Goal: Task Accomplishment & Management: Manage account settings

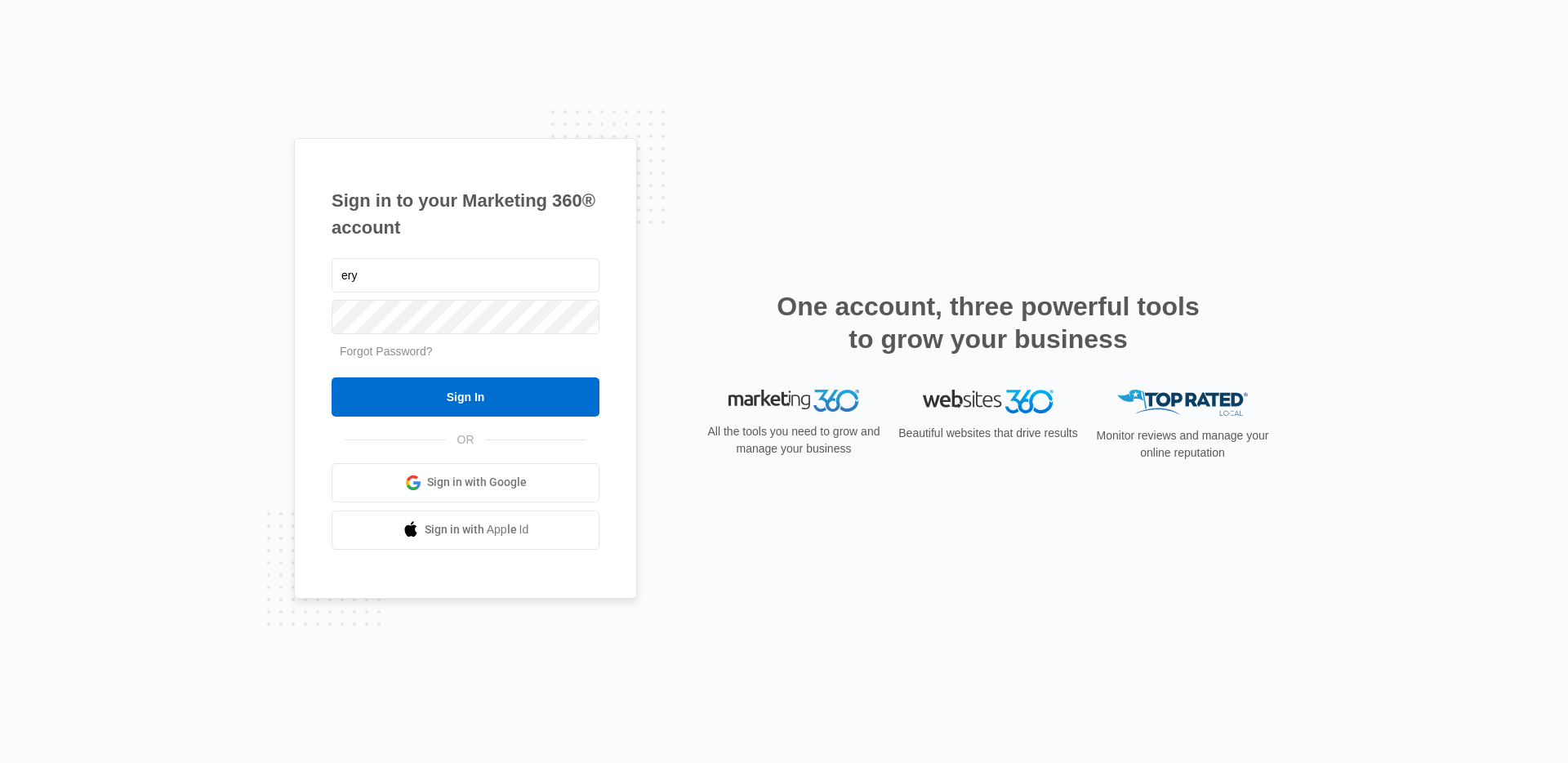
type input "eryn.anderson@madwire.com"
click at [331, 377] on input "Sign In" at bounding box center [465, 397] width 268 height 40
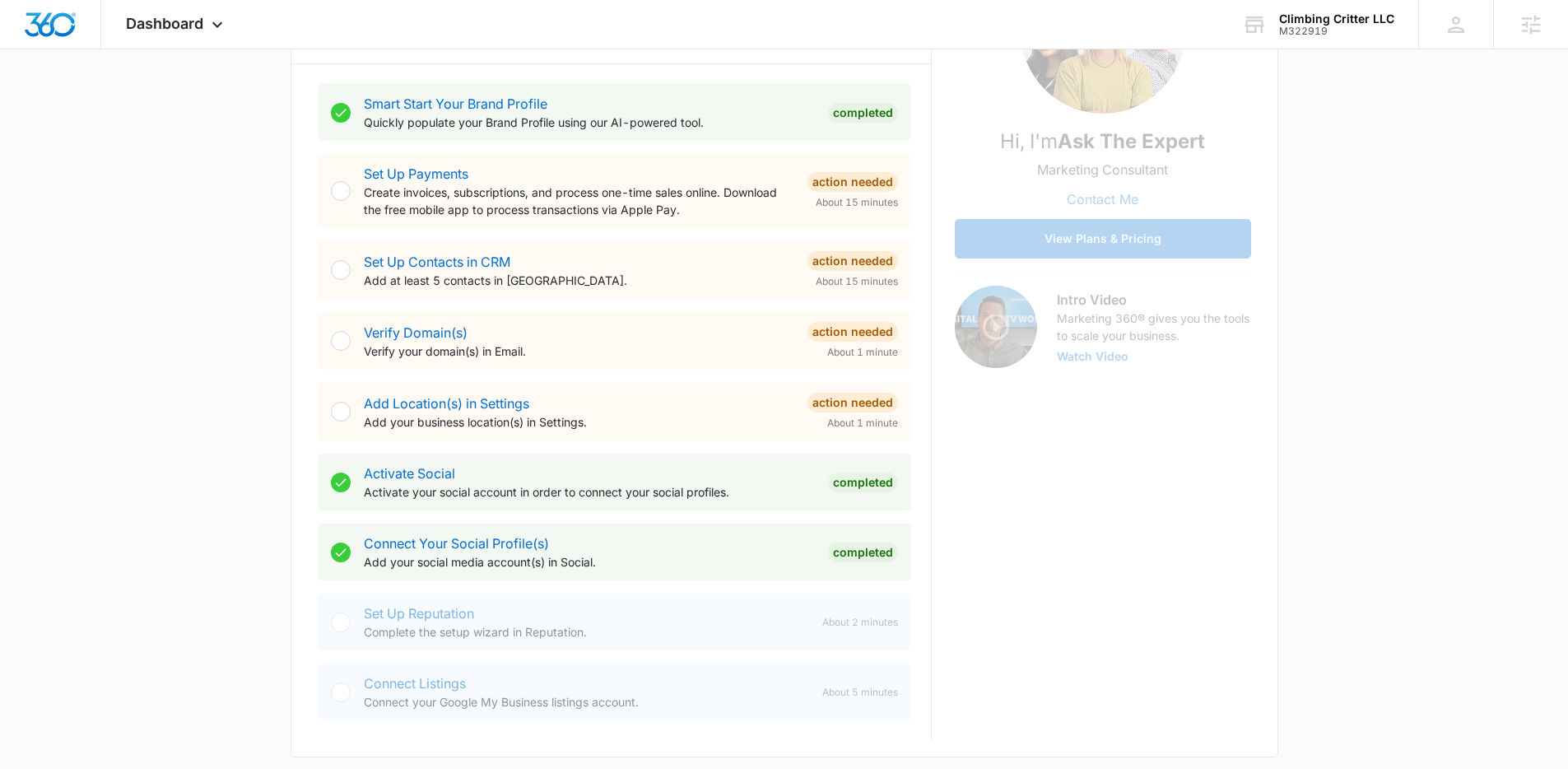
scroll to position [298, 0]
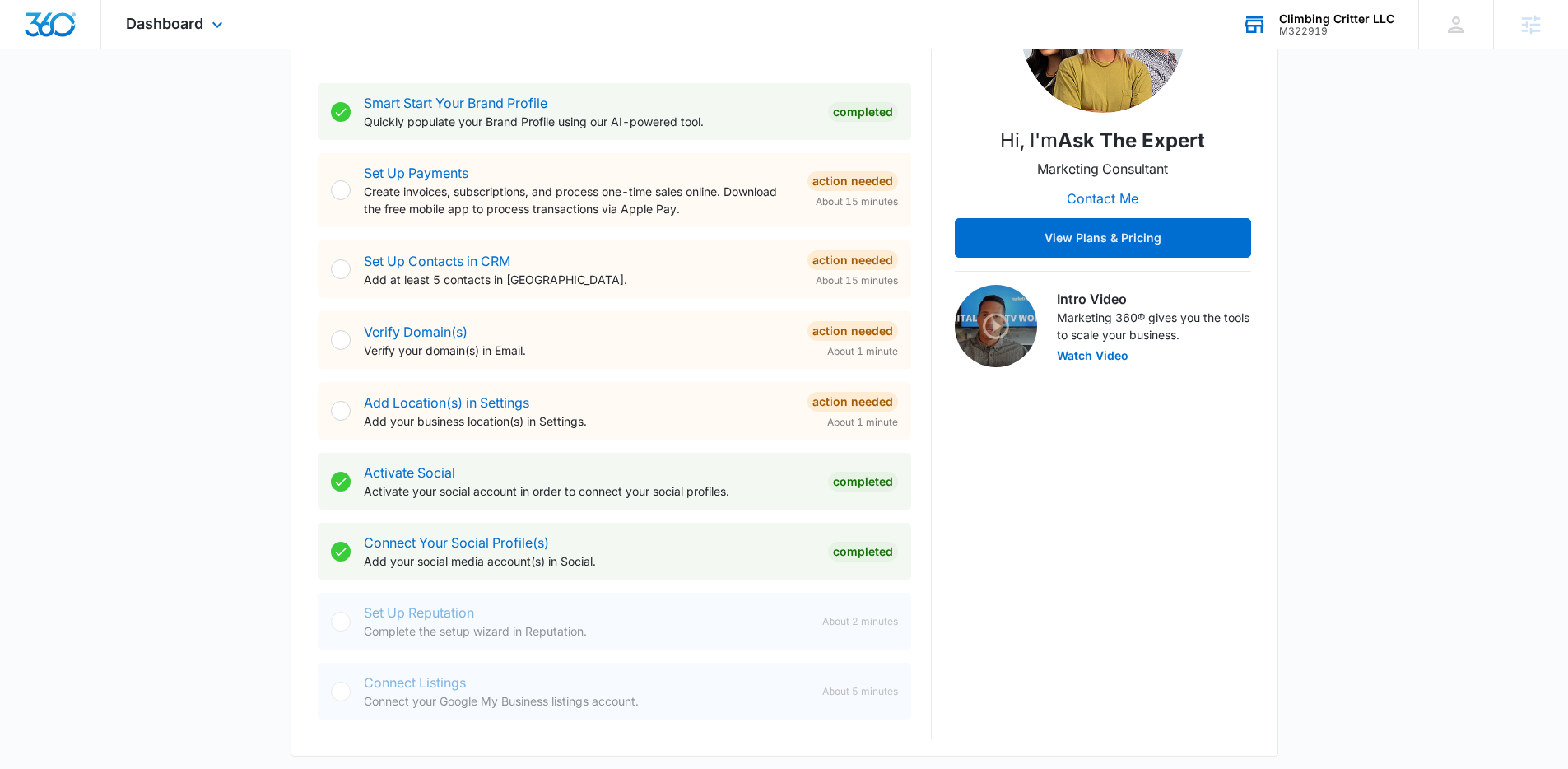
click at [1341, 19] on div "Climbing Critter LLC" at bounding box center [1336, 19] width 115 height 13
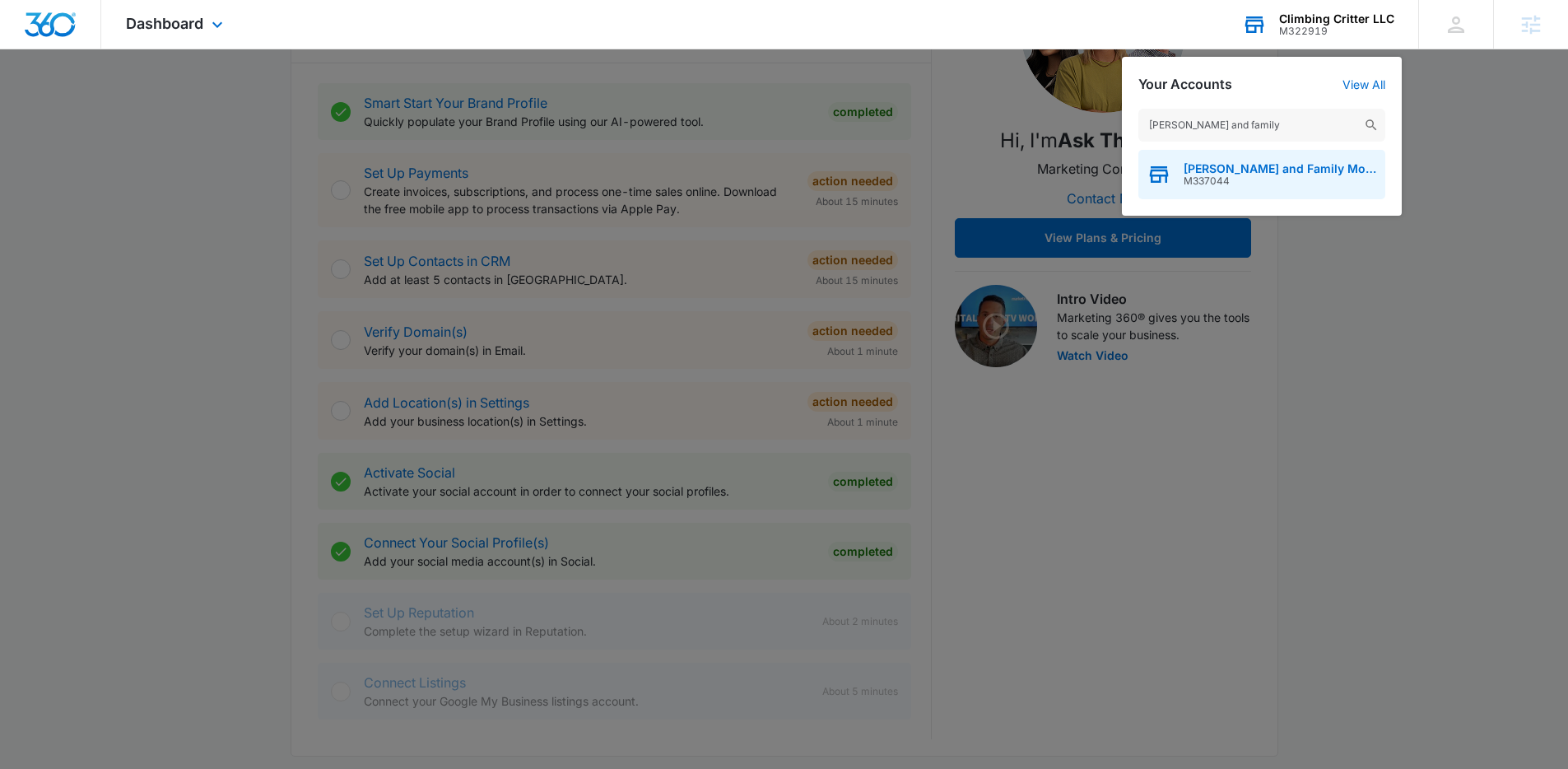
type input "[PERSON_NAME] and family"
click at [1225, 184] on span "M337044" at bounding box center [1280, 181] width 194 height 12
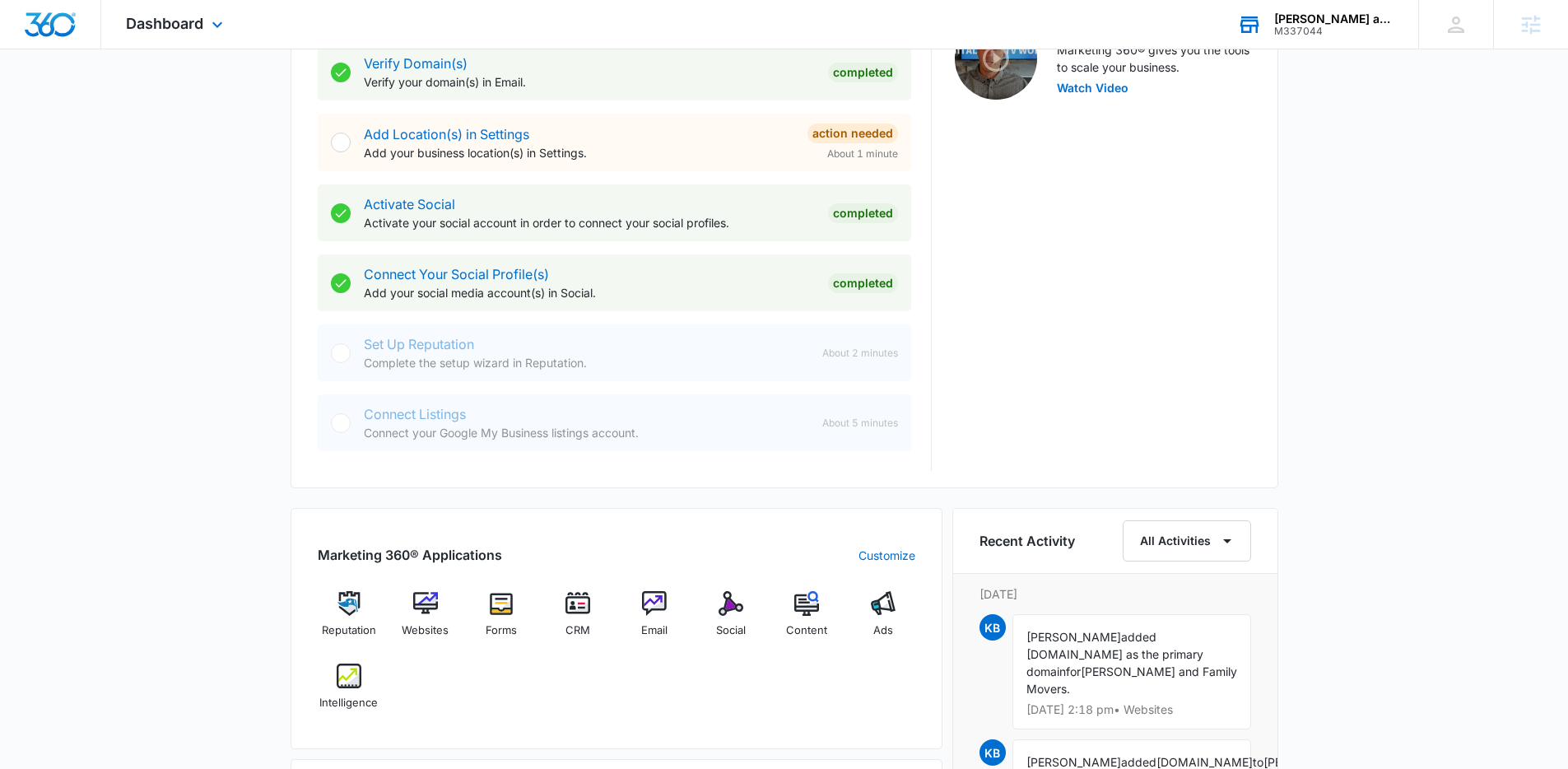
scroll to position [902, 0]
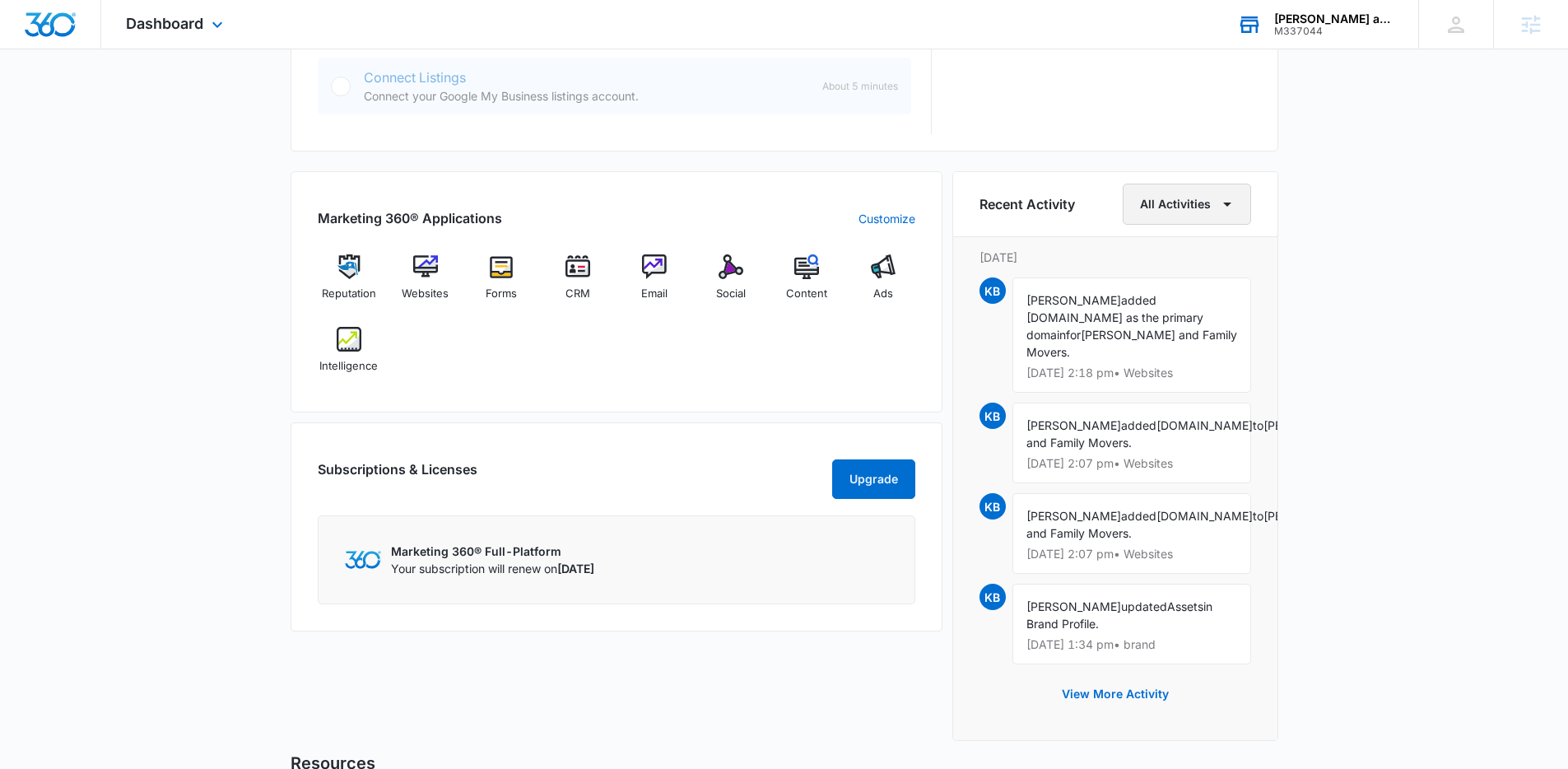
click at [1223, 203] on icon "button" at bounding box center [1227, 204] width 8 height 4
click at [1140, 713] on button "View More Activity" at bounding box center [1115, 694] width 140 height 40
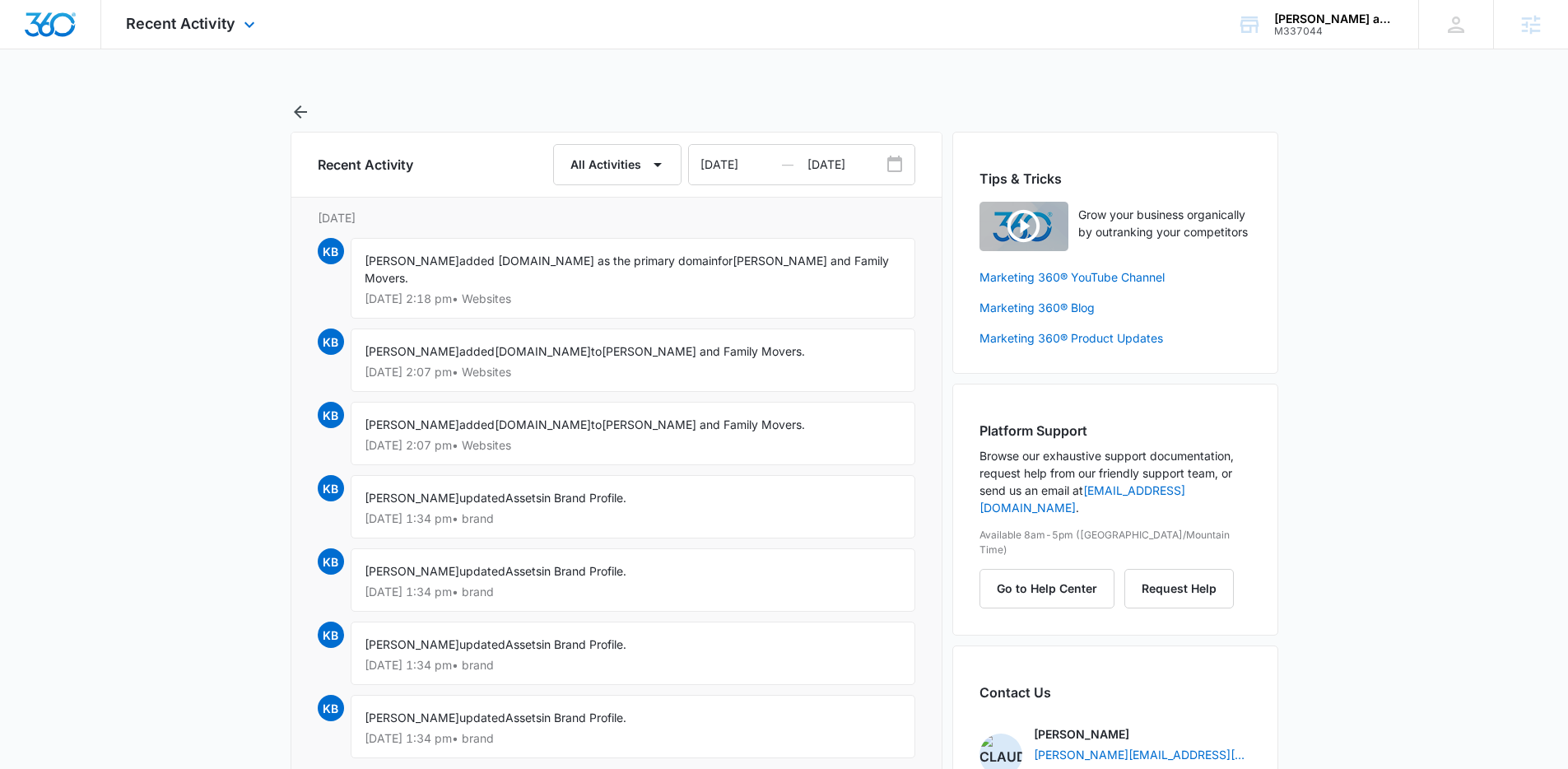
click at [234, 25] on div "Recent Activity Apps Reputation Websites Forms CRM Email Social Content Ads Int…" at bounding box center [193, 24] width 183 height 48
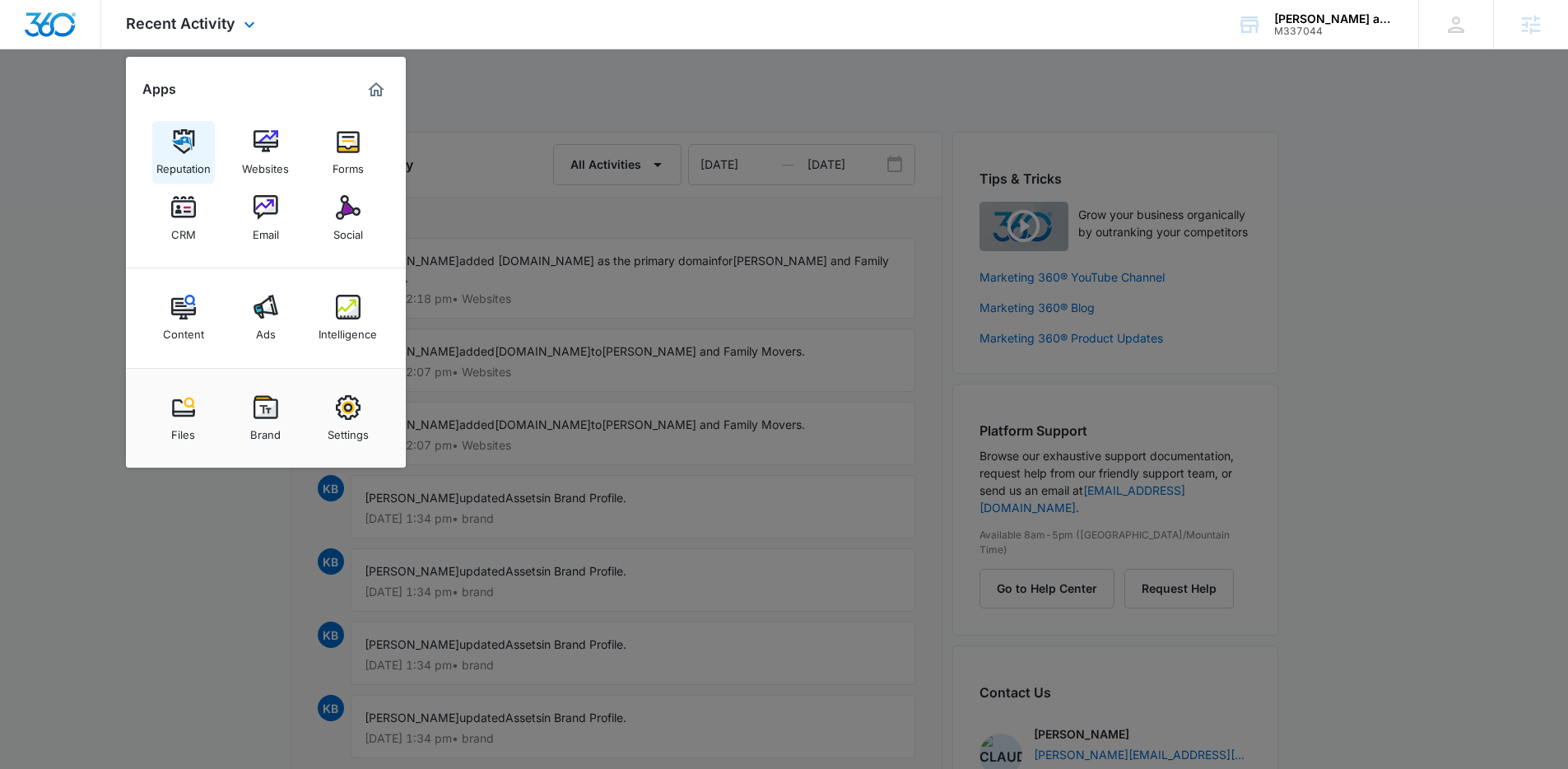
click at [196, 159] on div "Reputation" at bounding box center [183, 164] width 54 height 22
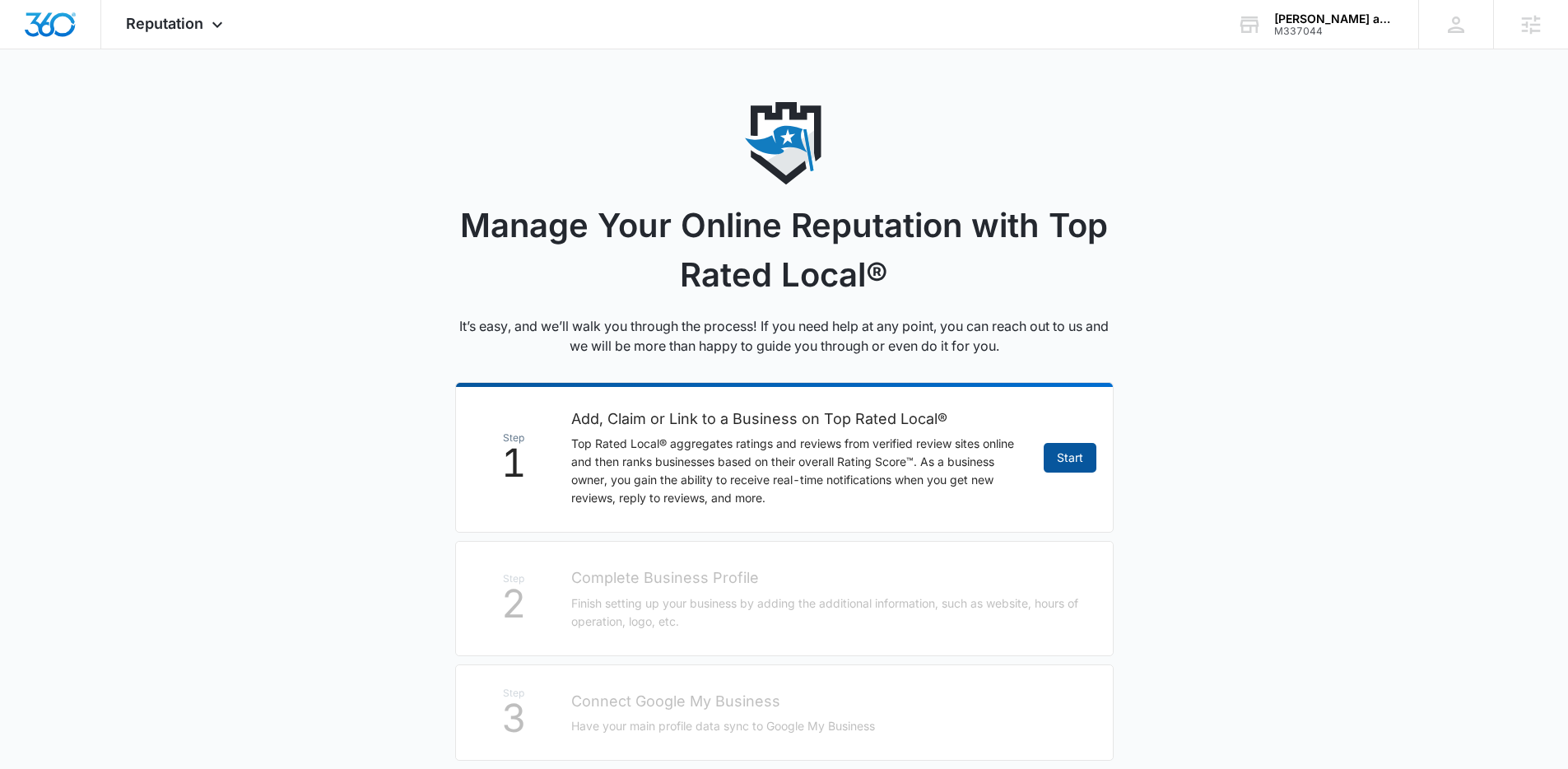
click at [1067, 468] on link "Start" at bounding box center [1070, 458] width 52 height 30
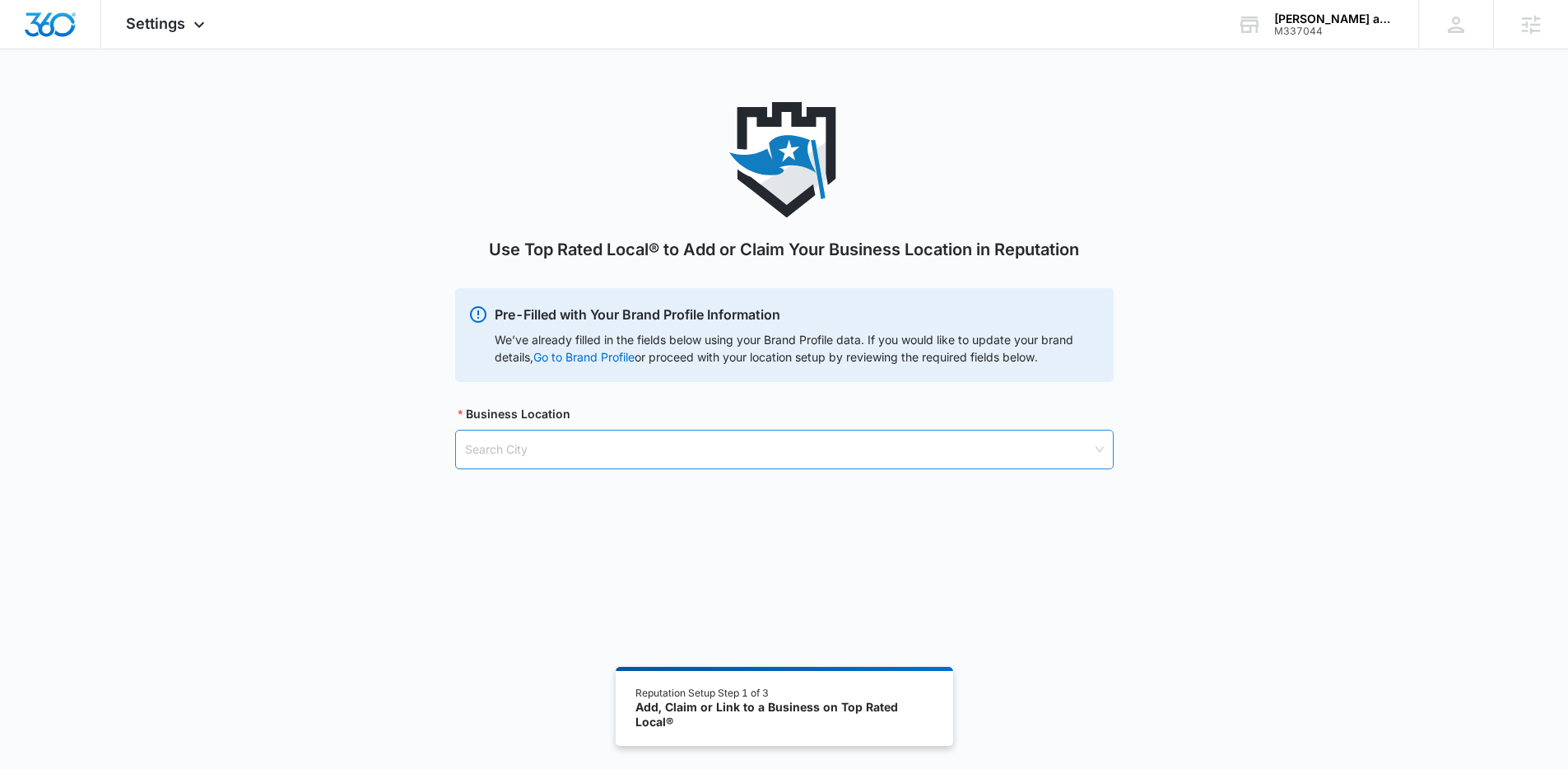
click at [1045, 463] on input "search" at bounding box center [778, 449] width 627 height 38
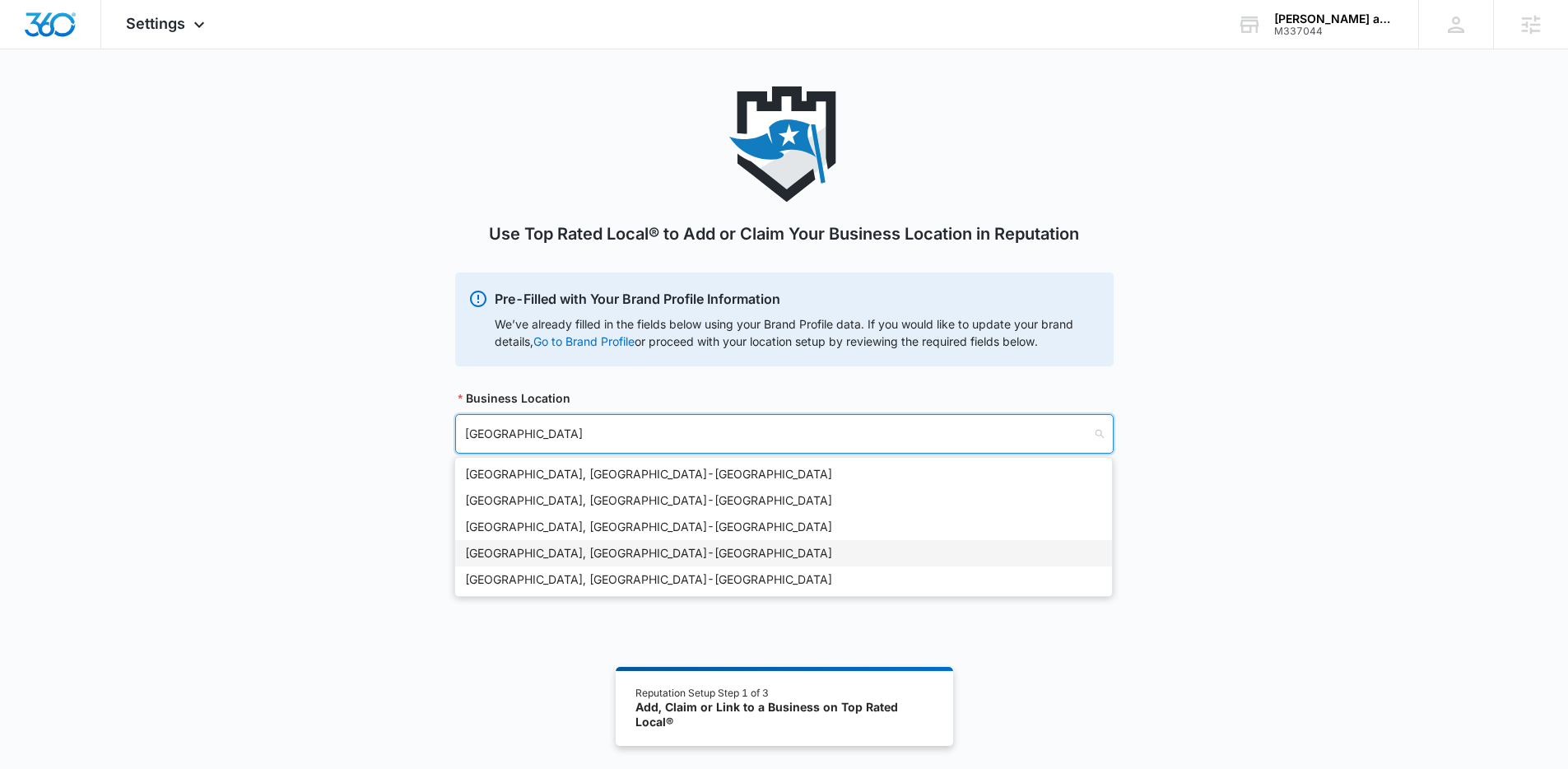
scroll to position [37, 0]
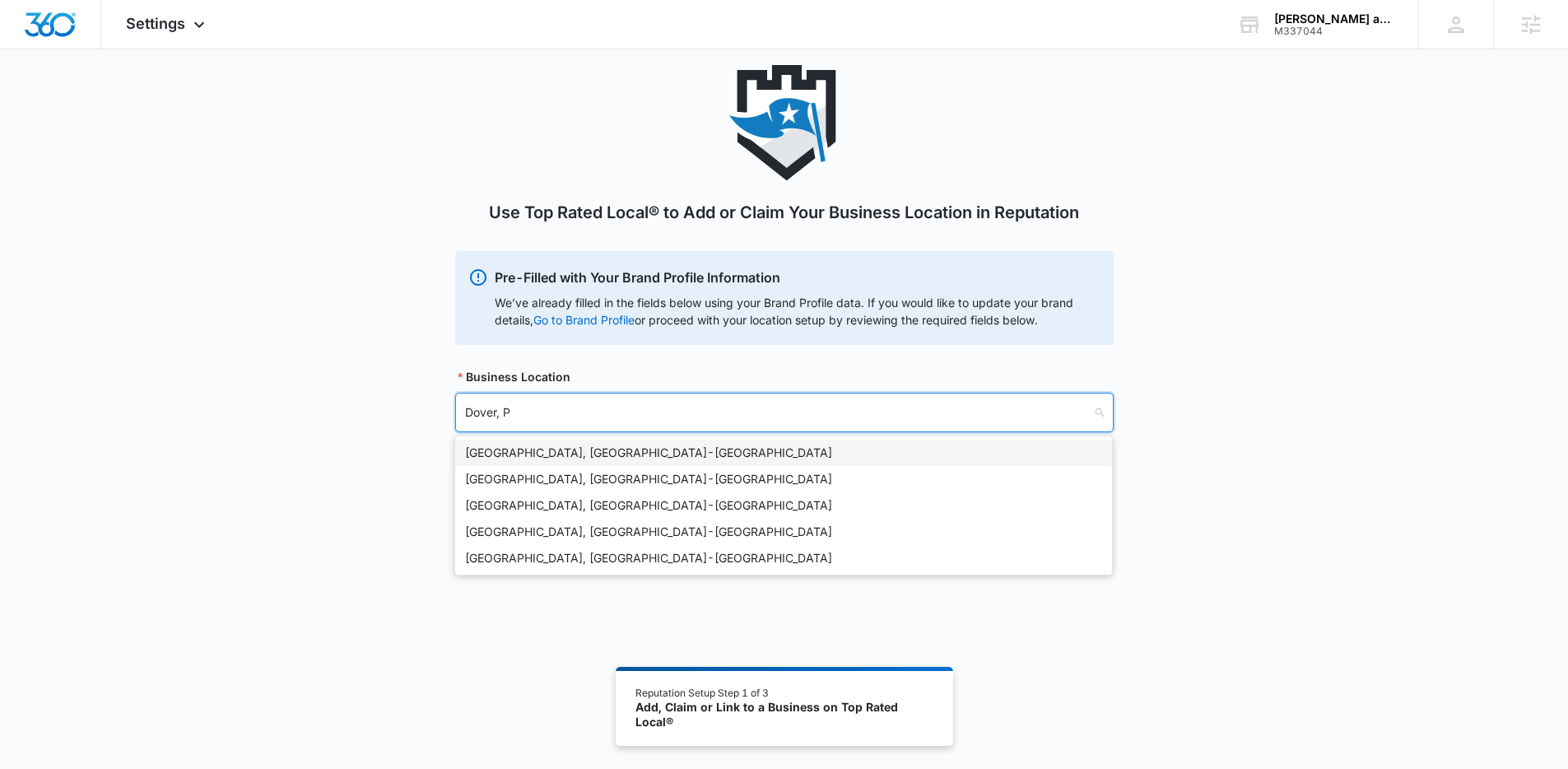
type input "Dover, PA"
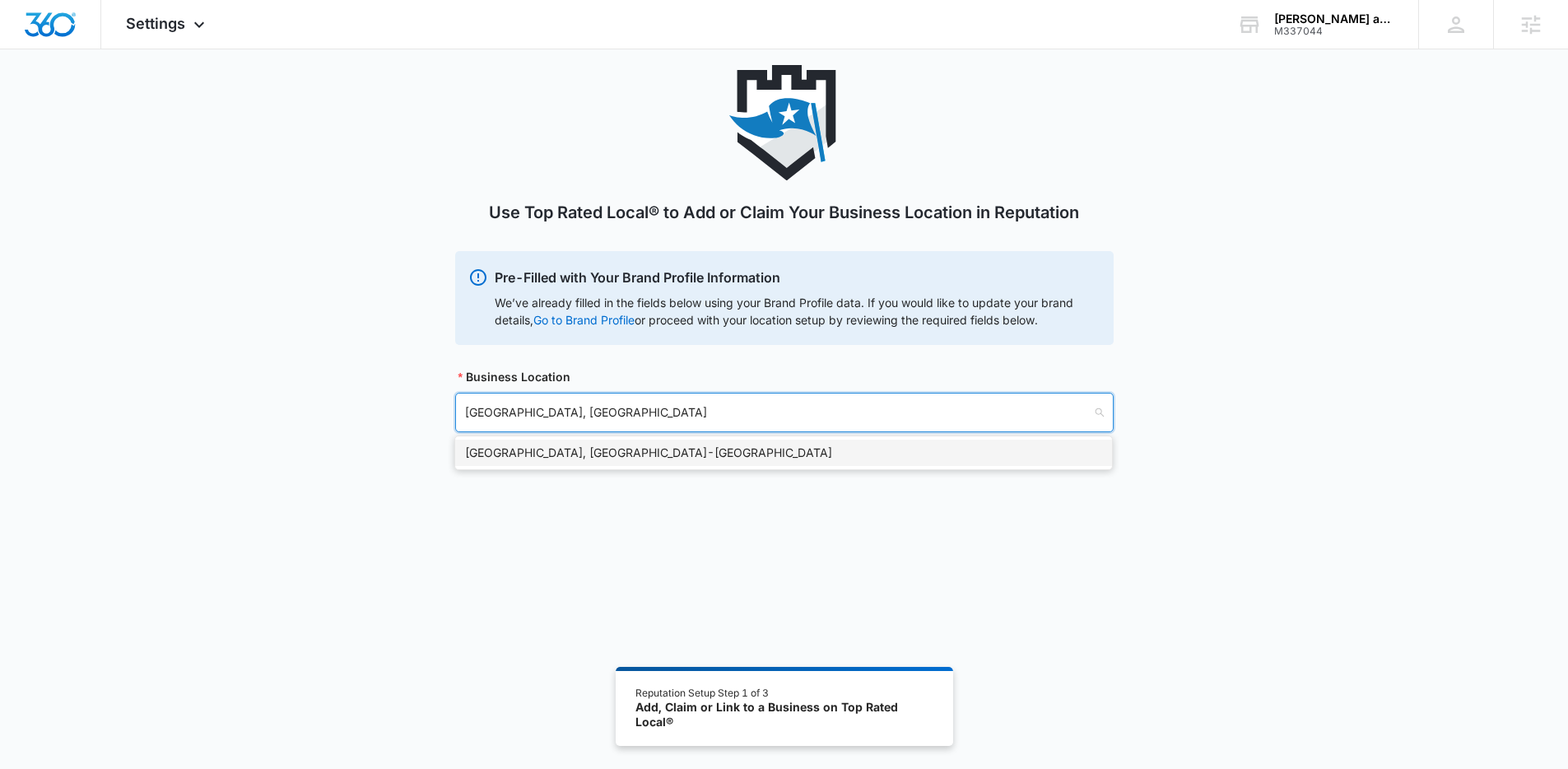
click at [575, 447] on div "Dover, PA - USA" at bounding box center [783, 453] width 637 height 18
click at [566, 507] on input "search" at bounding box center [778, 497] width 627 height 38
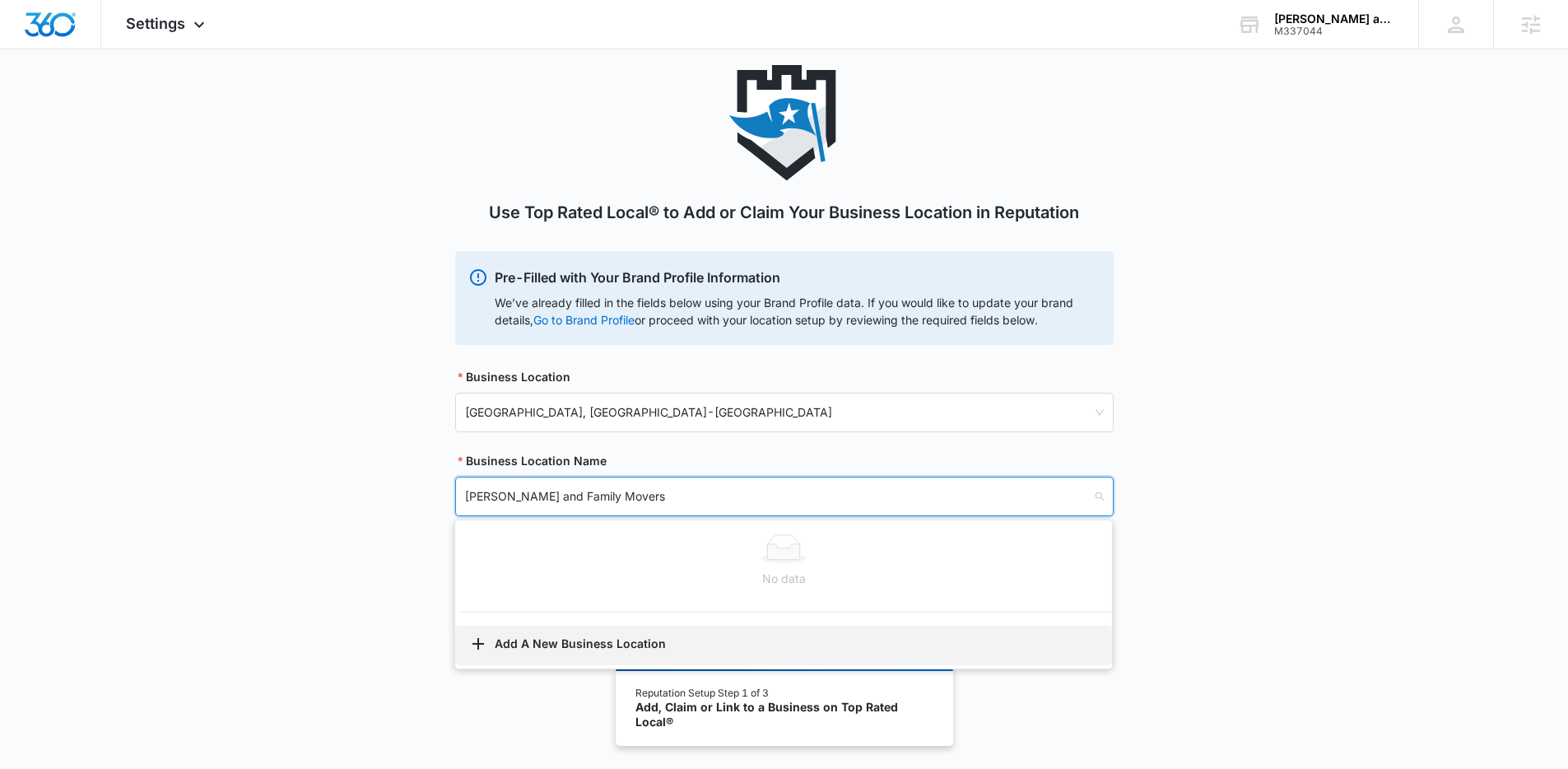
type input "Kane and Family Movers"
click at [600, 642] on button "Add A New Business Location" at bounding box center [783, 645] width 657 height 40
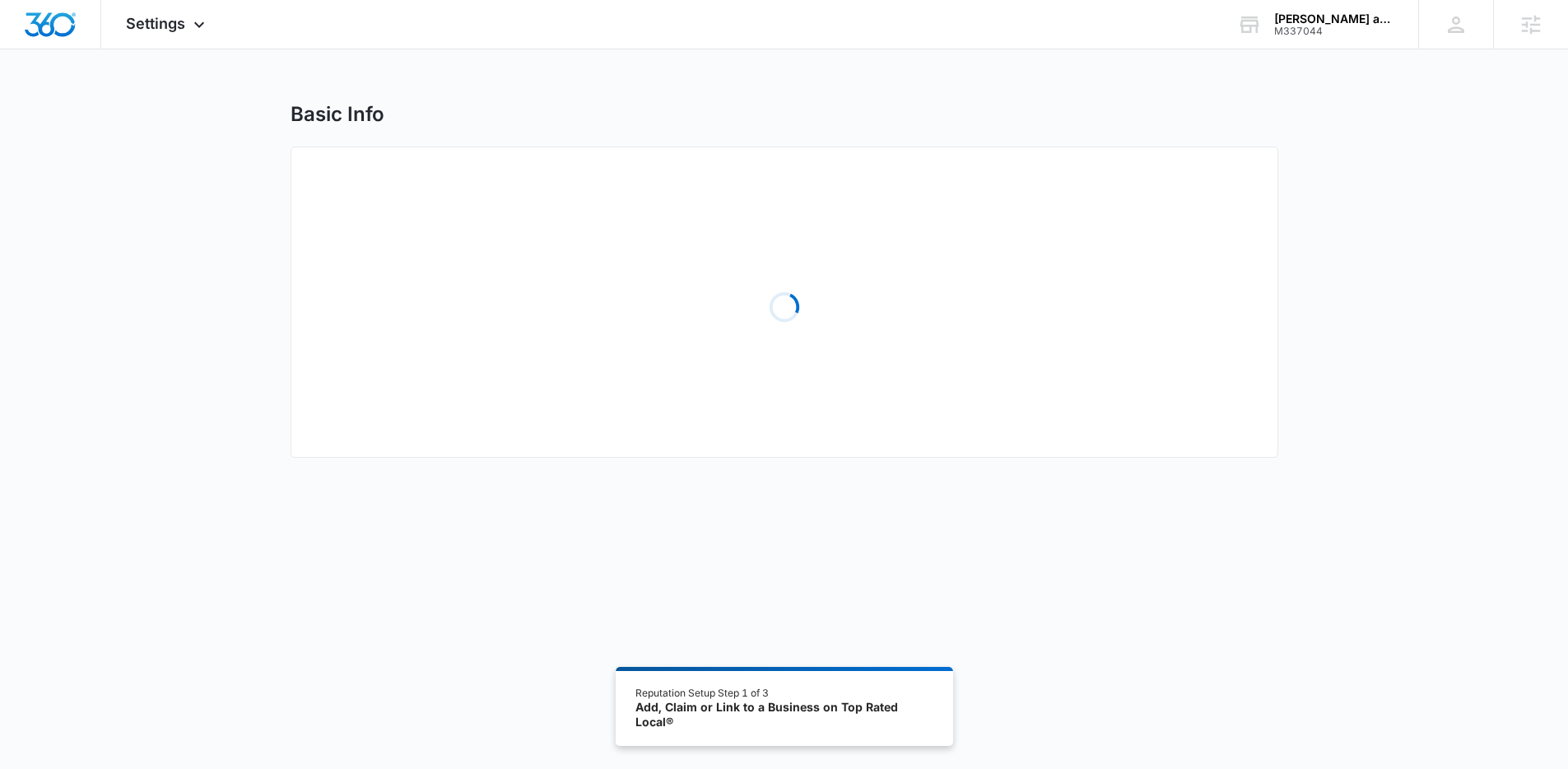
select select "Pennsylvania"
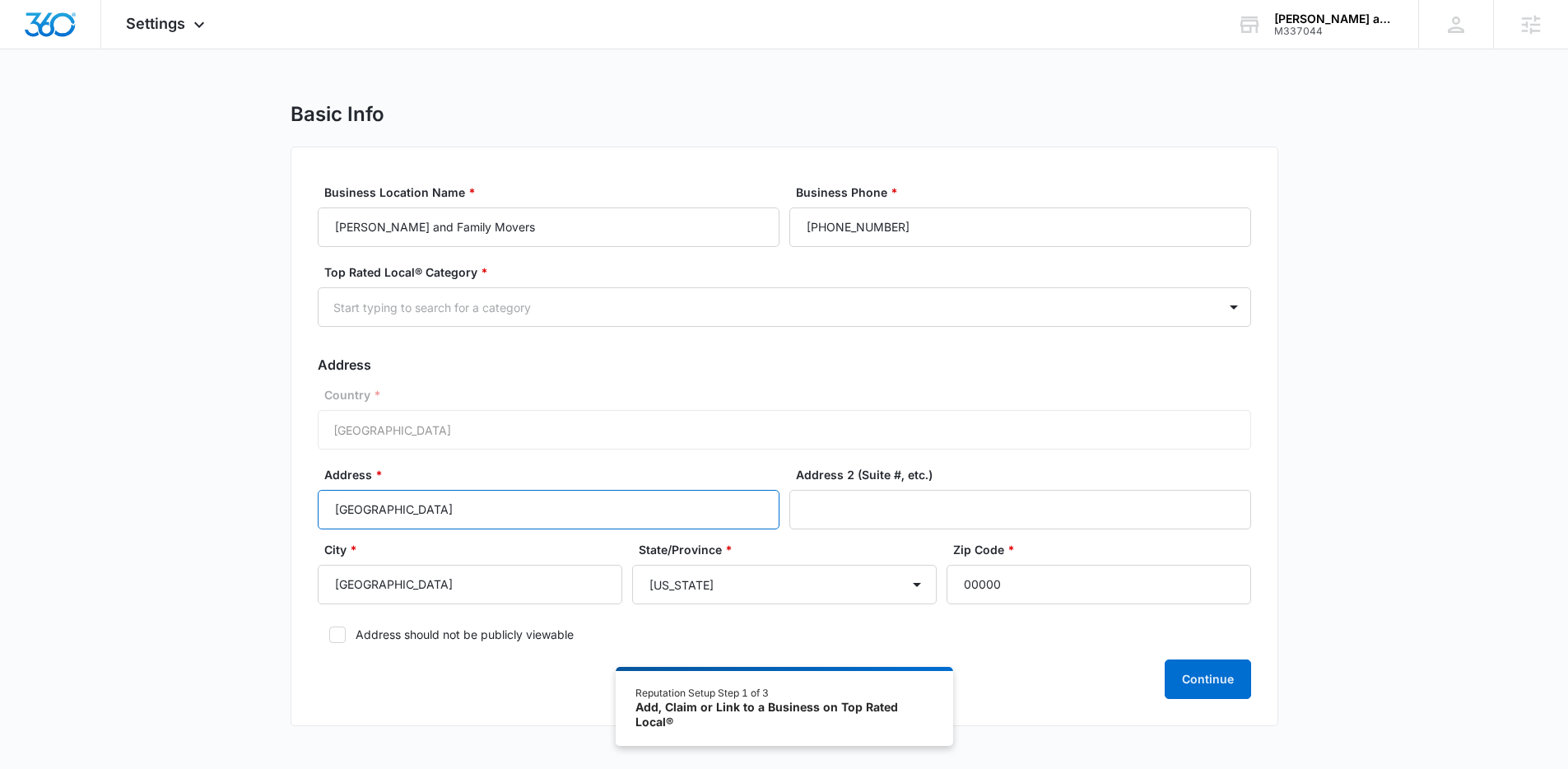
click at [439, 512] on input "York" at bounding box center [549, 510] width 462 height 40
paste input "2008 Wood Hall Way Dover, PA 17315"
drag, startPoint x: 537, startPoint y: 508, endPoint x: 508, endPoint y: 511, distance: 29.2
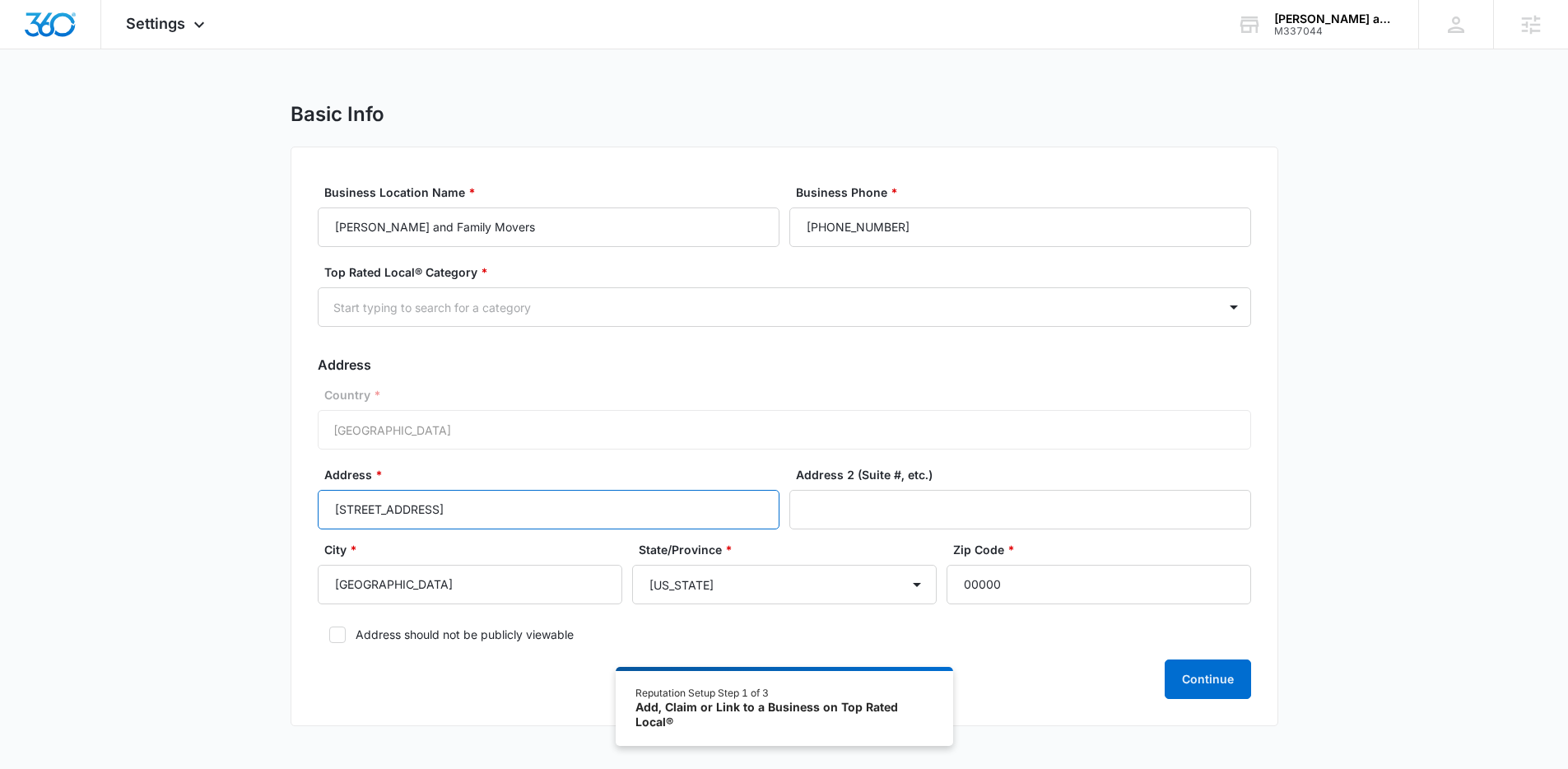
click at [508, 511] on input "2008 Wood Hall Way Dover, PA 17315" at bounding box center [549, 510] width 462 height 40
type input "2008 Wood Hall Way Dover, PA 17315"
click at [1086, 580] on input "00000" at bounding box center [1099, 585] width 305 height 40
click at [1086, 581] on input "00000" at bounding box center [1099, 585] width 305 height 40
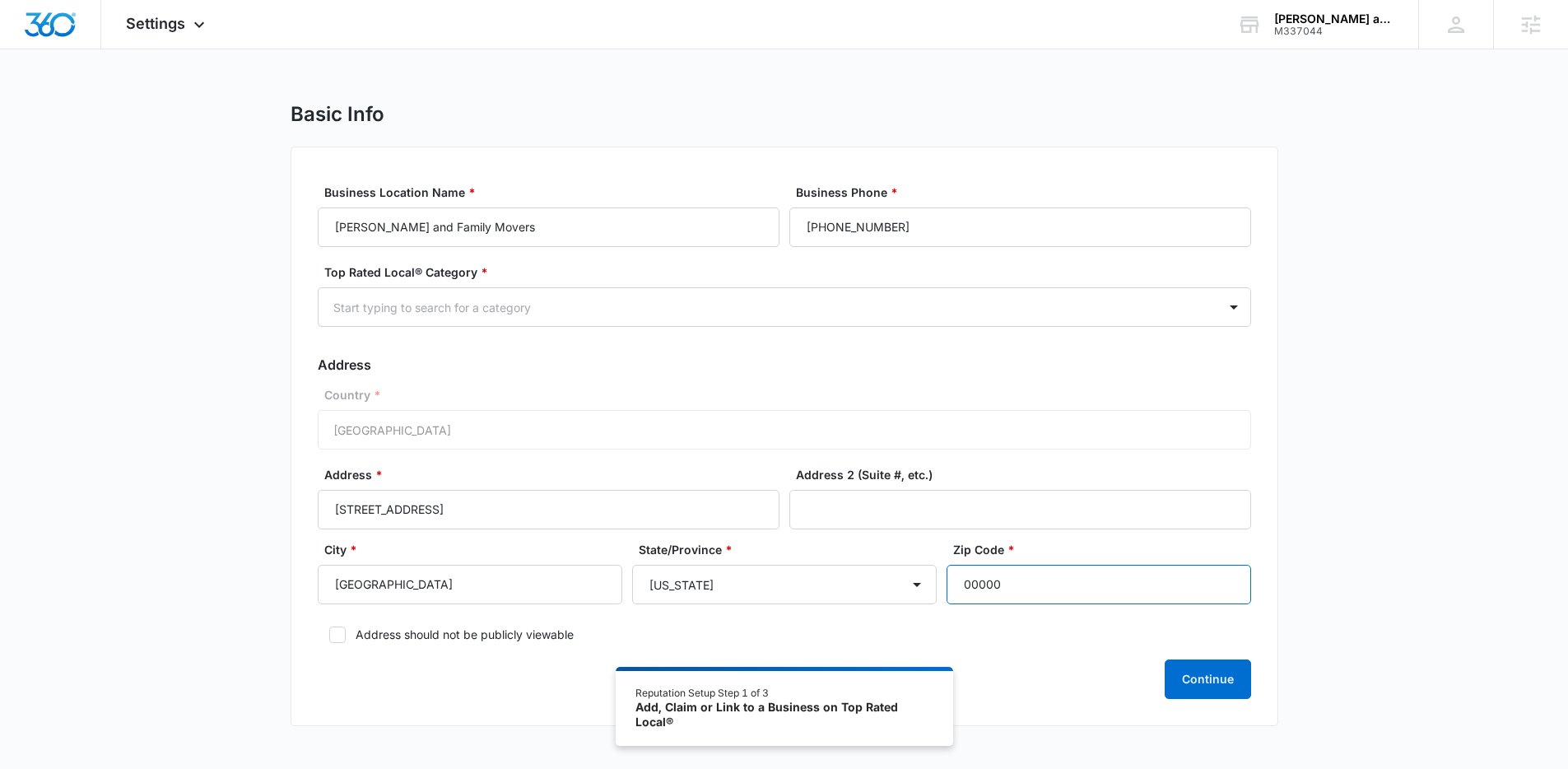
paste input "17315"
type input "17315"
drag, startPoint x: 552, startPoint y: 505, endPoint x: 455, endPoint y: 497, distance: 97.3
click at [455, 497] on input "2008 Wood Hall Way Dover, PA 17315" at bounding box center [549, 510] width 462 height 40
type input "2008 Wood Hall Way"
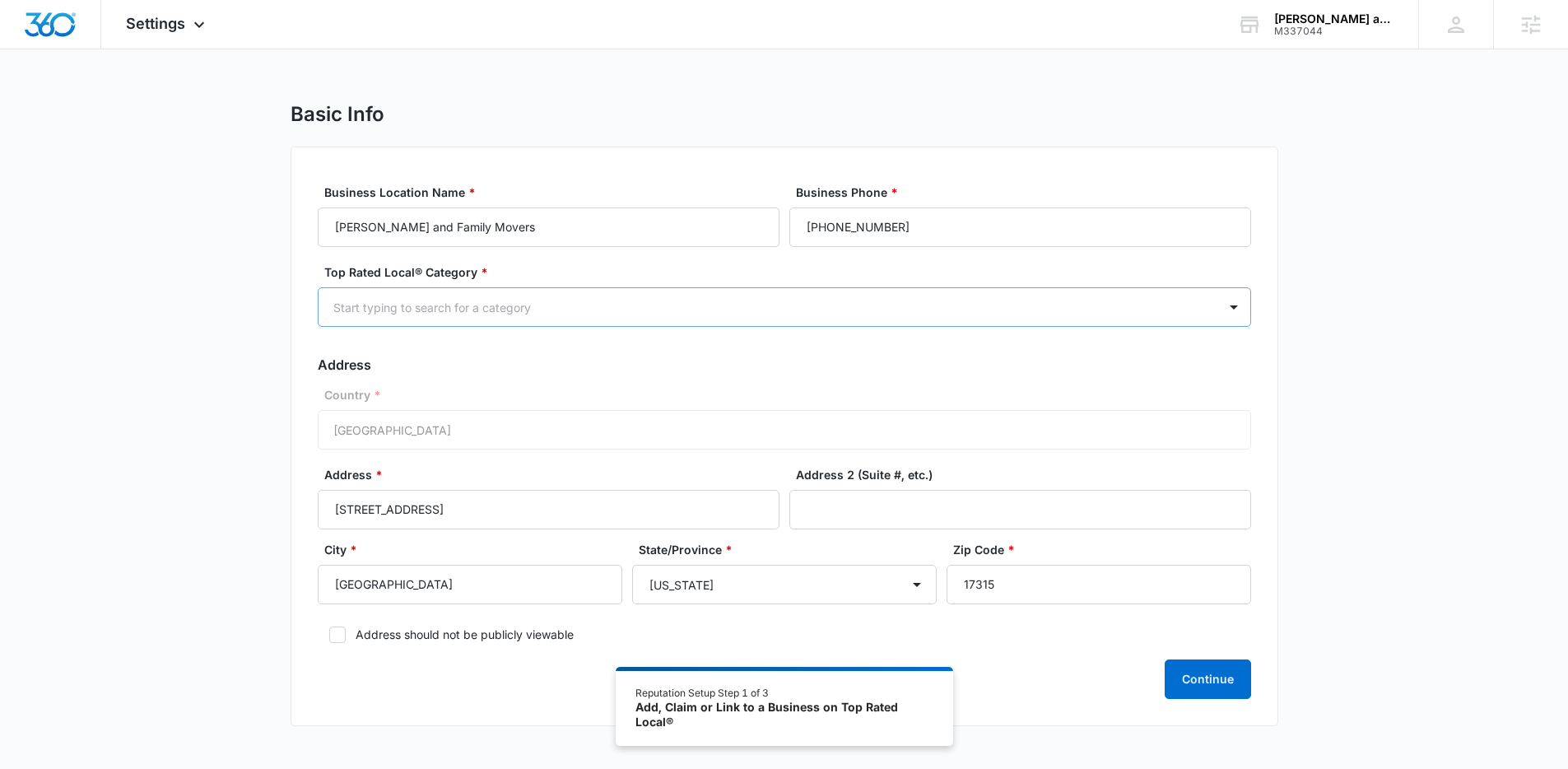
click at [816, 289] on div "Start typing to search for a category" at bounding box center [768, 307] width 899 height 37
type input "mov"
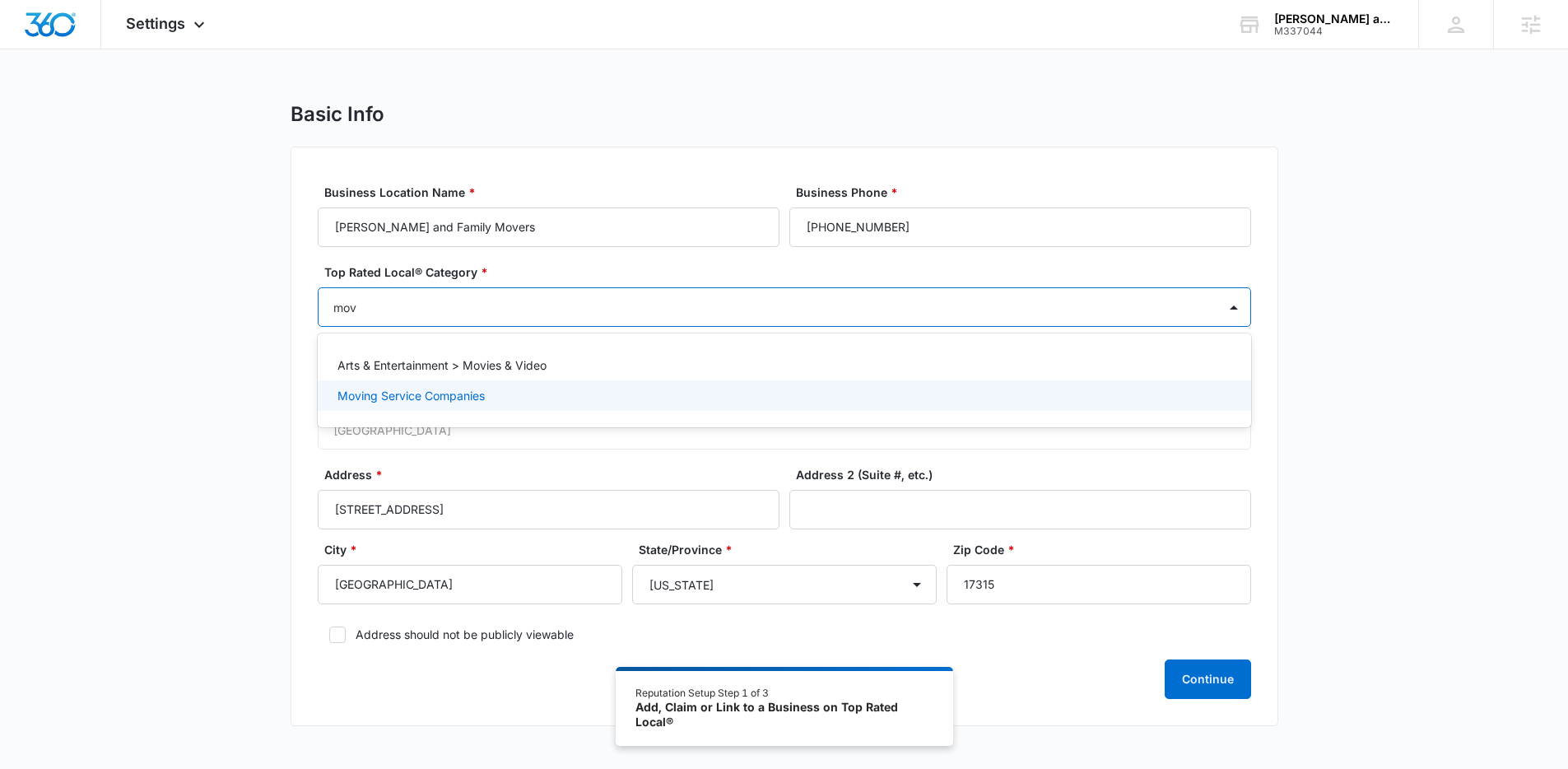
click at [796, 394] on div "Moving Service Companies" at bounding box center [782, 395] width 890 height 17
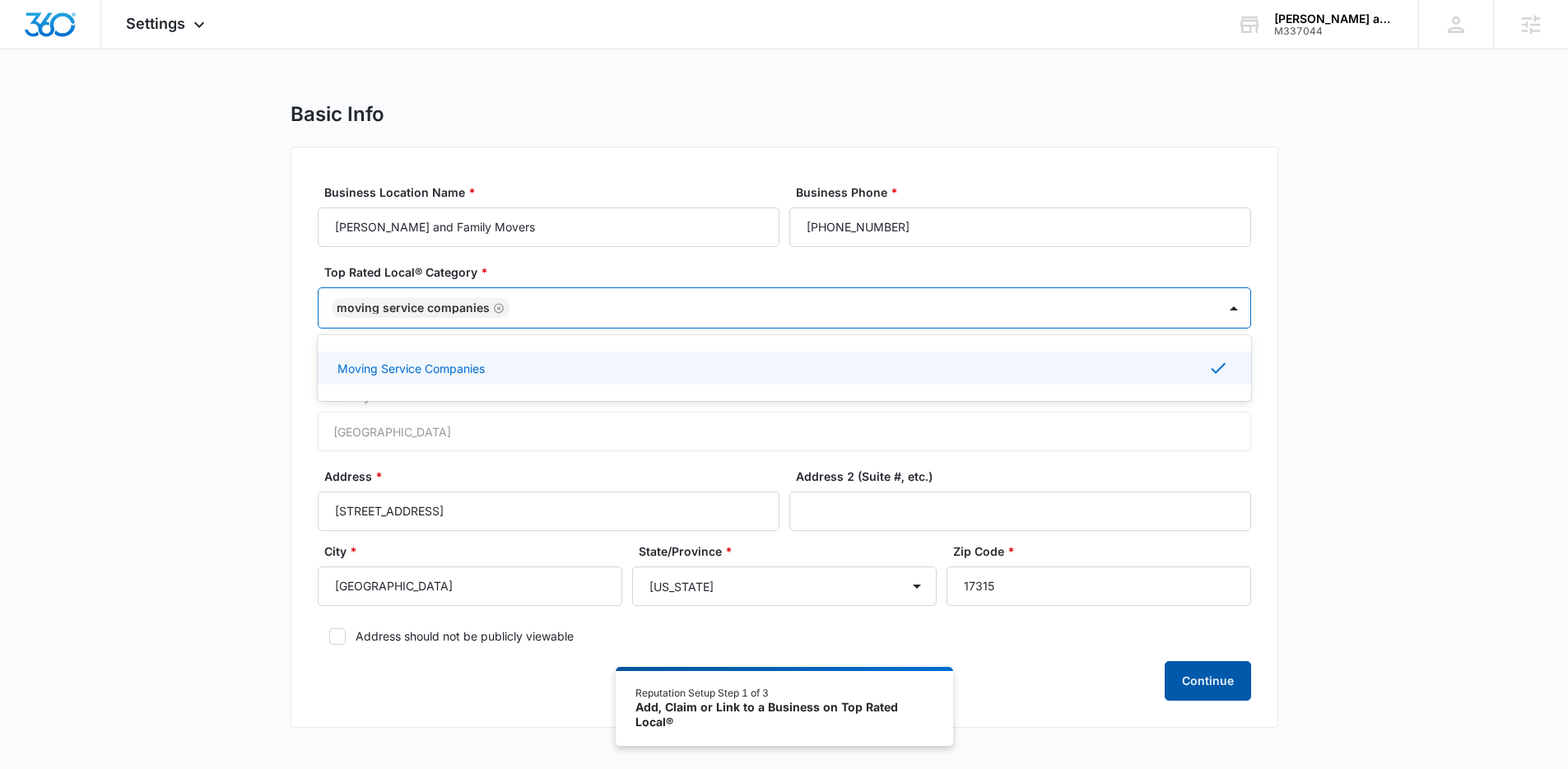
click at [1213, 688] on button "Continue" at bounding box center [1208, 681] width 86 height 40
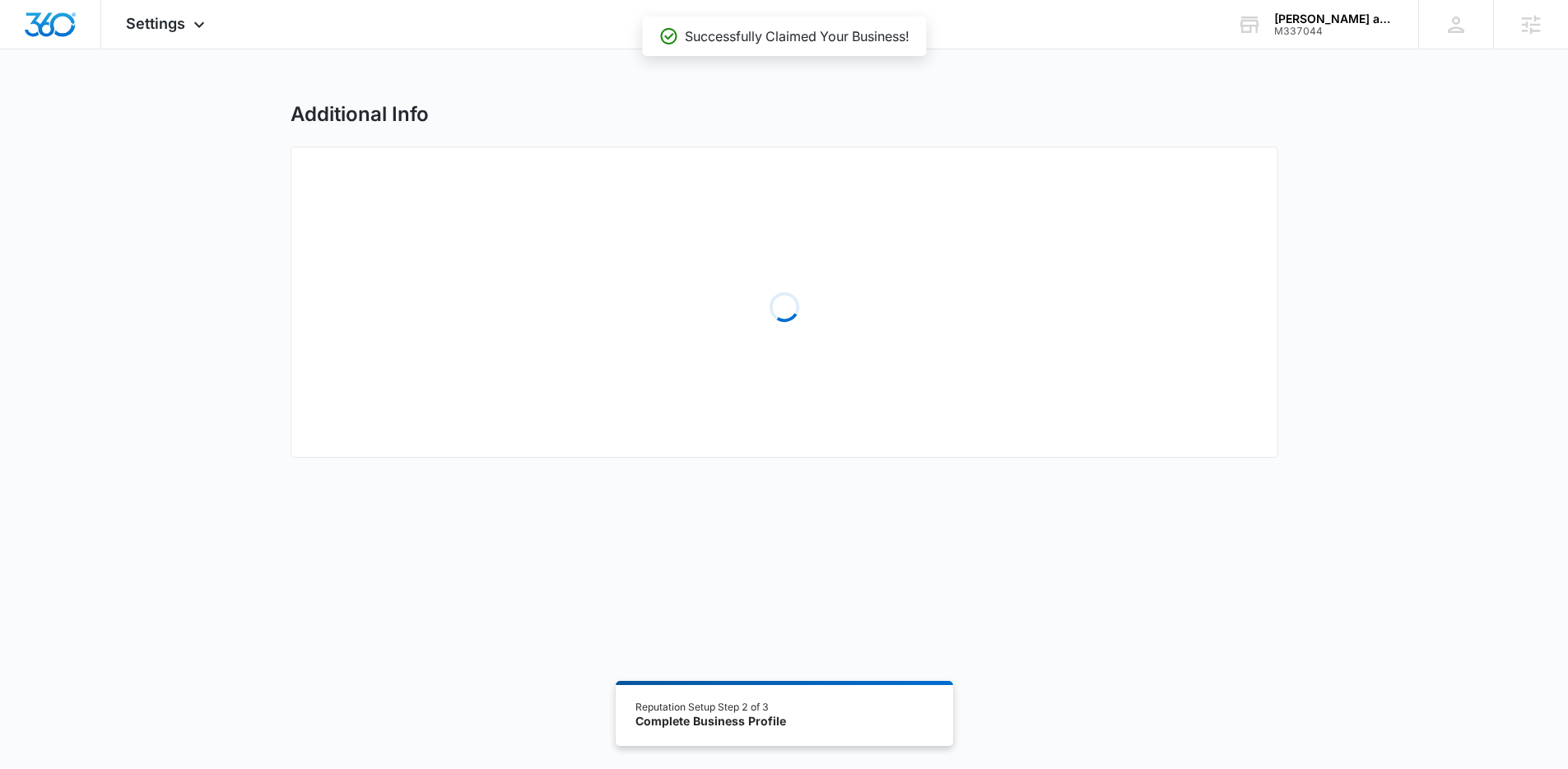
select select "2015"
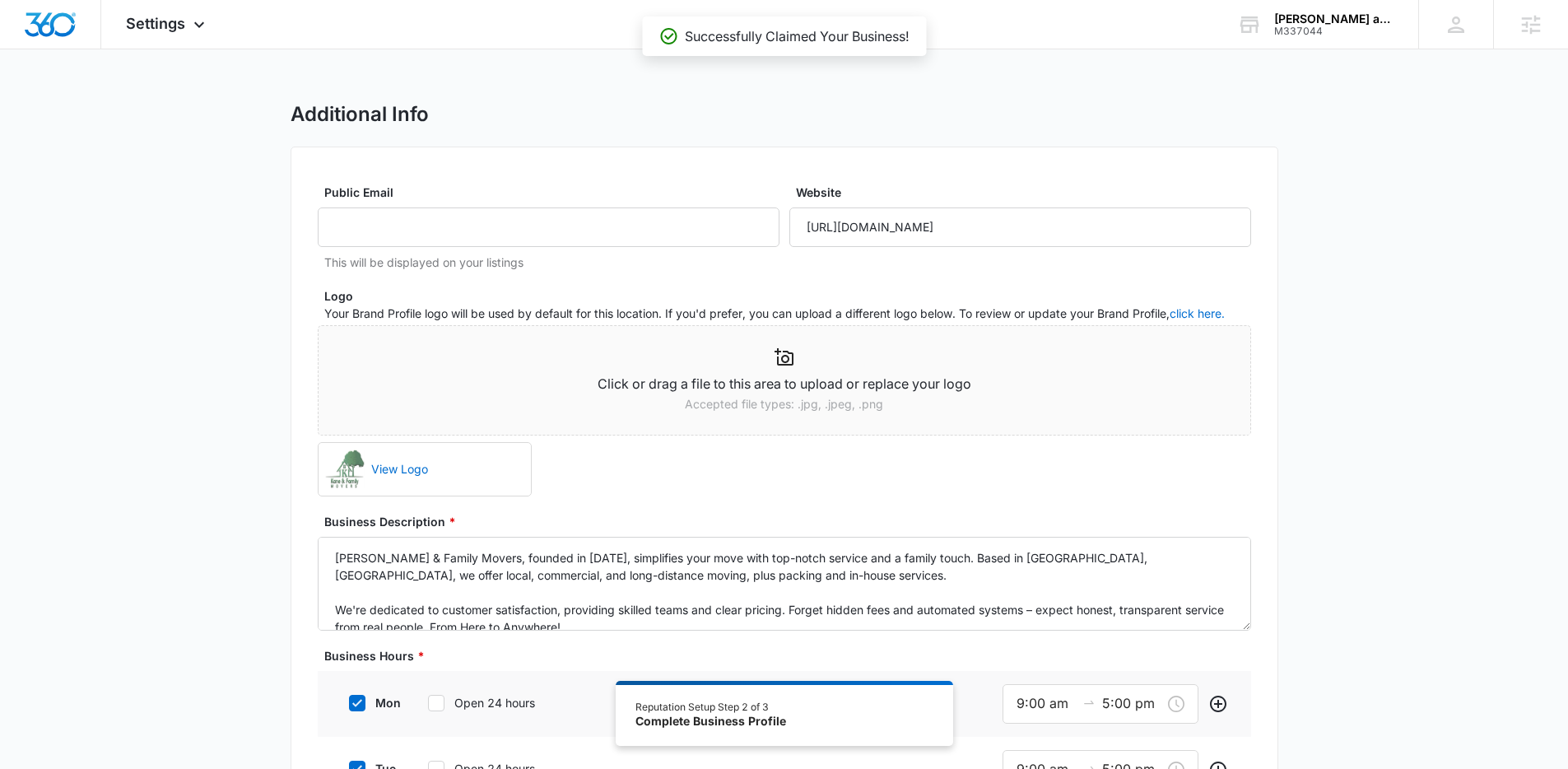
type textarea "Kane & Family Movers, founded in 2015, simplifies your move with top-notch serv…"
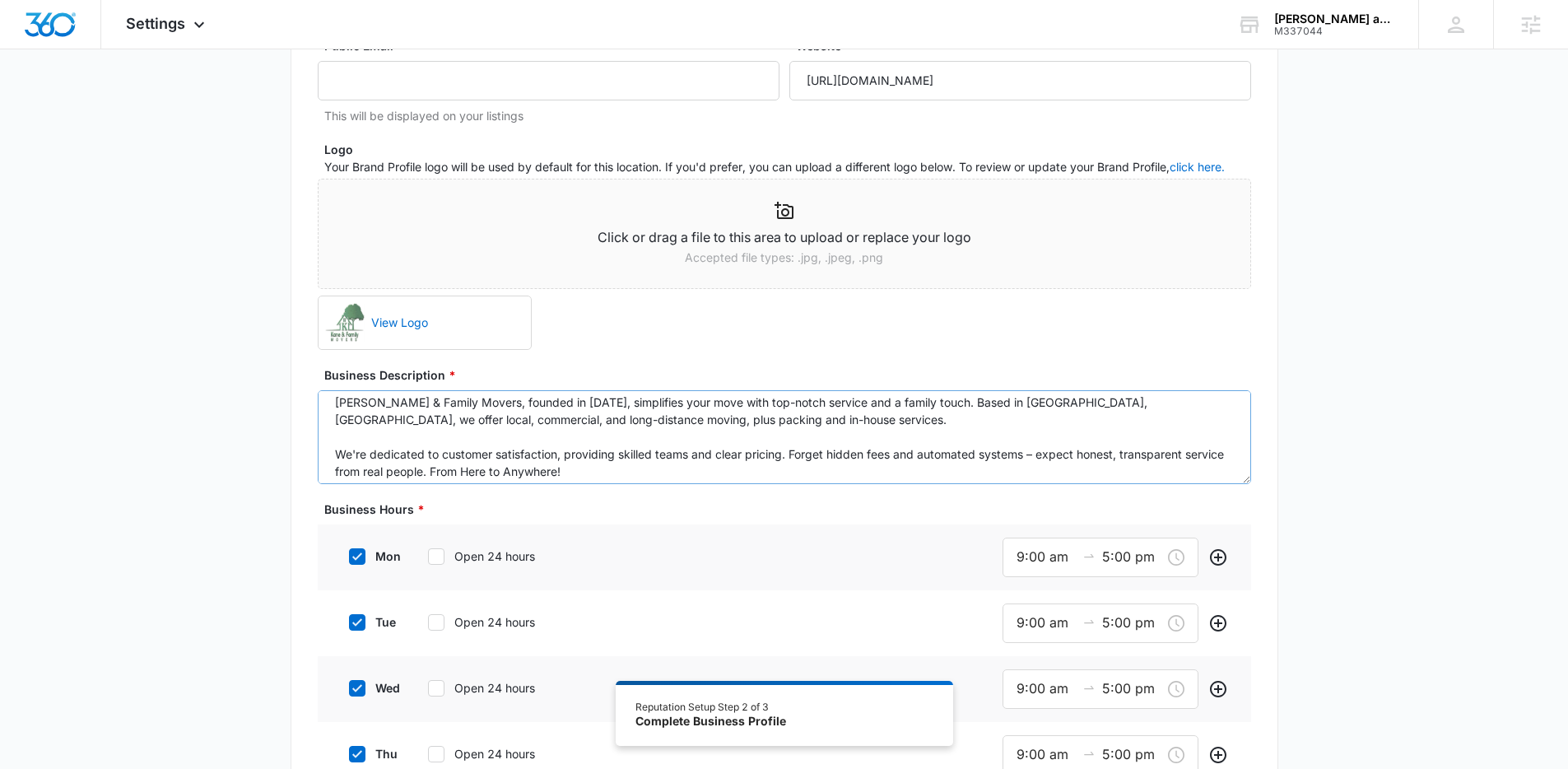
scroll to position [17, 0]
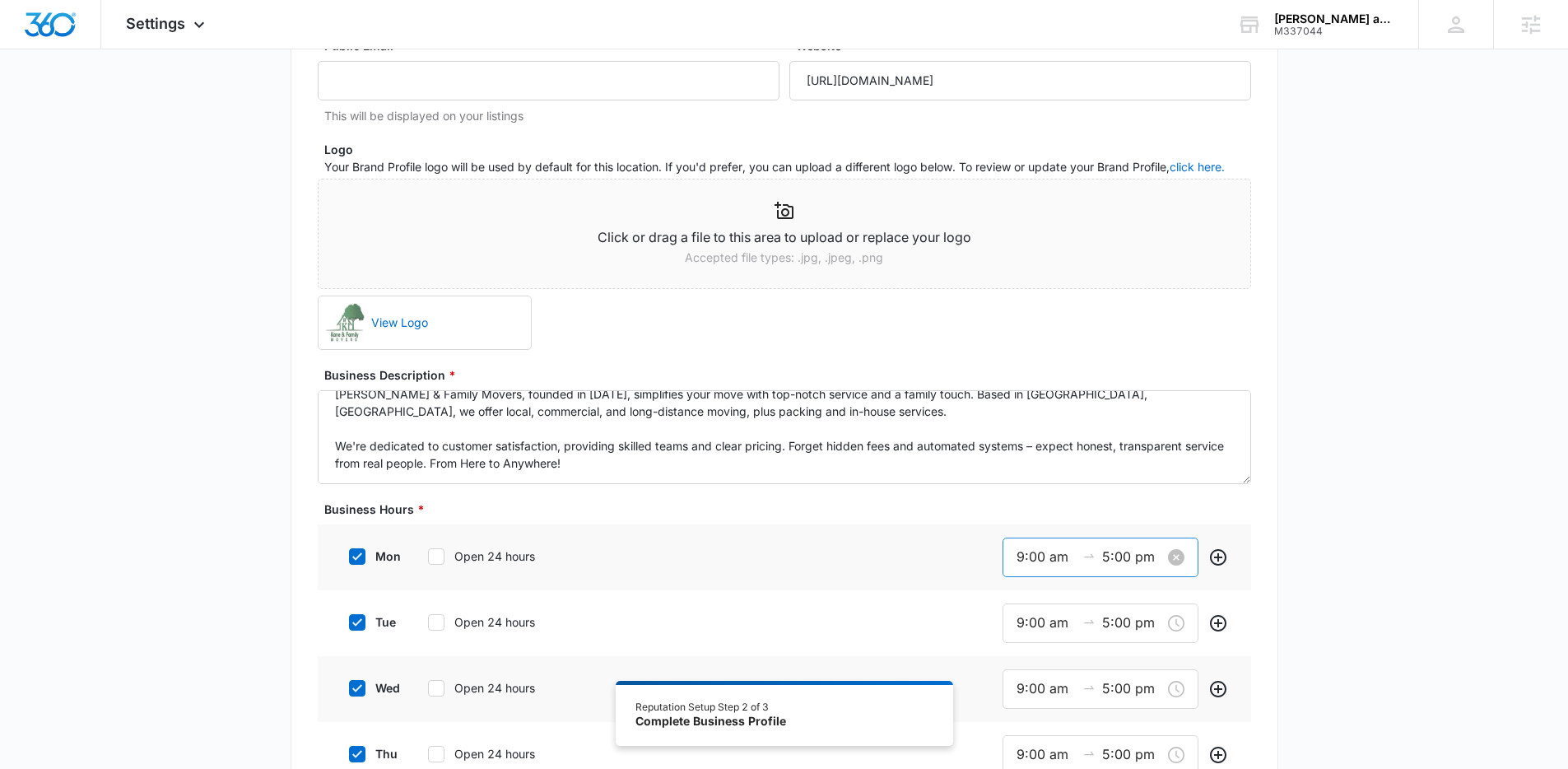
click at [1118, 554] on input "5:00 pm" at bounding box center [1131, 556] width 59 height 21
click at [1021, 626] on div "06" at bounding box center [1024, 625] width 46 height 23
type input "6:00 pm"
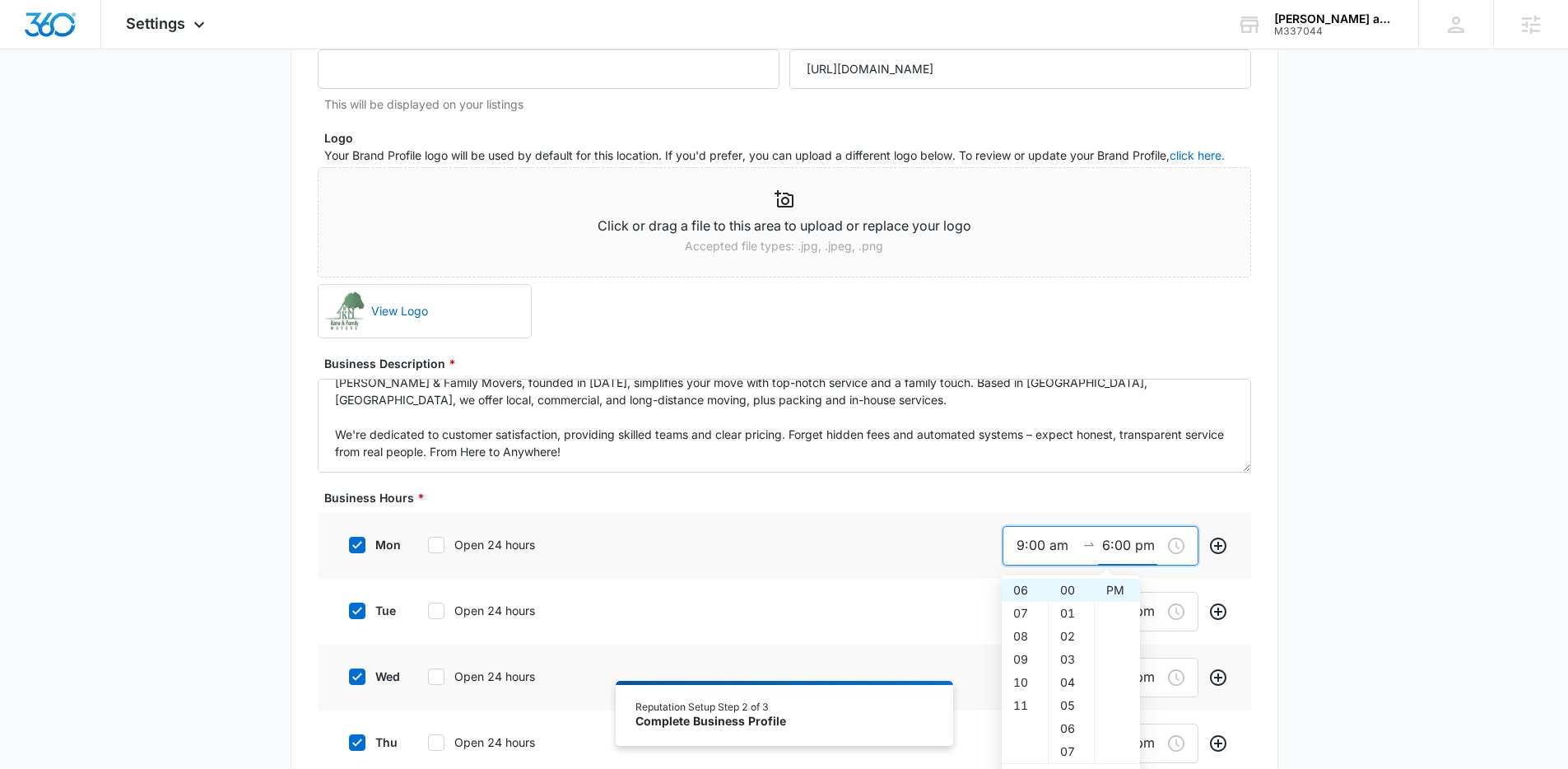
scroll to position [183, 0]
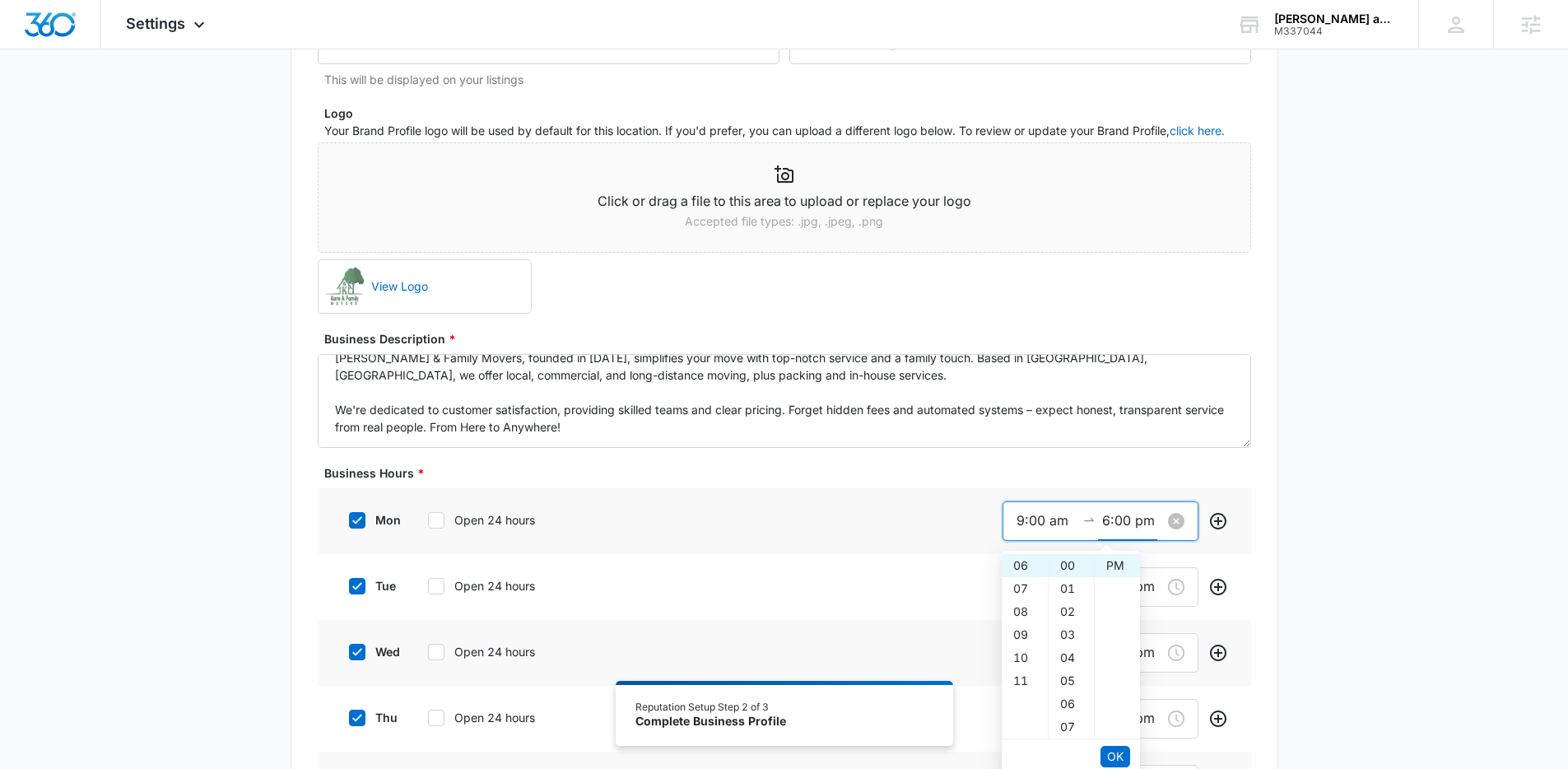
click at [1125, 522] on input "6:00 pm" at bounding box center [1131, 520] width 59 height 21
click at [1119, 759] on span "OK" at bounding box center [1115, 757] width 17 height 18
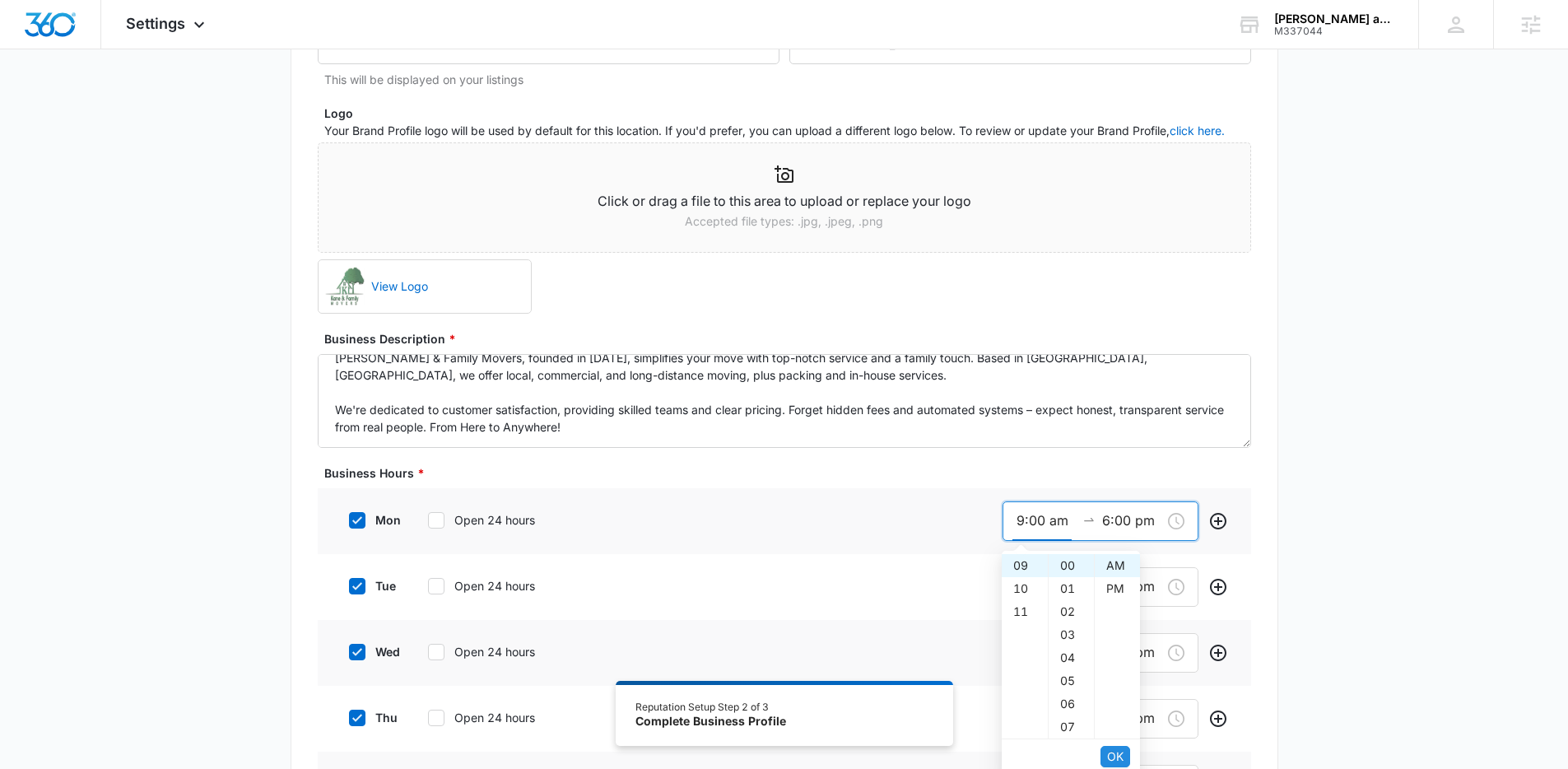
click at [1119, 759] on span "OK" at bounding box center [1115, 757] width 17 height 18
click at [1114, 586] on input "5:00 pm" at bounding box center [1131, 586] width 59 height 21
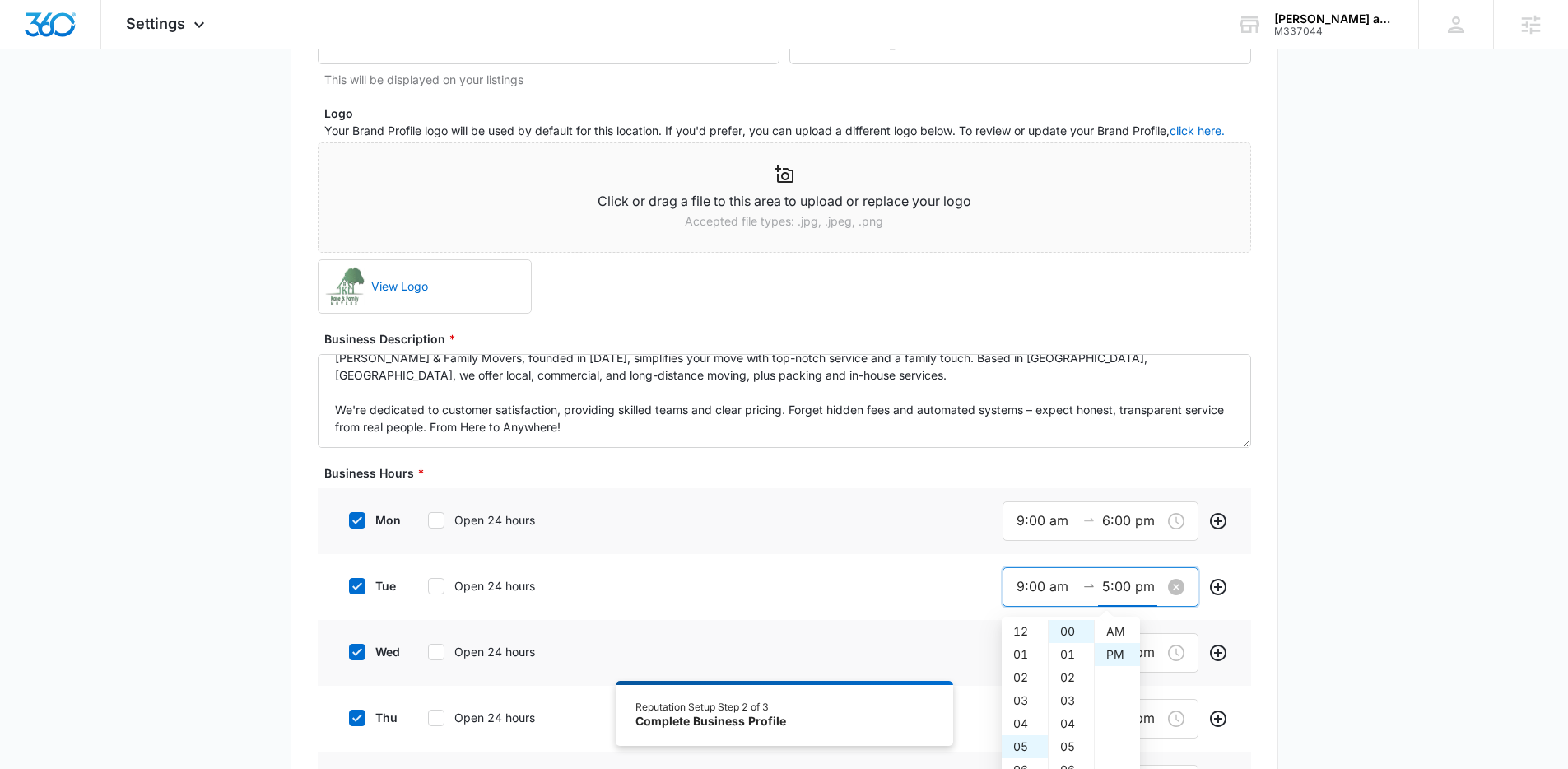
click at [1114, 586] on input "5:00 pm" at bounding box center [1131, 586] width 59 height 21
paste input "6"
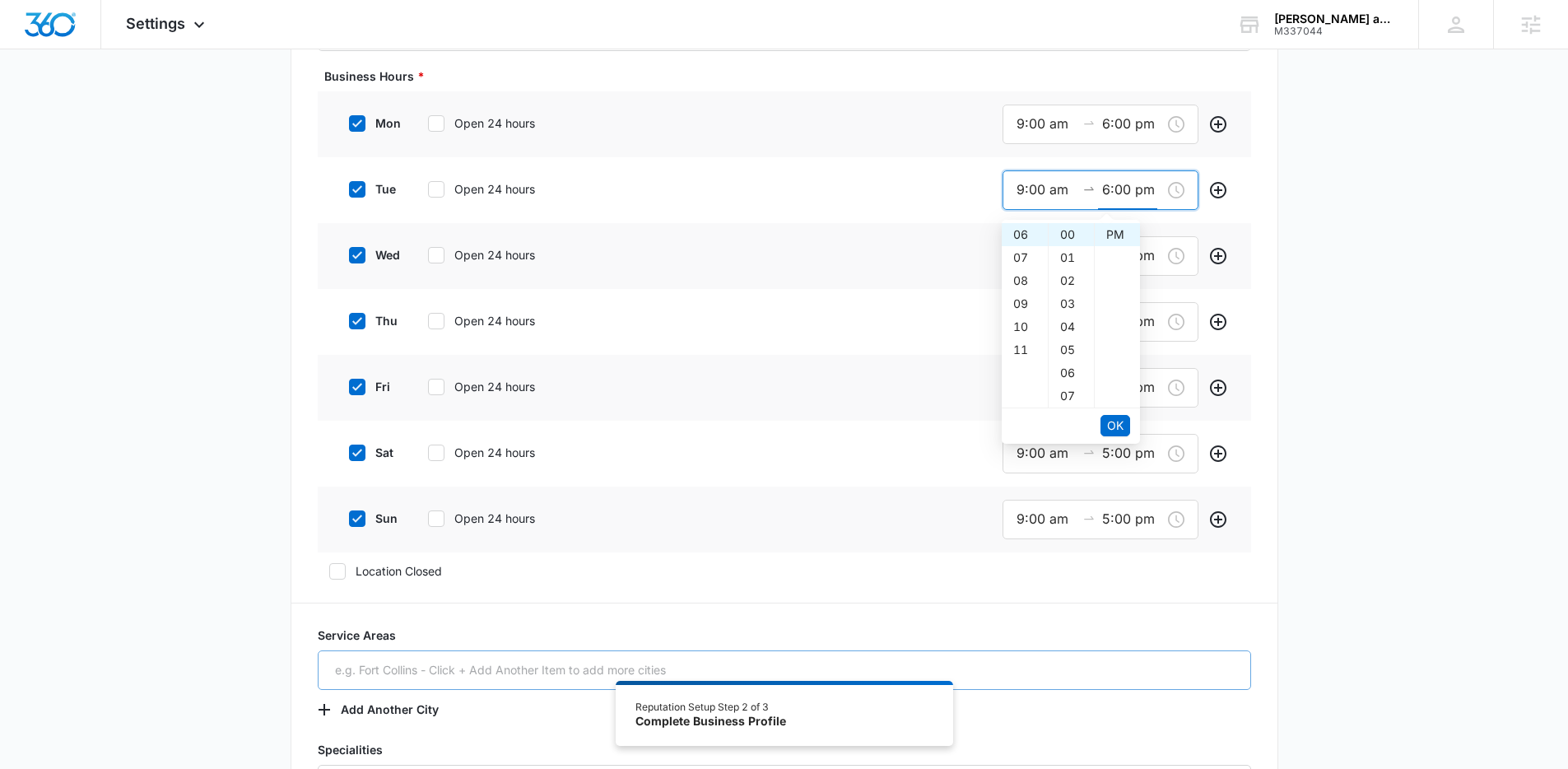
scroll to position [596, 0]
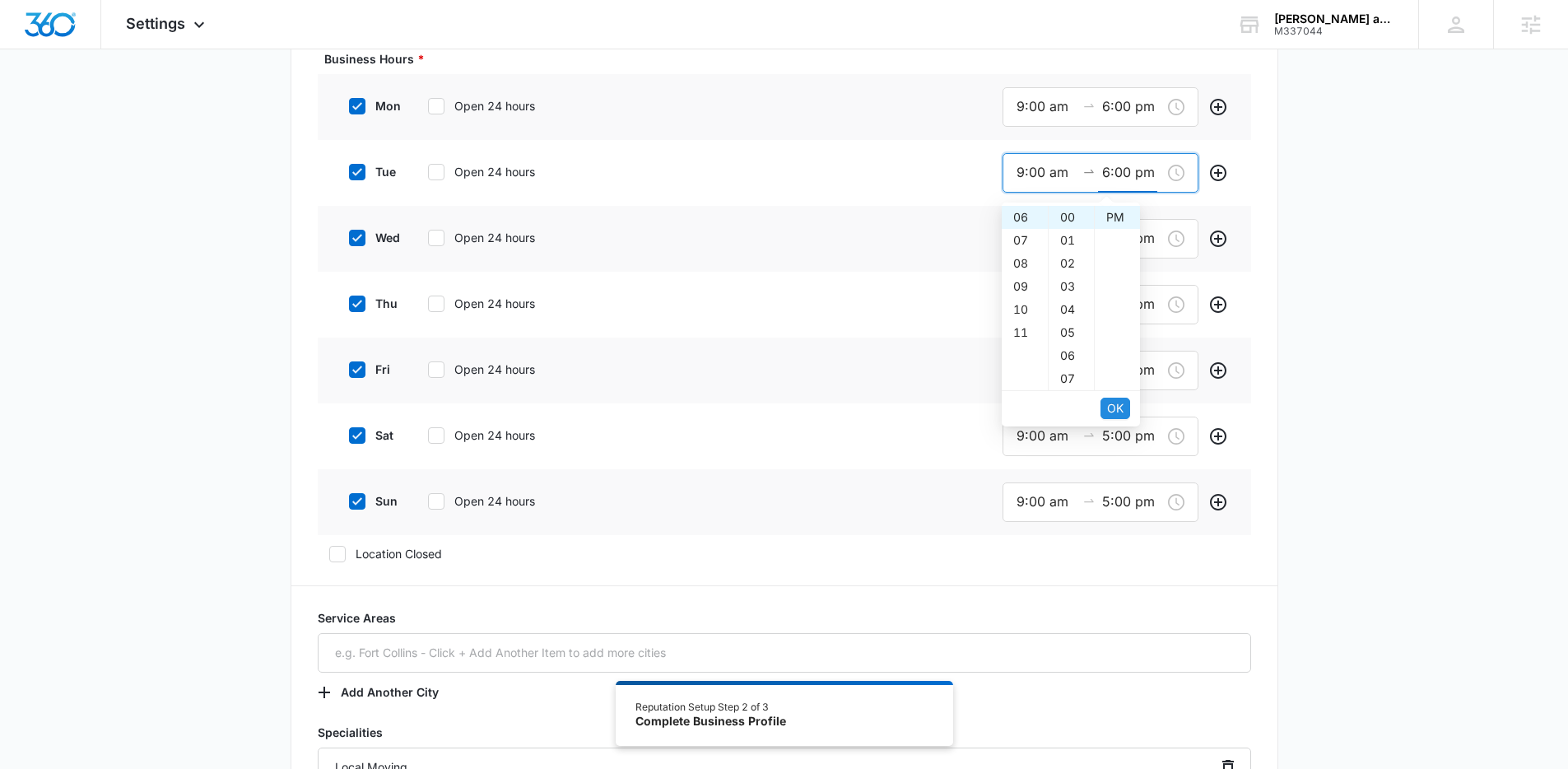
click at [1115, 409] on span "OK" at bounding box center [1115, 409] width 17 height 18
type input "6:00 pm"
click at [1115, 409] on span "OK" at bounding box center [1115, 409] width 17 height 18
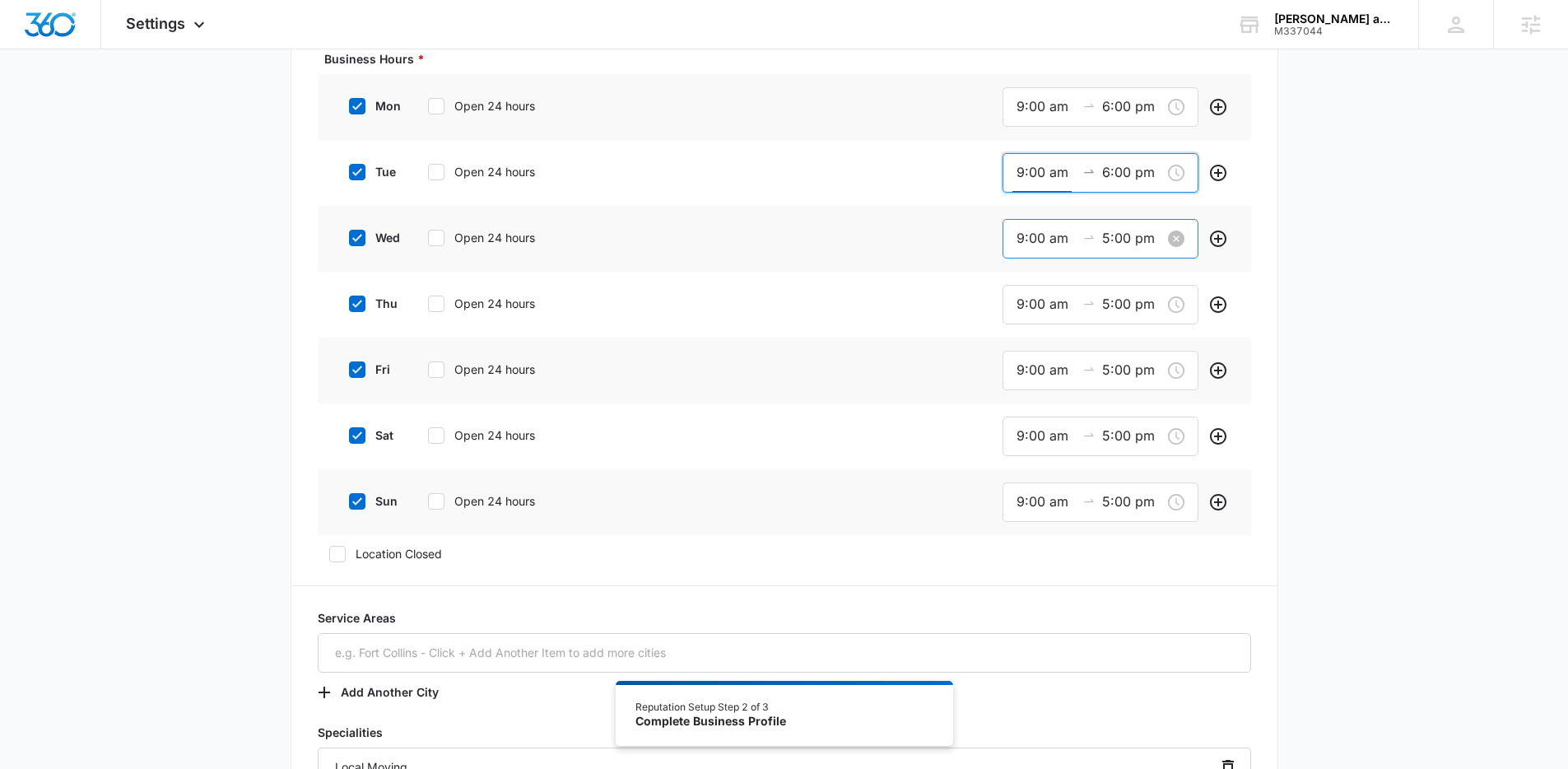
click at [1110, 244] on input "5:00 pm" at bounding box center [1131, 238] width 59 height 21
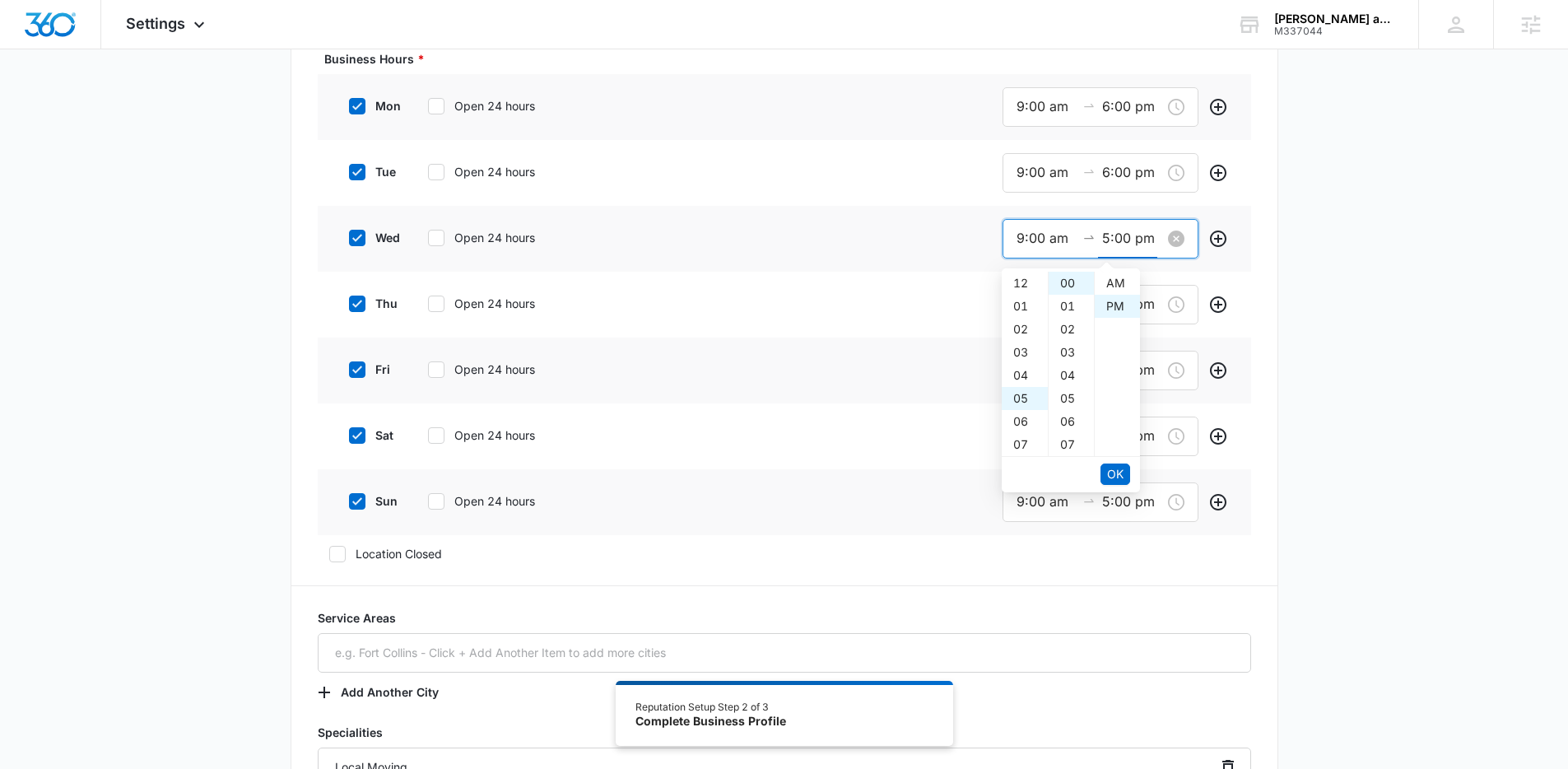
scroll to position [23, 0]
click at [1110, 244] on input "5:00 pm" at bounding box center [1131, 238] width 59 height 21
paste input "6"
click at [1115, 472] on span "OK" at bounding box center [1115, 474] width 17 height 18
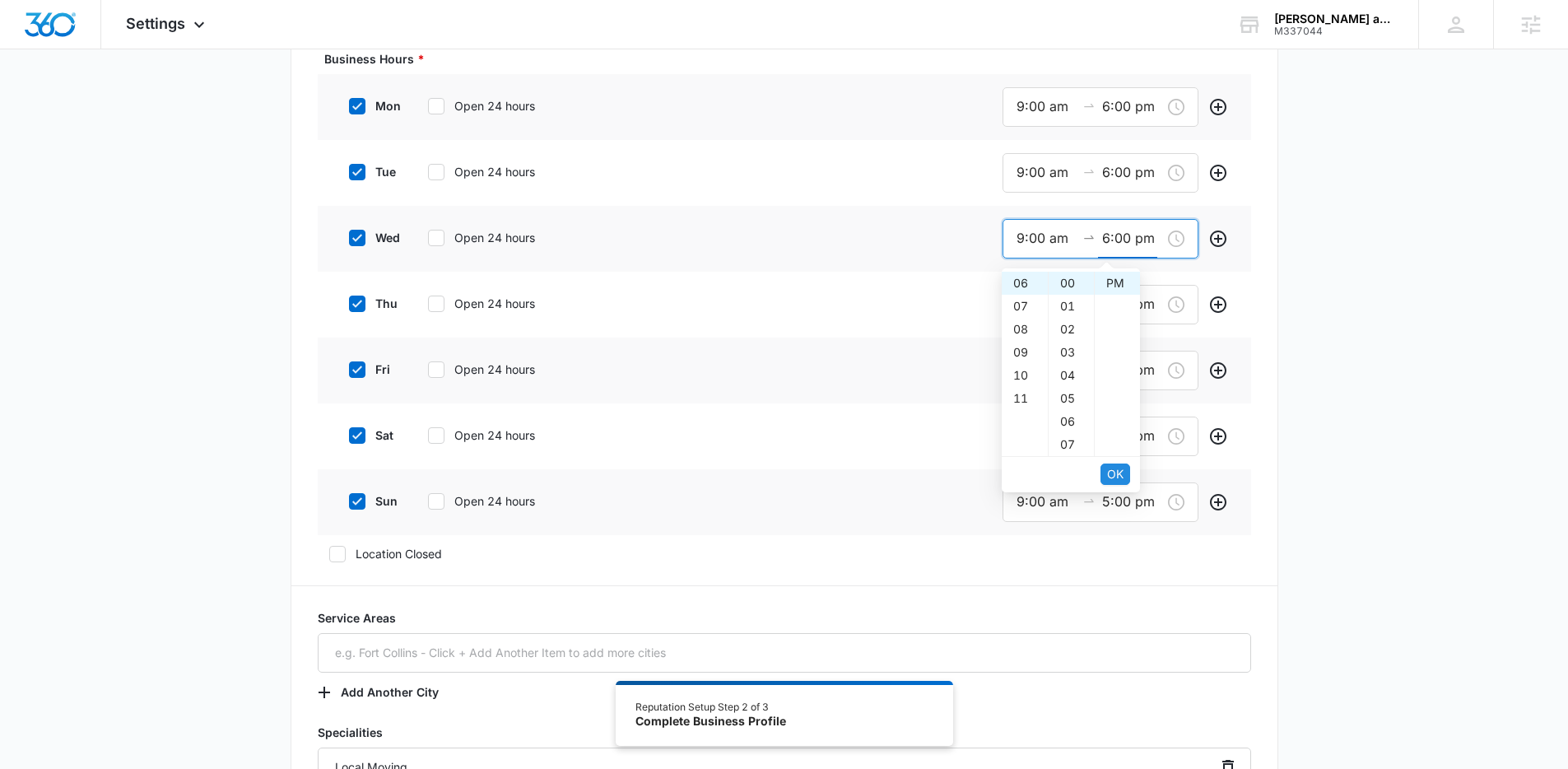
type input "6:00 pm"
click at [1115, 472] on span "OK" at bounding box center [1115, 474] width 17 height 18
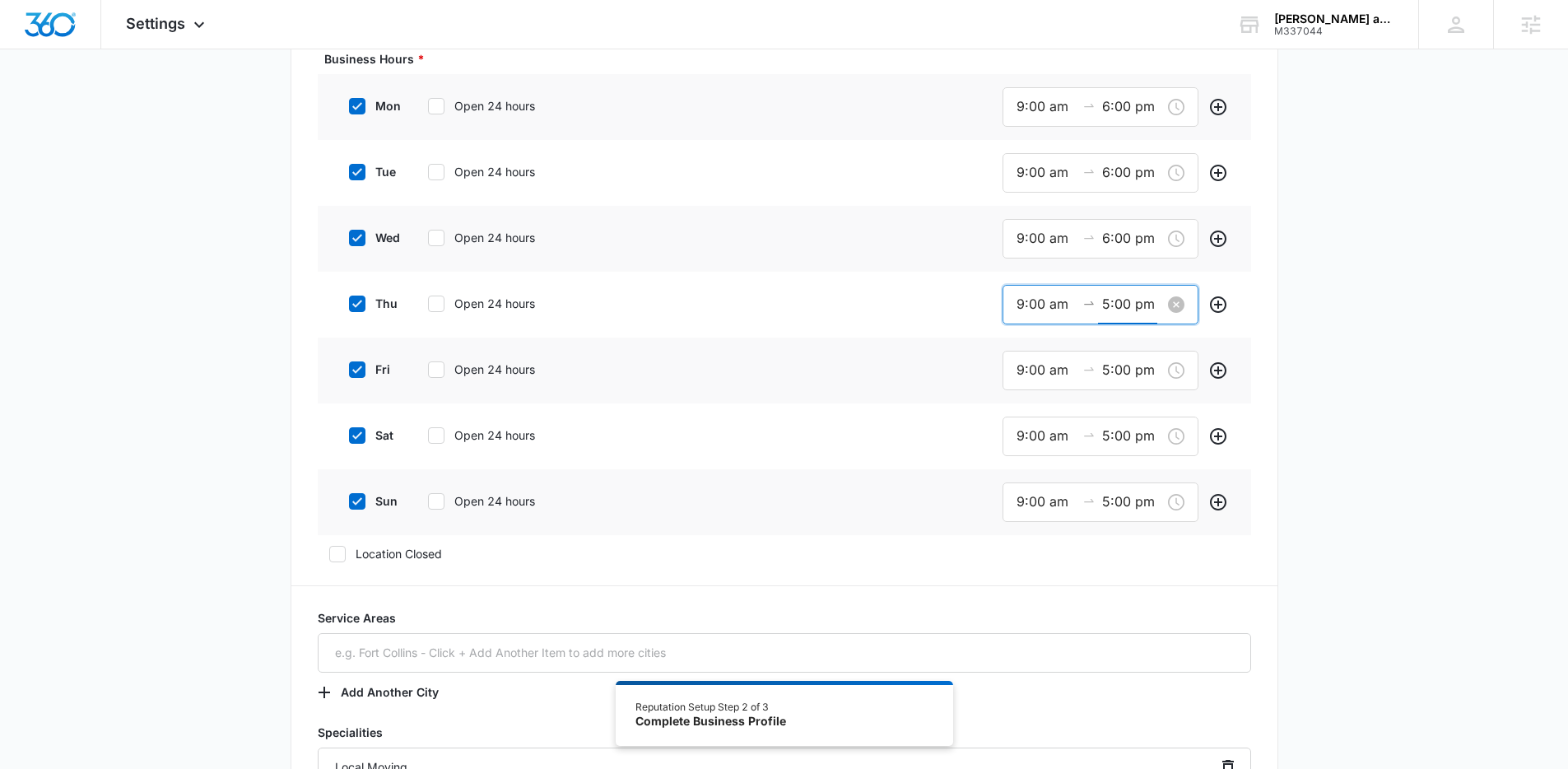
click at [1115, 306] on input "5:00 pm" at bounding box center [1131, 304] width 59 height 21
paste input "6"
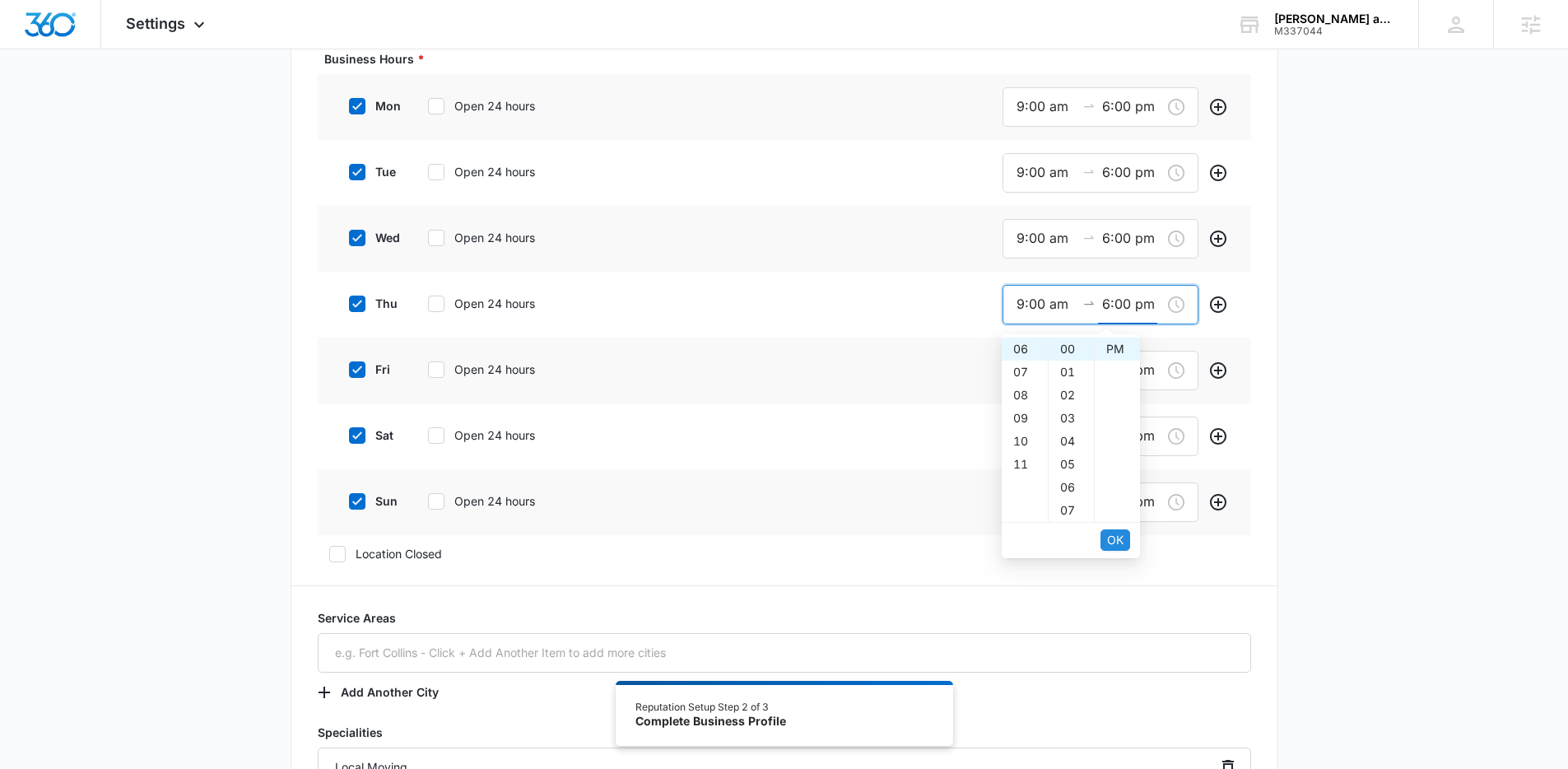
click at [1115, 535] on span "OK" at bounding box center [1115, 540] width 17 height 18
type input "6:00 pm"
click at [1115, 535] on span "OK" at bounding box center [1115, 540] width 17 height 18
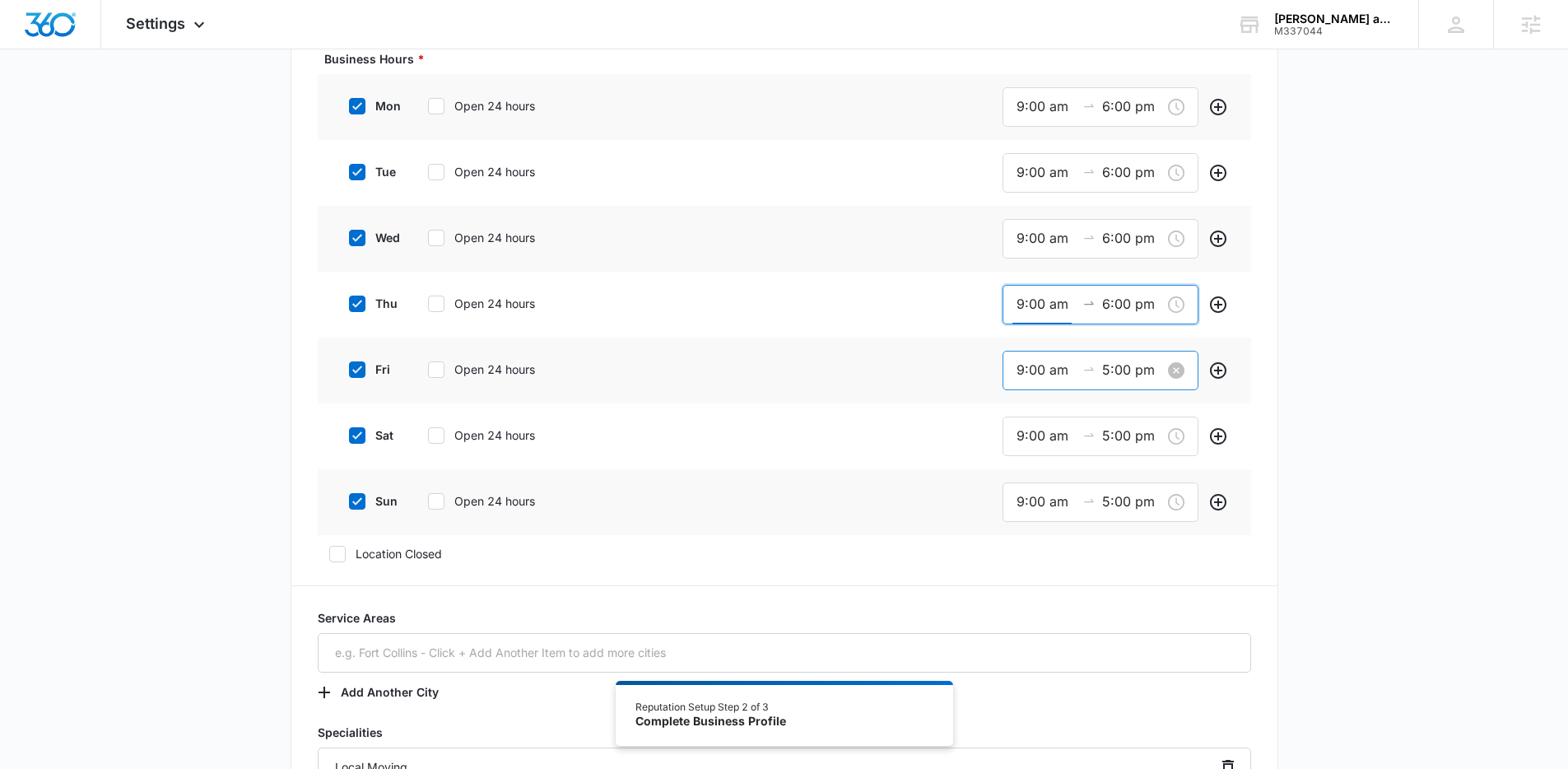
click at [1121, 366] on input "5:00 pm" at bounding box center [1131, 370] width 59 height 21
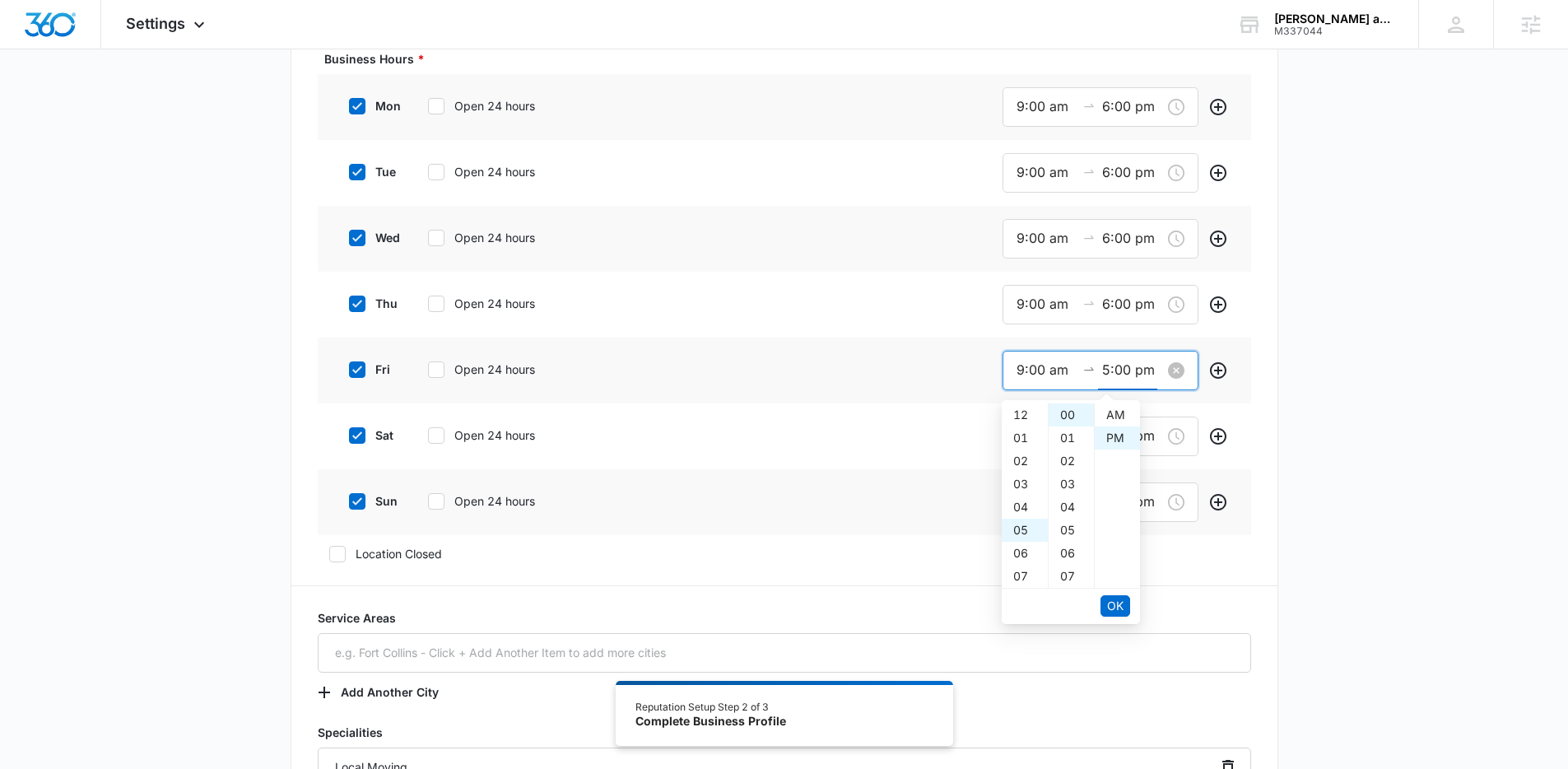
click at [1121, 366] on input "5:00 pm" at bounding box center [1131, 370] width 59 height 21
paste input "6"
click at [1117, 595] on button "OK" at bounding box center [1115, 605] width 30 height 22
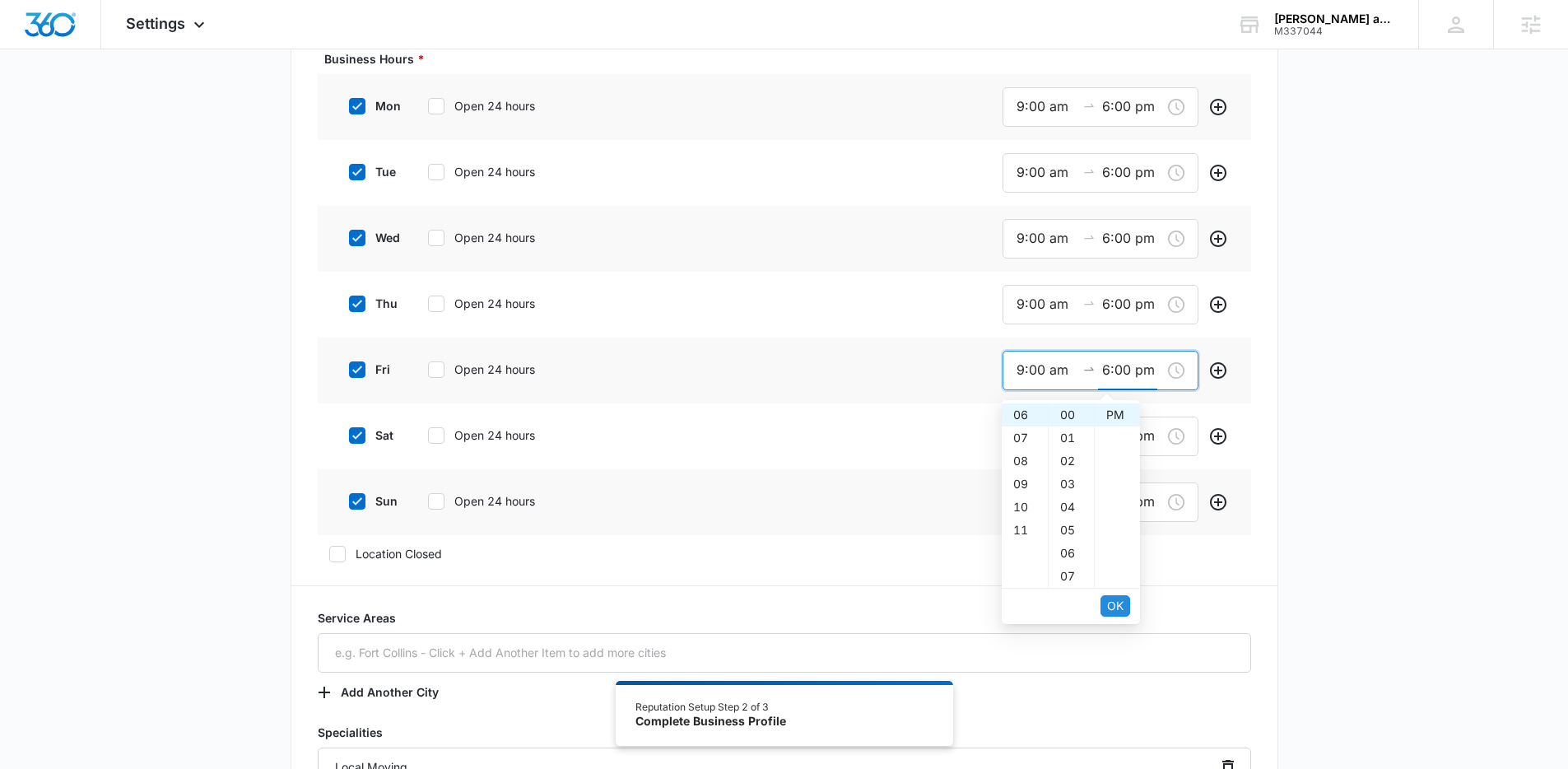
type input "6:00 pm"
click at [1117, 595] on button "OK" at bounding box center [1115, 605] width 30 height 22
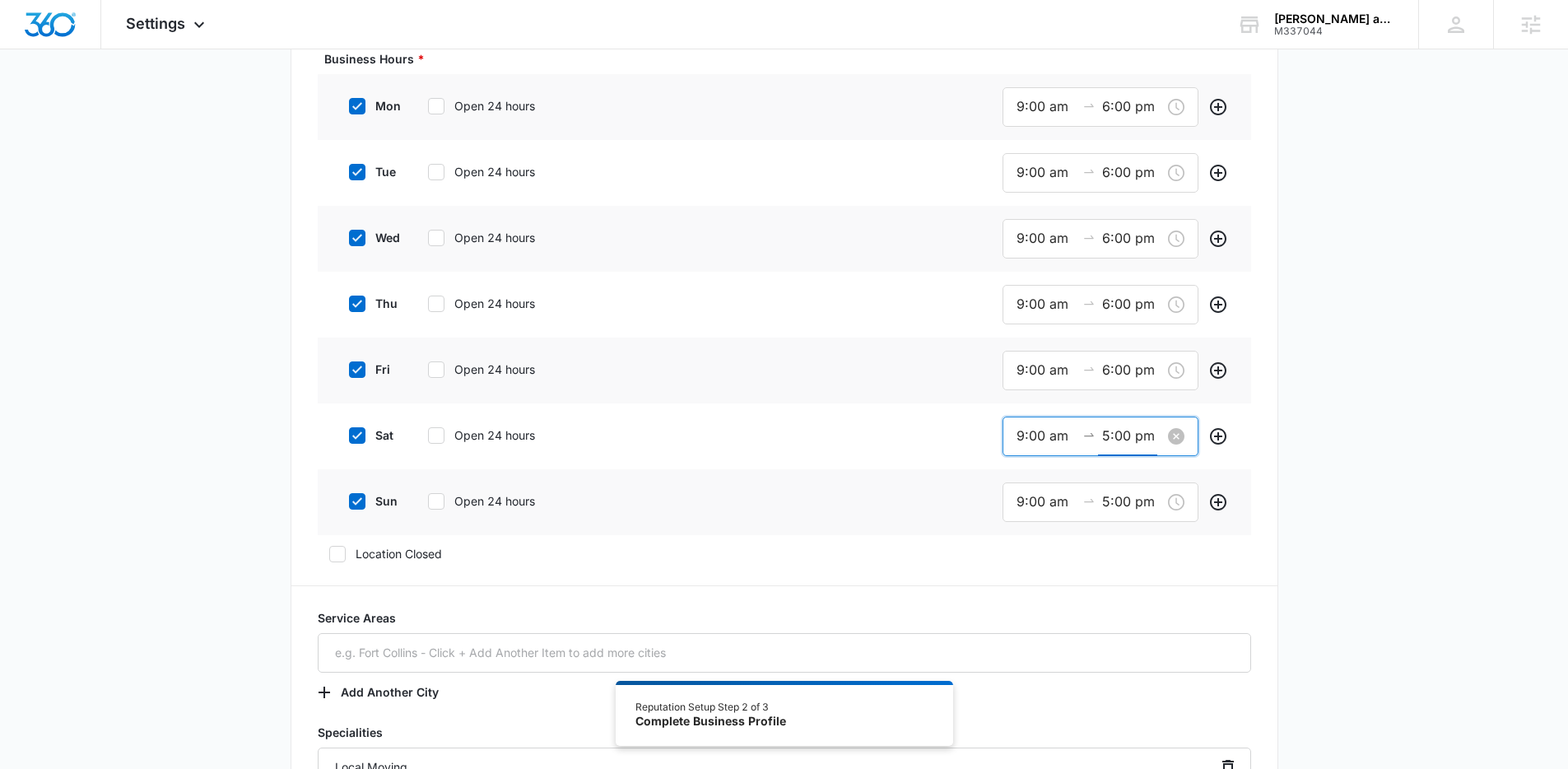
click at [1110, 434] on input "5:00 pm" at bounding box center [1131, 435] width 59 height 21
paste input "6"
click at [1111, 679] on span "OK" at bounding box center [1115, 672] width 17 height 18
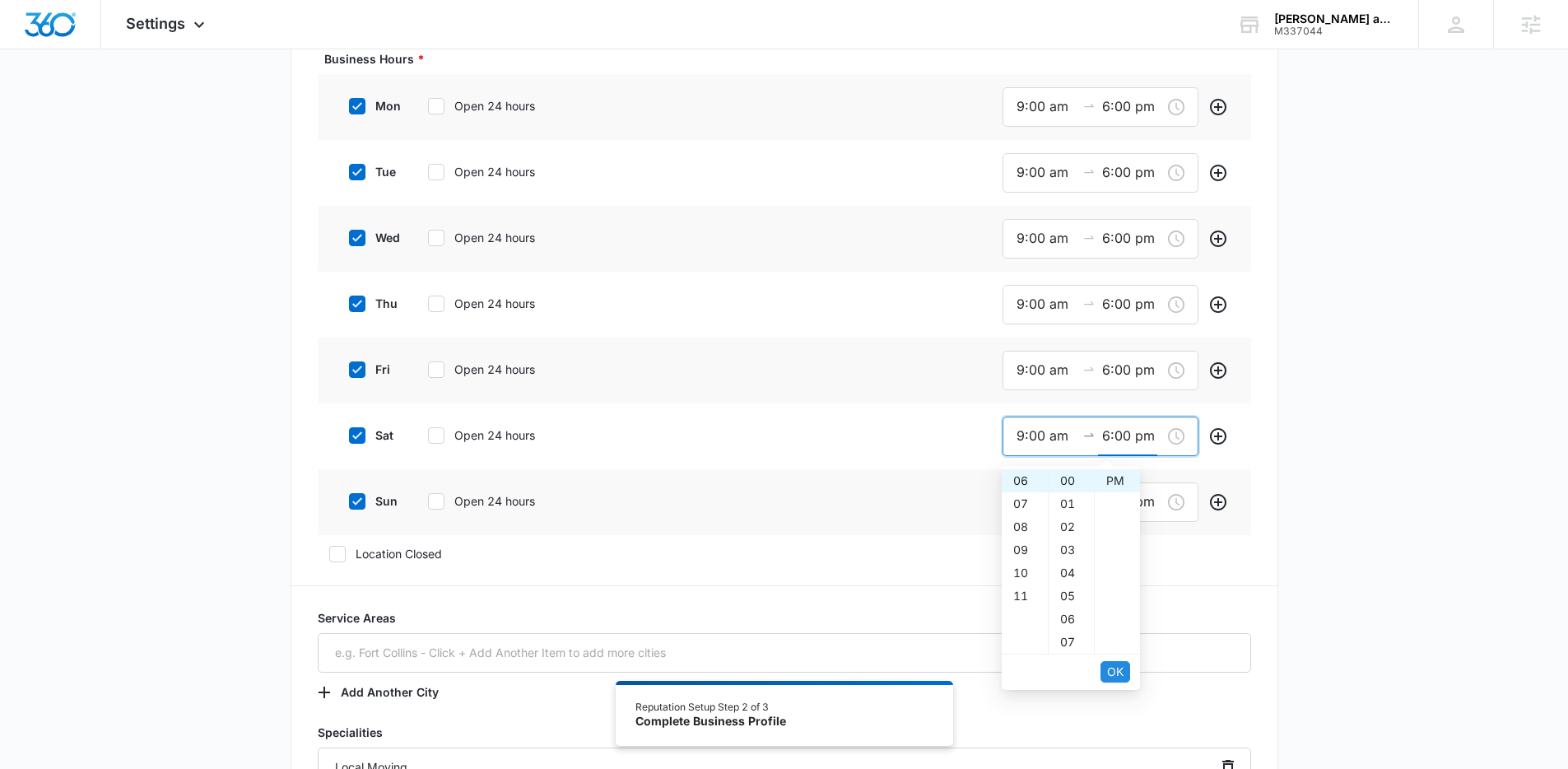
type input "6:00 pm"
click at [1111, 678] on span "OK" at bounding box center [1115, 672] width 17 height 18
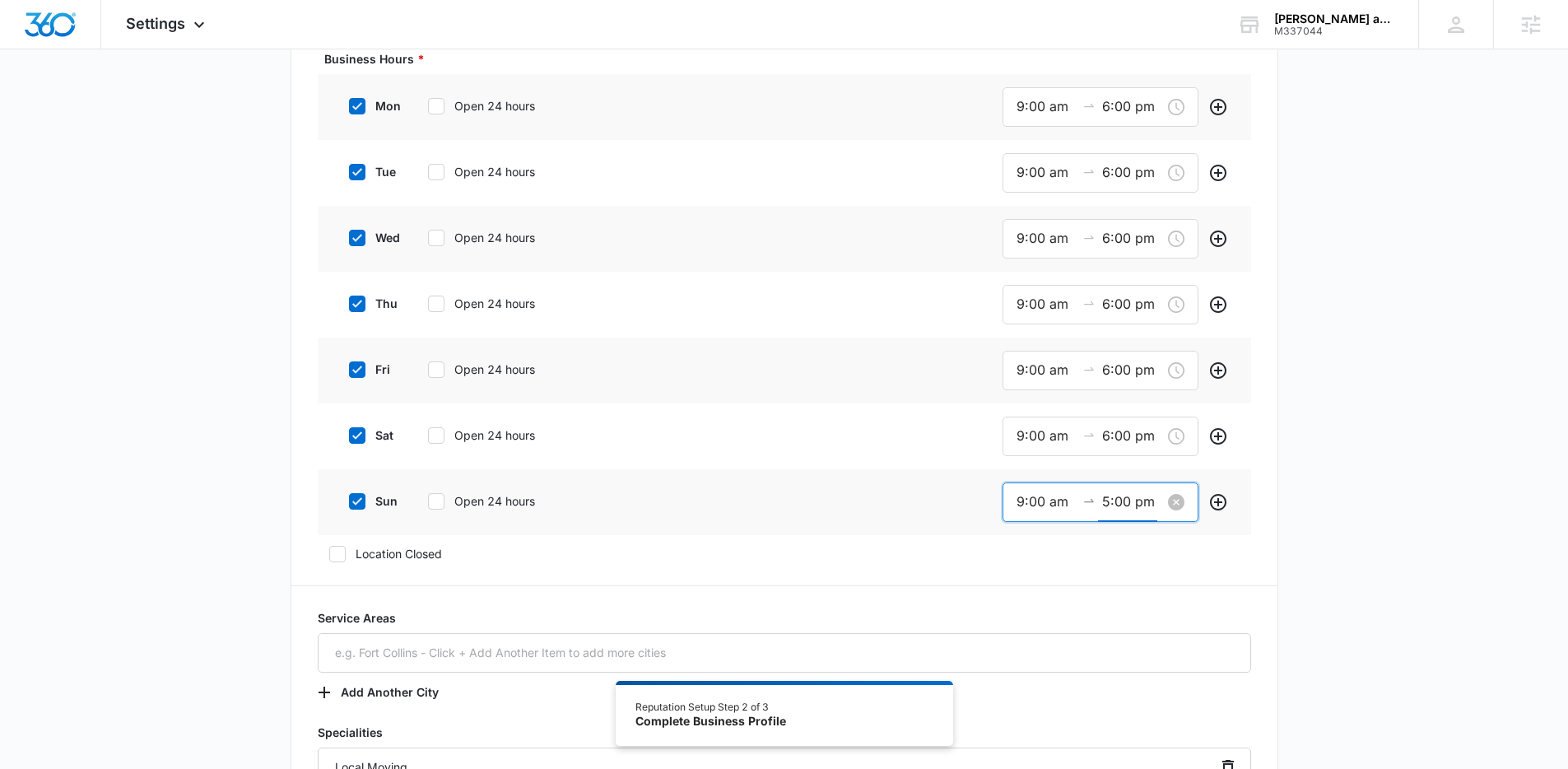
click at [1105, 507] on input "5:00 pm" at bounding box center [1131, 502] width 59 height 21
paste input "6"
click at [1113, 735] on span "OK" at bounding box center [1115, 737] width 17 height 18
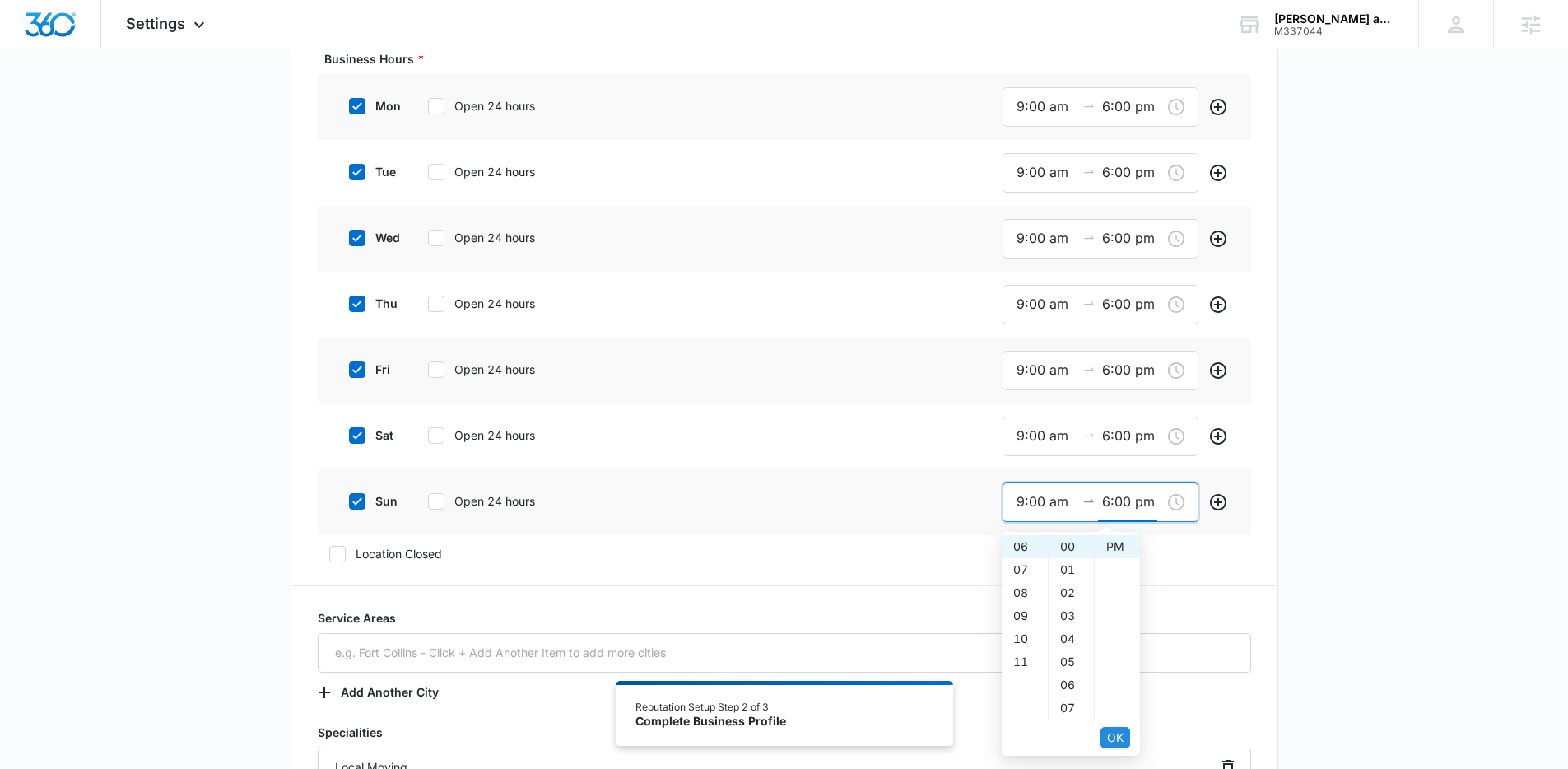
type input "6:00 pm"
click at [1113, 735] on span "OK" at bounding box center [1115, 737] width 17 height 18
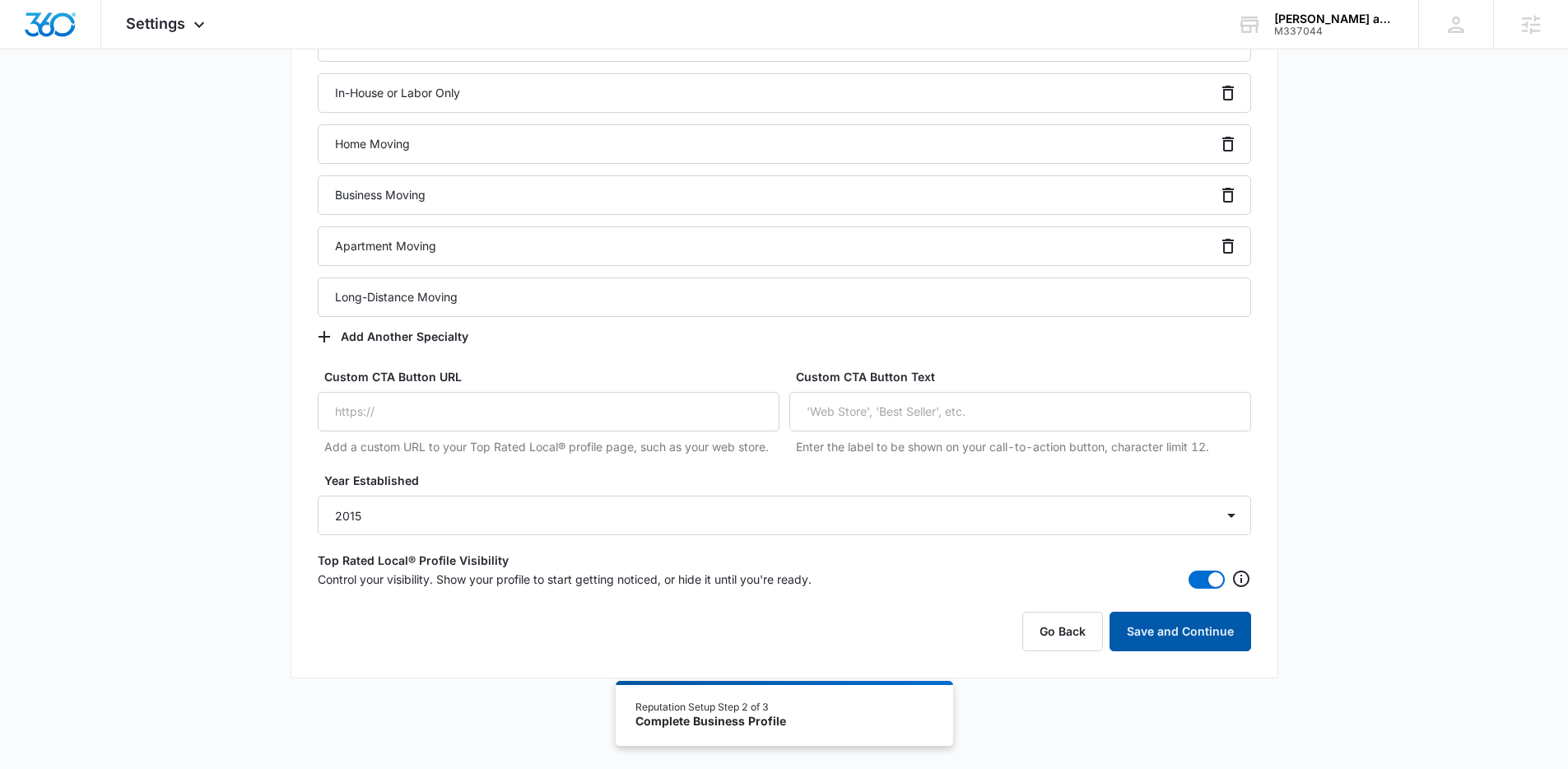
click at [1128, 624] on button "Save and Continue" at bounding box center [1180, 631] width 141 height 40
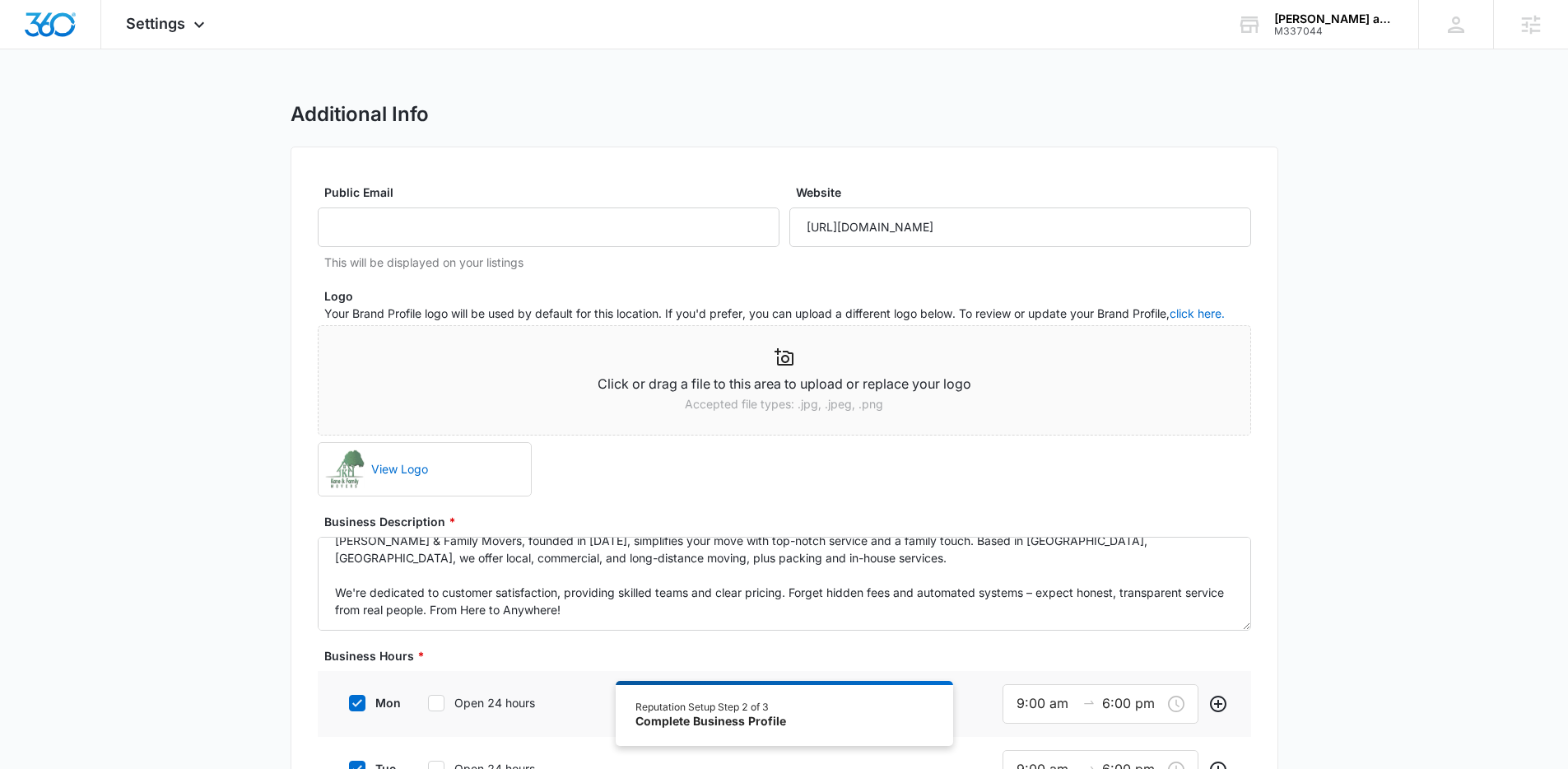
type textarea "Kane & Family Movers, founded in 2015, simplifies your move with top-notch serv…"
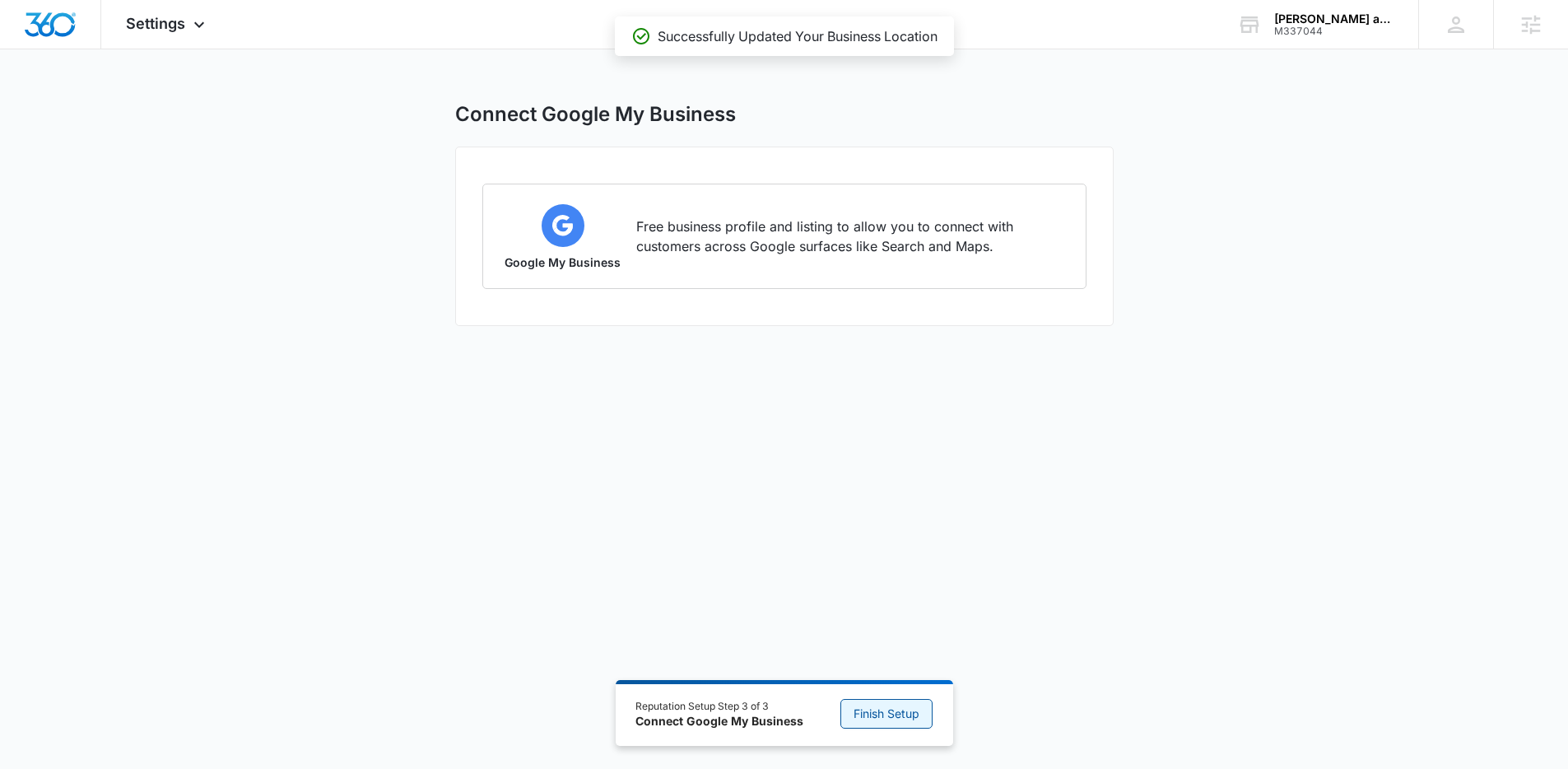
click at [889, 715] on span "Finish Setup" at bounding box center [886, 713] width 66 height 18
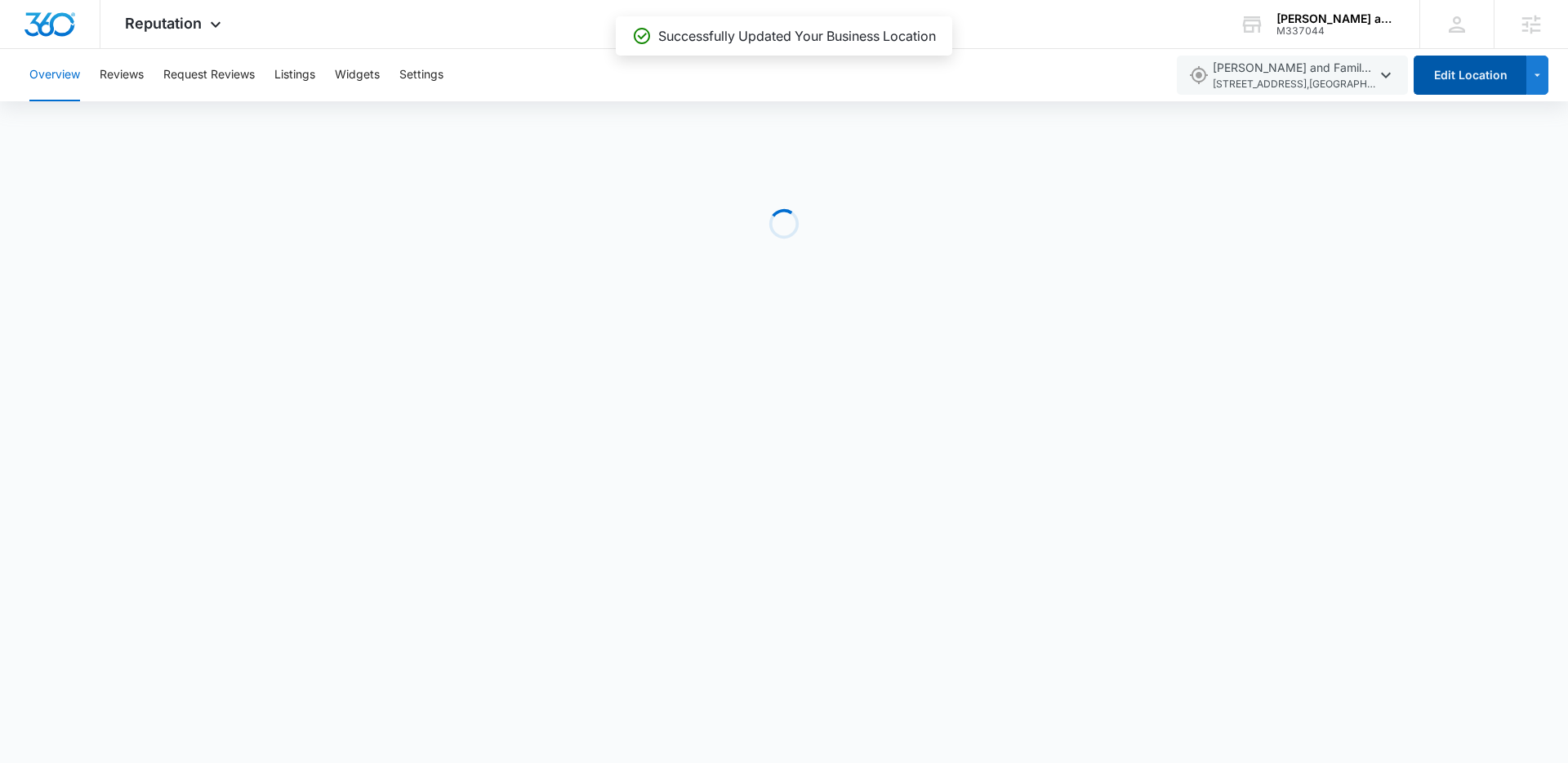
click at [1469, 66] on button "Edit Location" at bounding box center [1469, 75] width 113 height 40
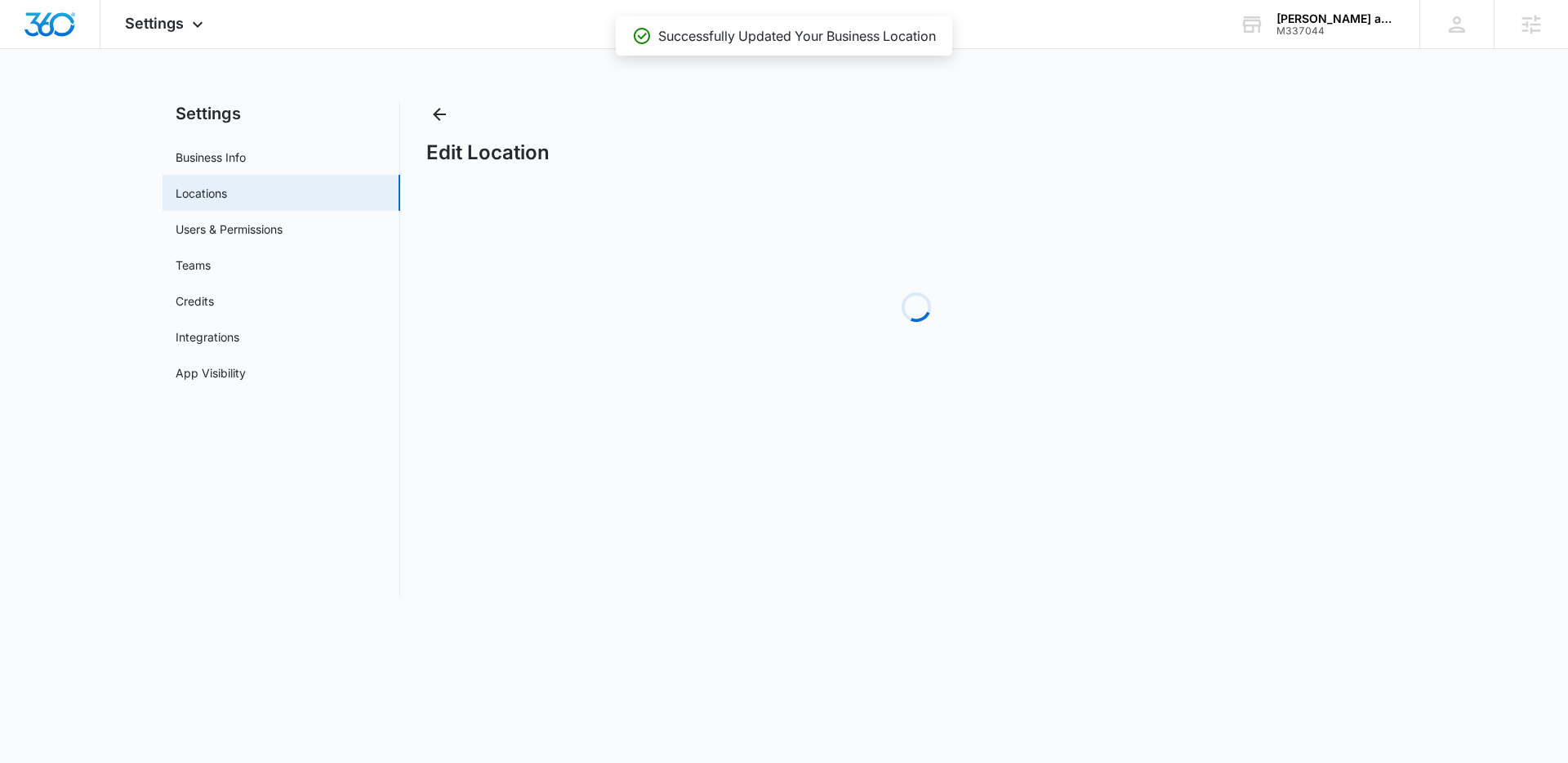
select select "Pennsylvania"
select select "2015"
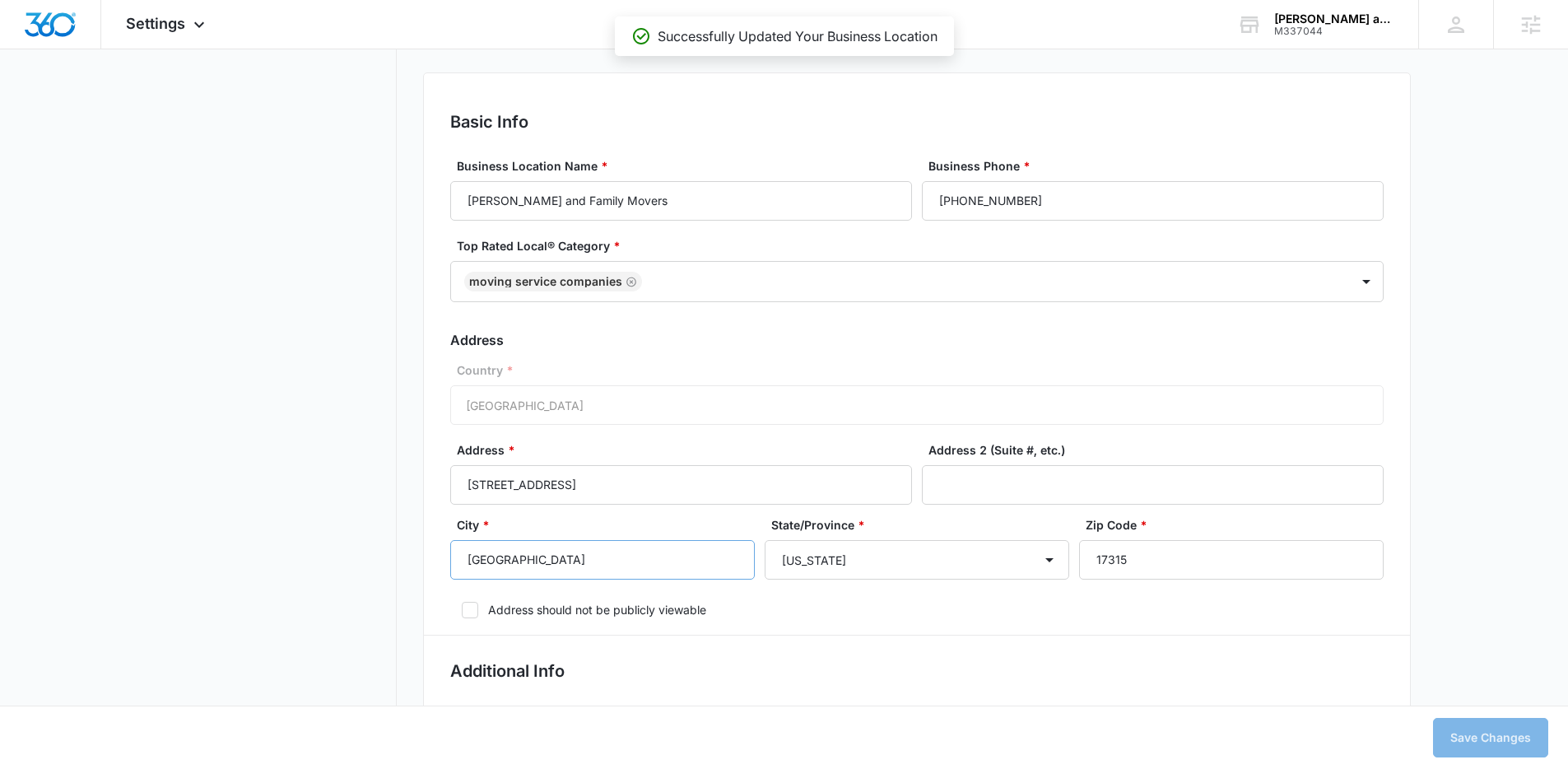
type textarea "Kane & Family Movers, founded in 2015, simplifies your move with top-notch serv…"
click at [469, 612] on icon at bounding box center [470, 610] width 15 height 15
click at [462, 612] on input "Address should not be publicly viewable" at bounding box center [456, 610] width 12 height 12
checkbox input "true"
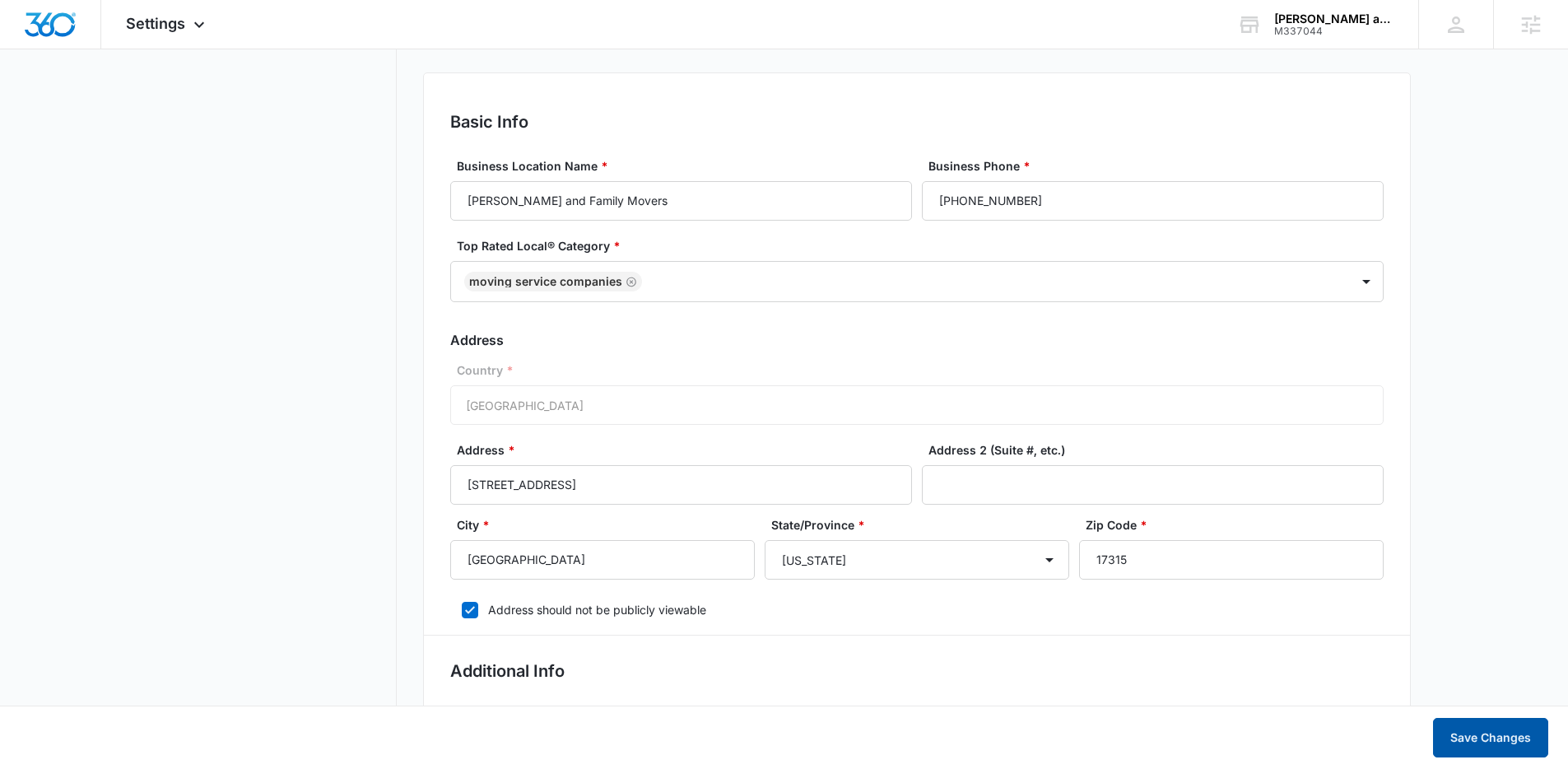
click at [1455, 728] on button "Save Changes" at bounding box center [1490, 737] width 115 height 40
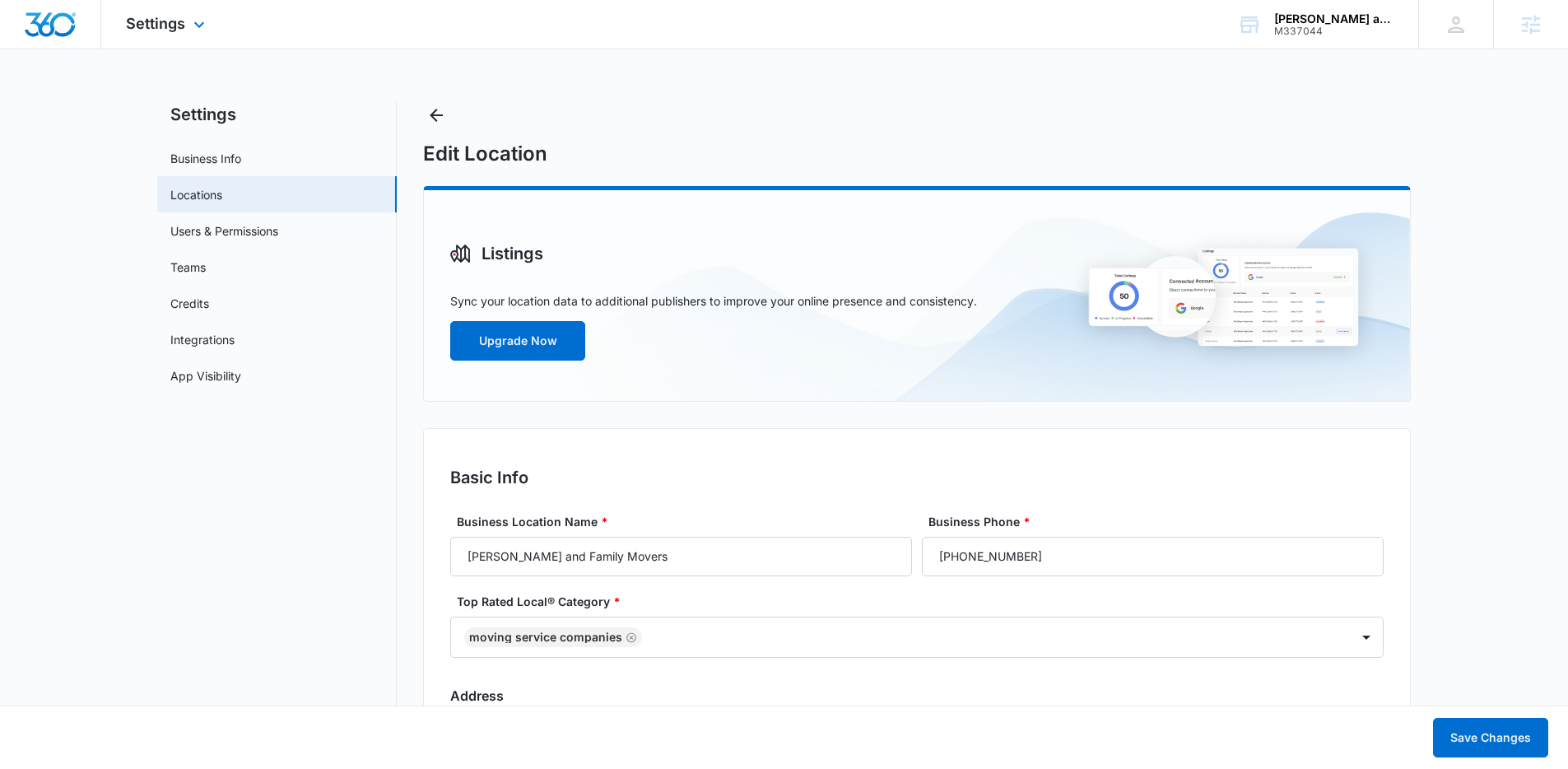
click at [47, 22] on img "Dashboard" at bounding box center [50, 25] width 52 height 25
type textarea "Kane & Family Movers, founded in 2015, simplifies your move with top-notch serv…"
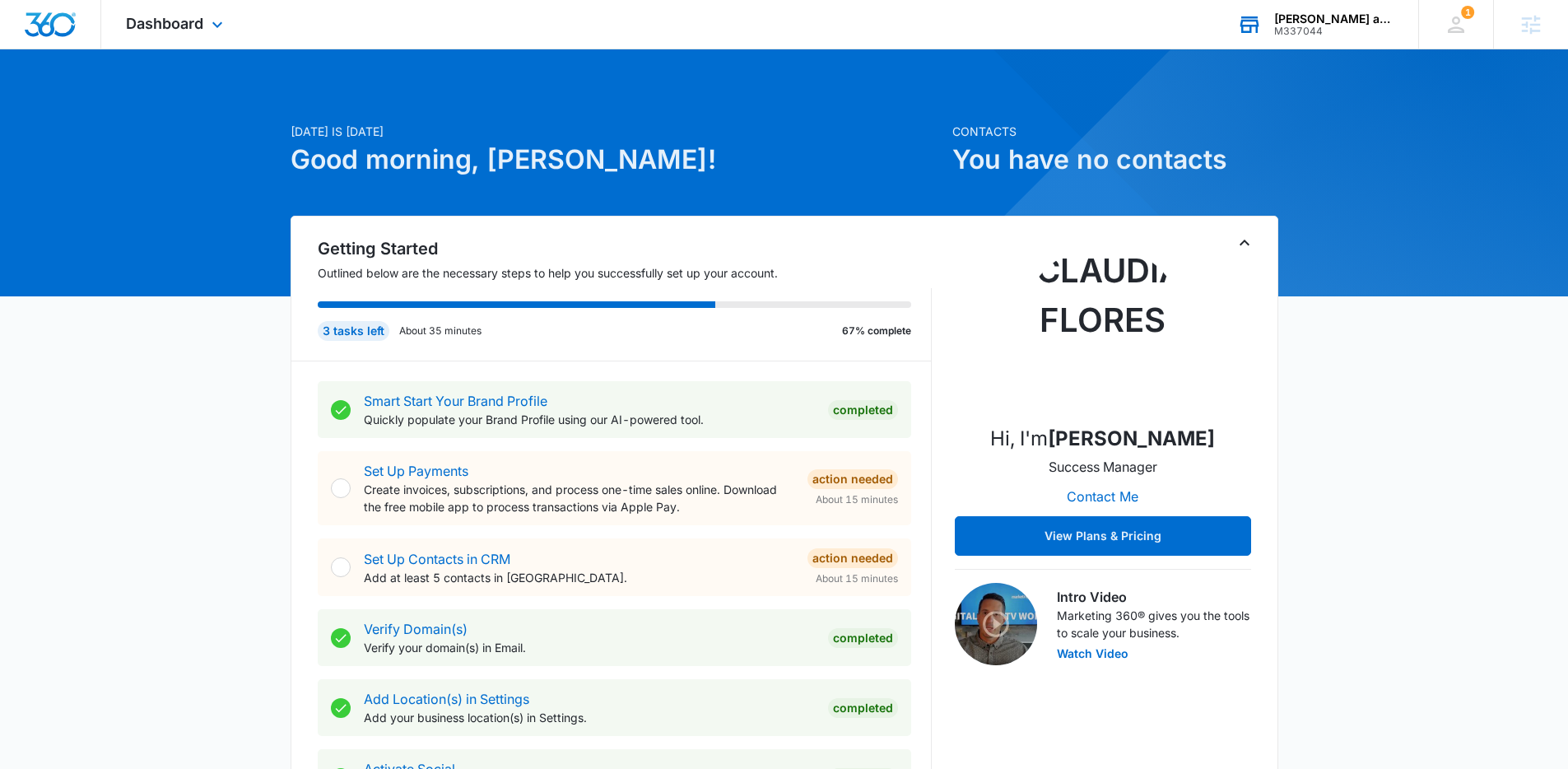
click at [1332, 21] on div "[PERSON_NAME] and Family Movers" at bounding box center [1334, 19] width 120 height 13
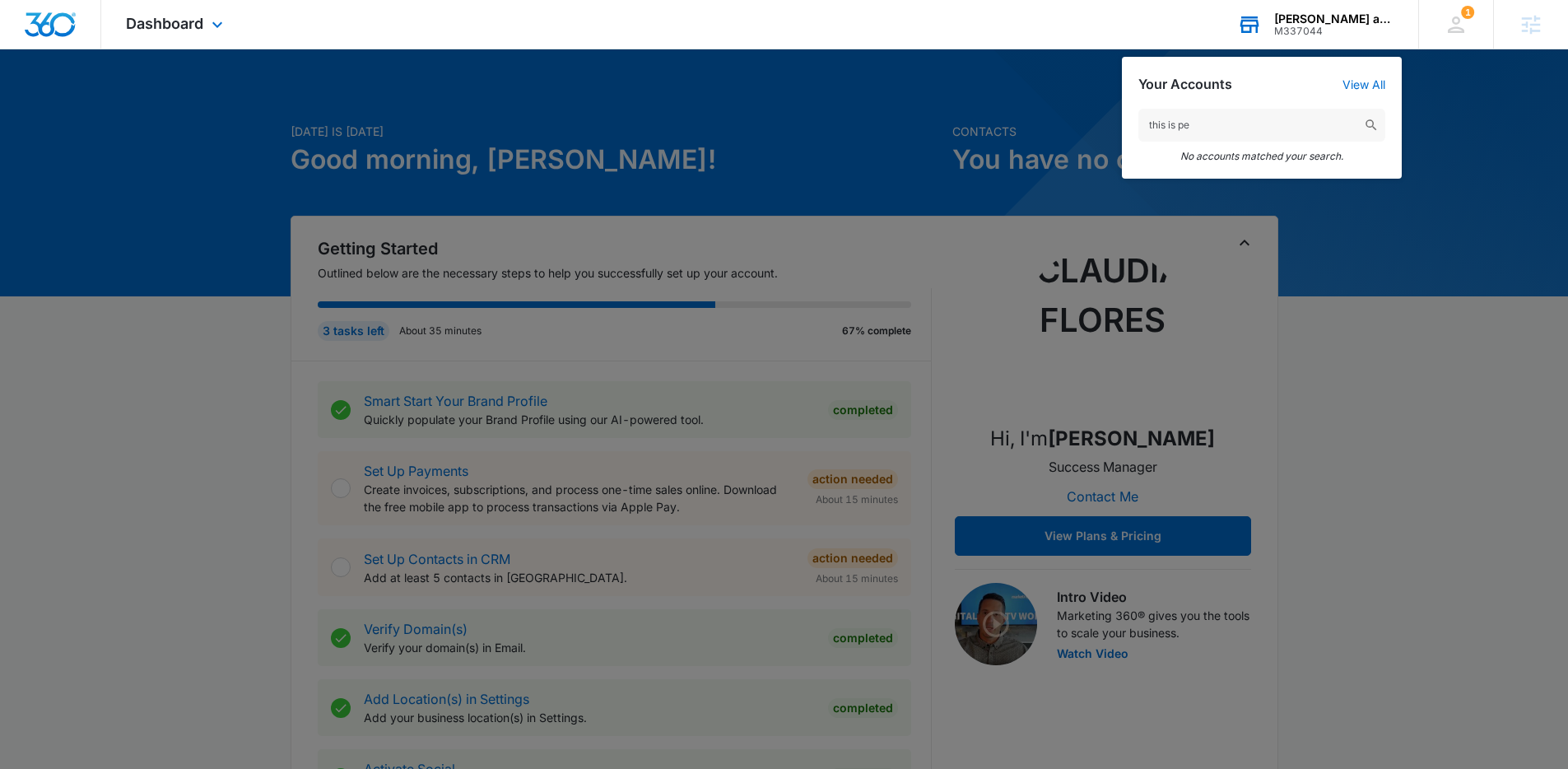
type input "this is per"
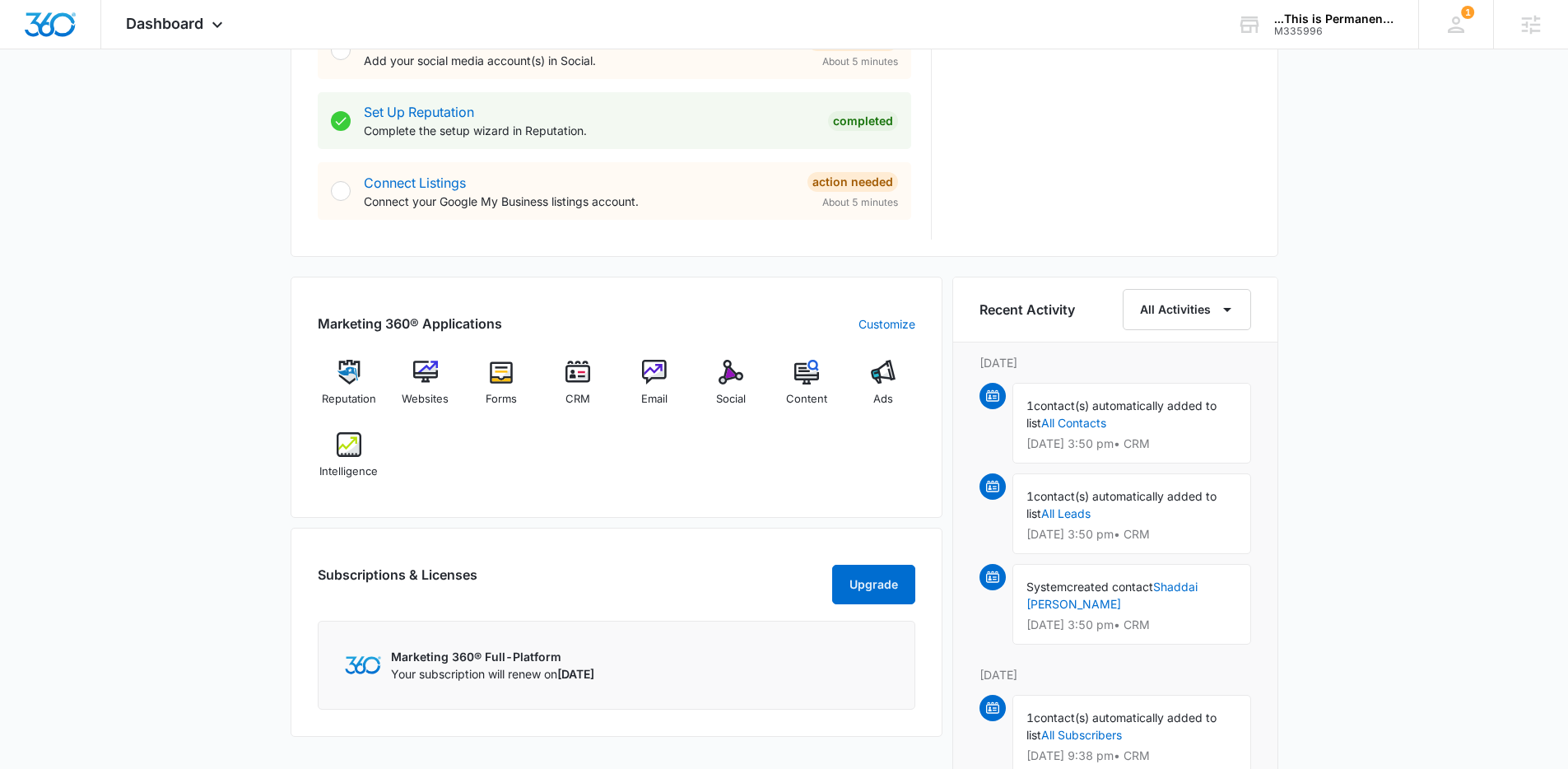
scroll to position [801, 0]
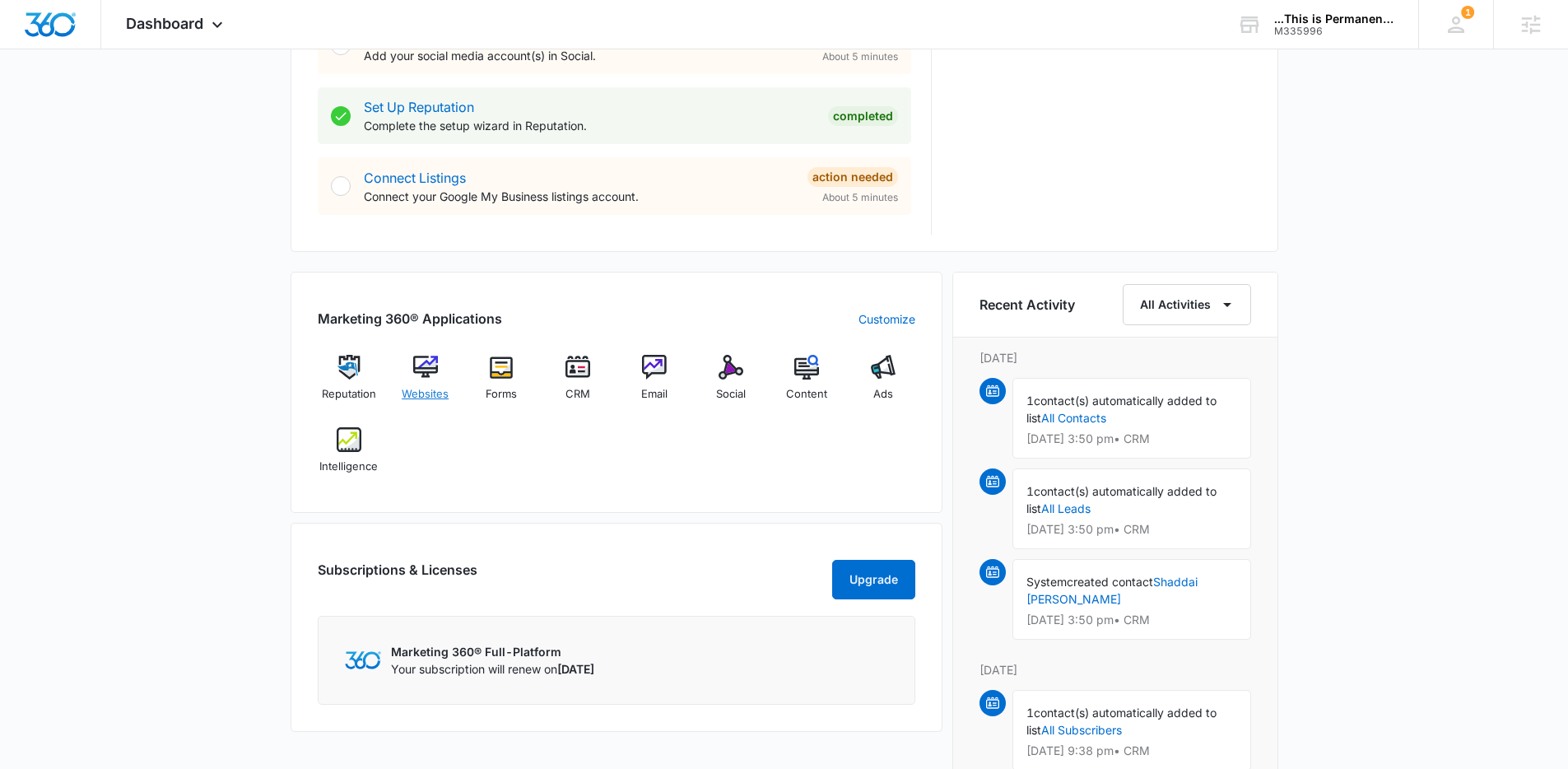
click at [427, 376] on img at bounding box center [425, 367] width 25 height 25
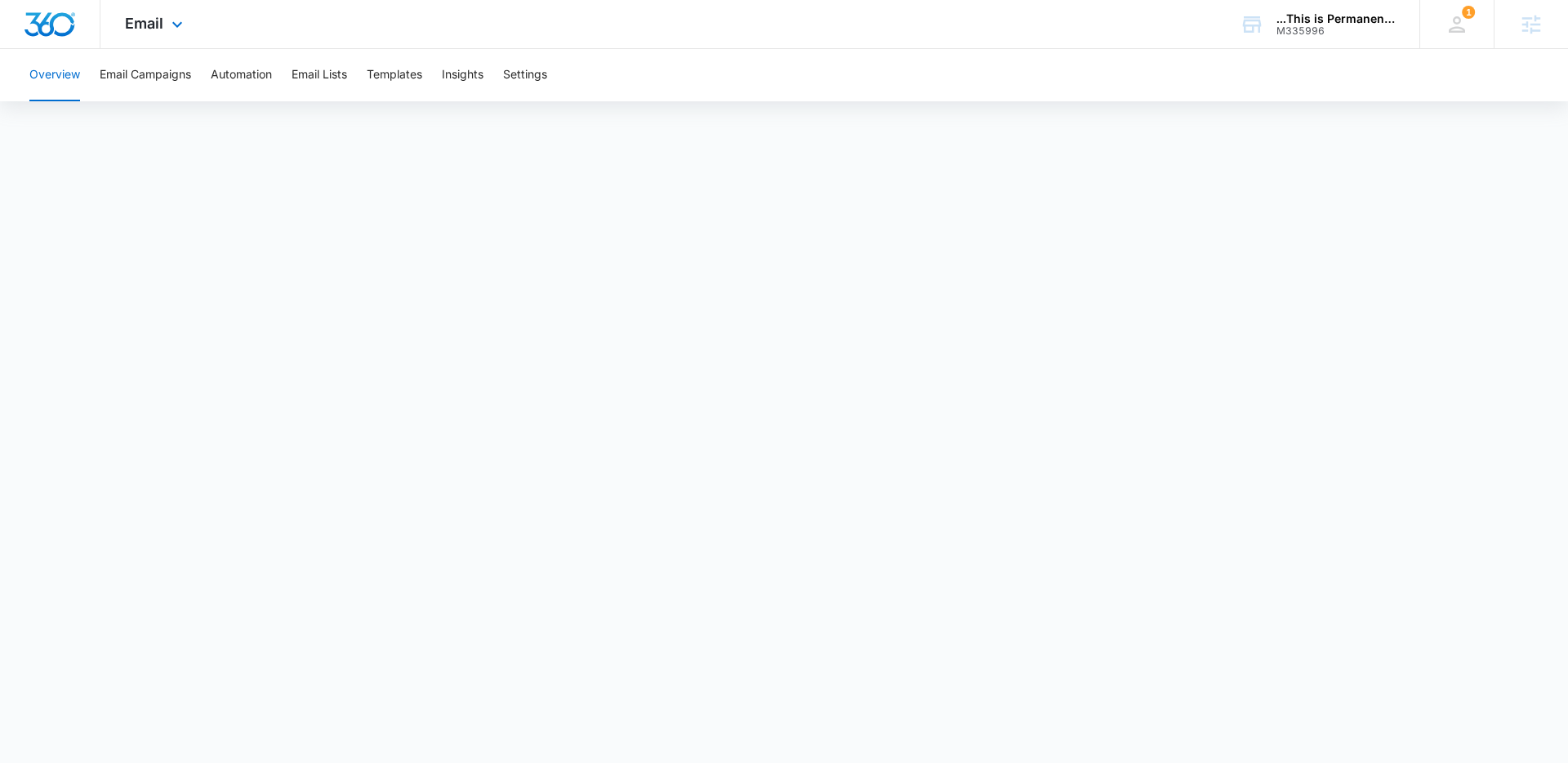
click at [191, 22] on div "Email Apps Reputation Websites Forms CRM Email Social Content Ads Intelligence …" at bounding box center [156, 24] width 111 height 48
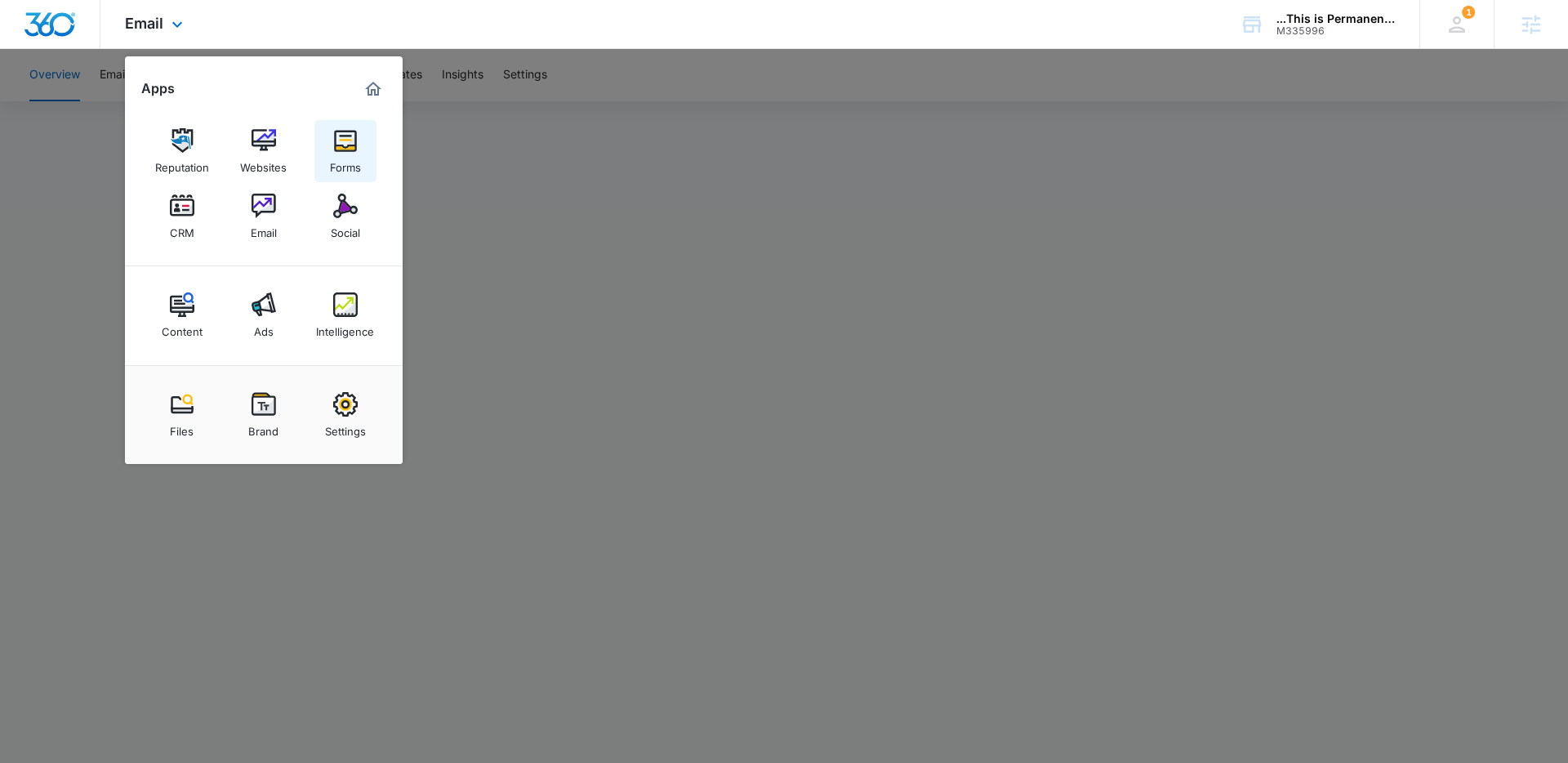
click at [361, 144] on link "Forms" at bounding box center [345, 151] width 62 height 62
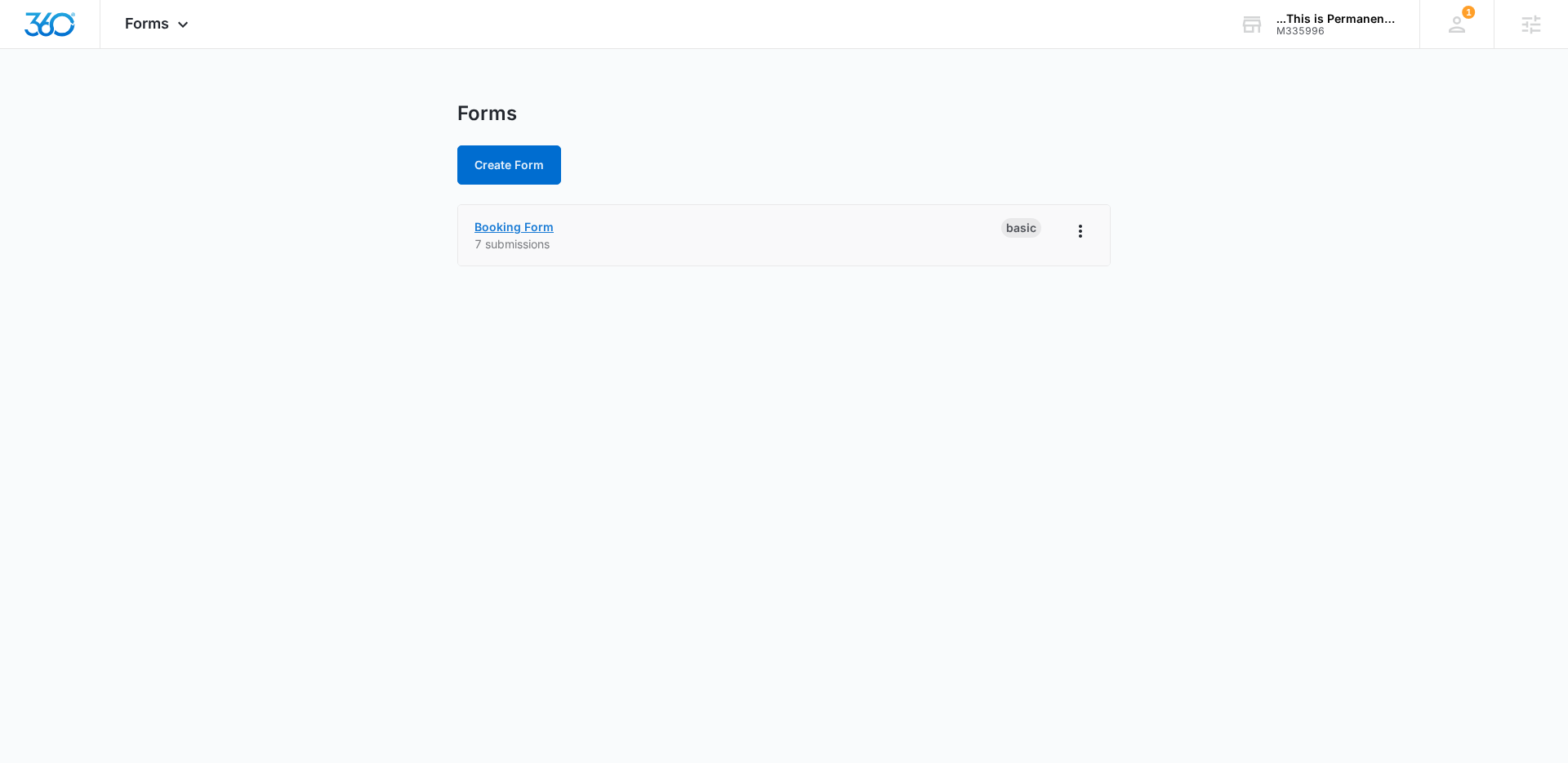
click at [516, 226] on link "Booking Form" at bounding box center [514, 227] width 79 height 14
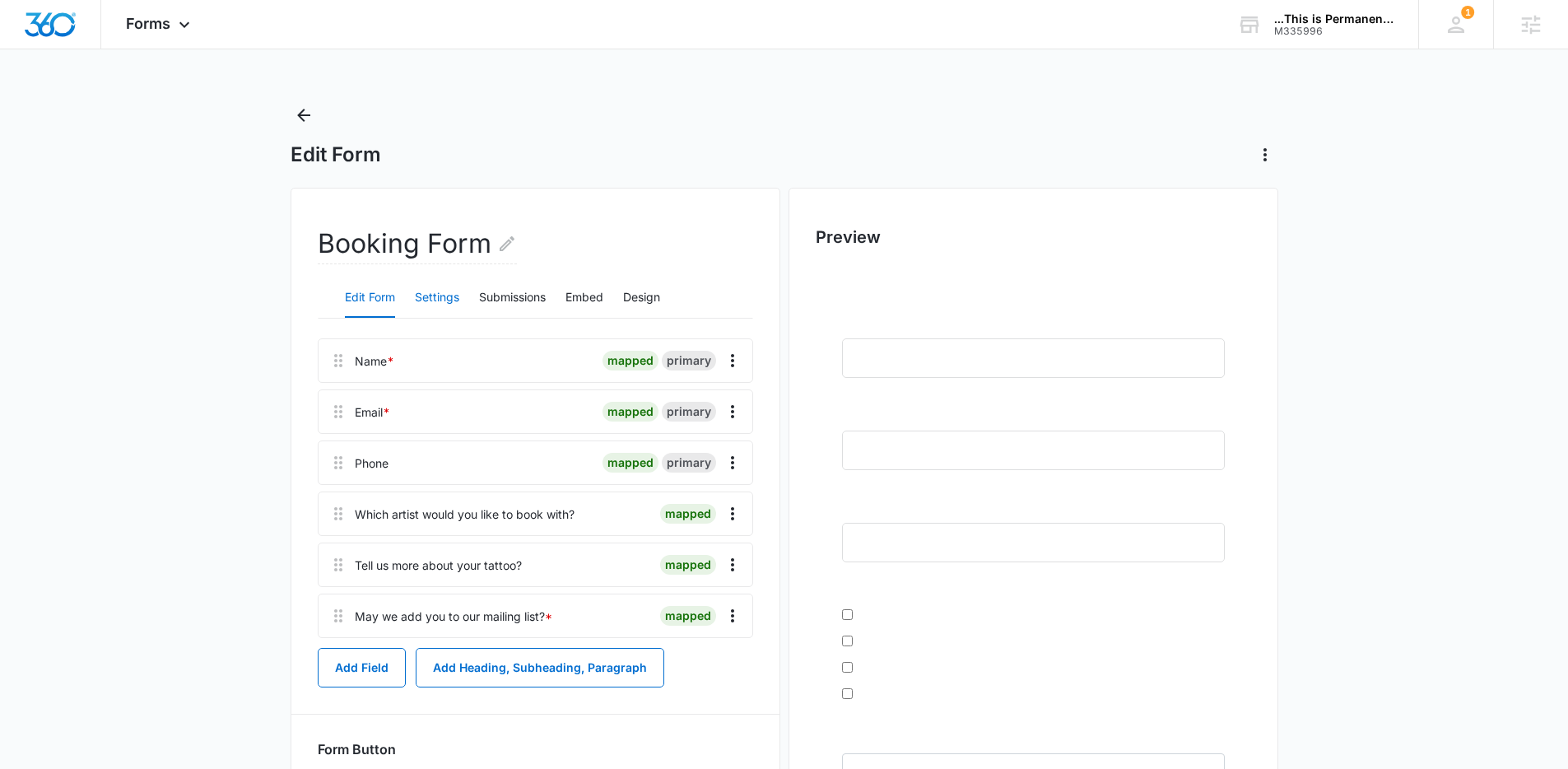
click at [431, 301] on button "Settings" at bounding box center [437, 298] width 45 height 40
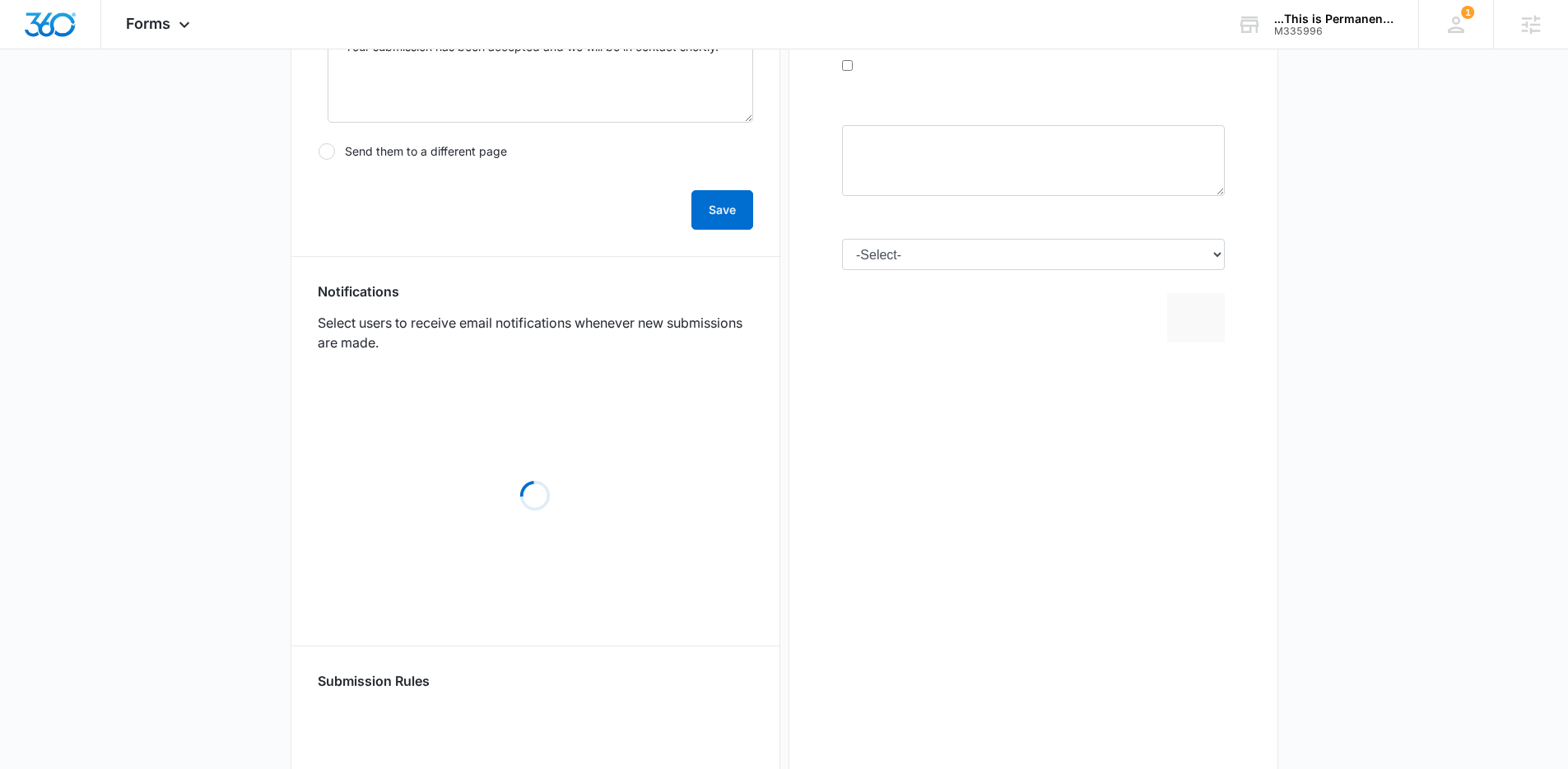
scroll to position [690, 0]
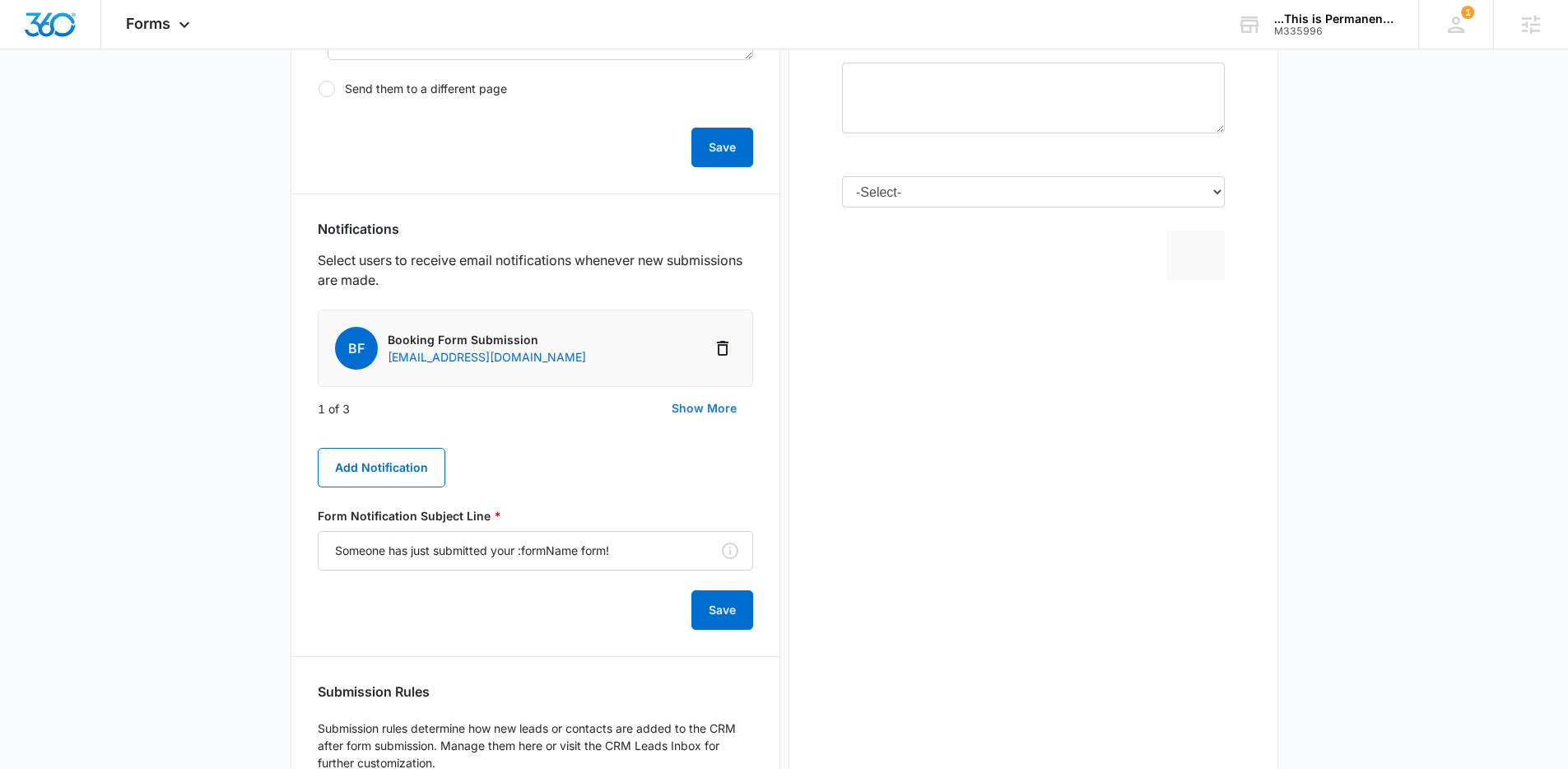
click at [692, 410] on button "Show More" at bounding box center [704, 409] width 98 height 40
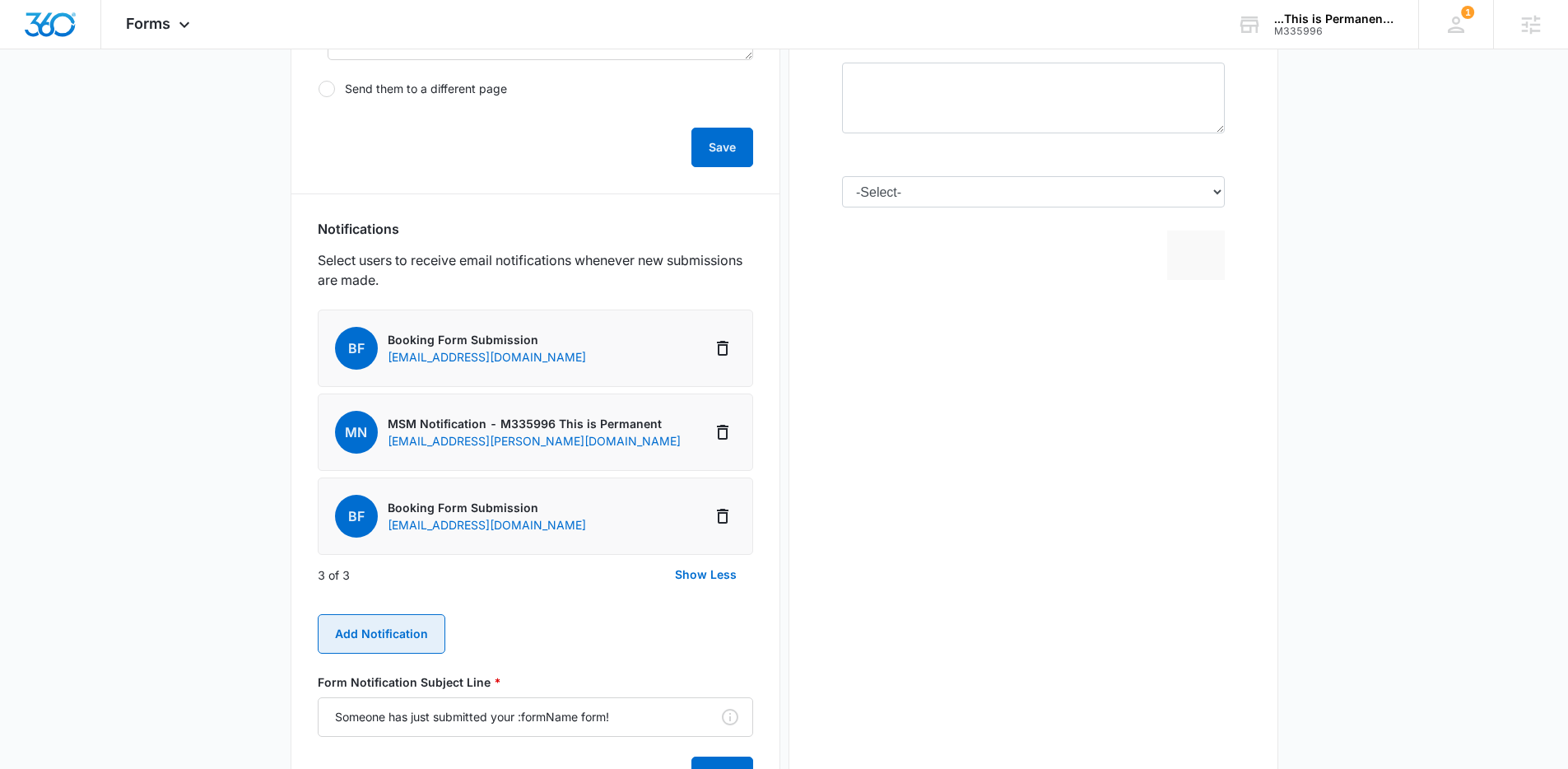
click at [404, 625] on button "Add Notification" at bounding box center [382, 634] width 128 height 40
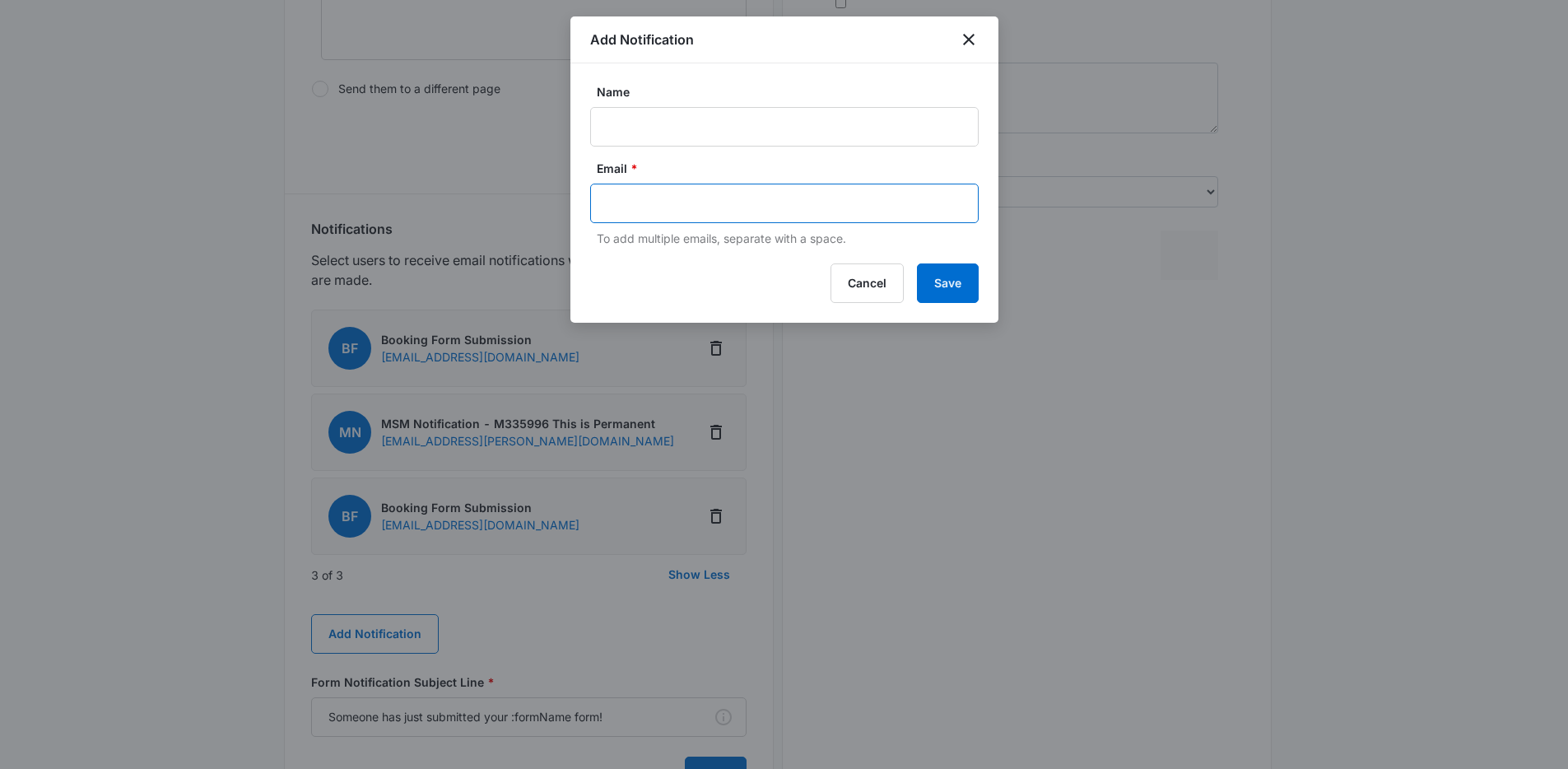
paste input "[EMAIL_ADDRESS][DOMAIN_NAME]"
type input "[EMAIL_ADDRESS][DOMAIN_NAME]"
click at [747, 127] on input "Name" at bounding box center [785, 127] width 389 height 40
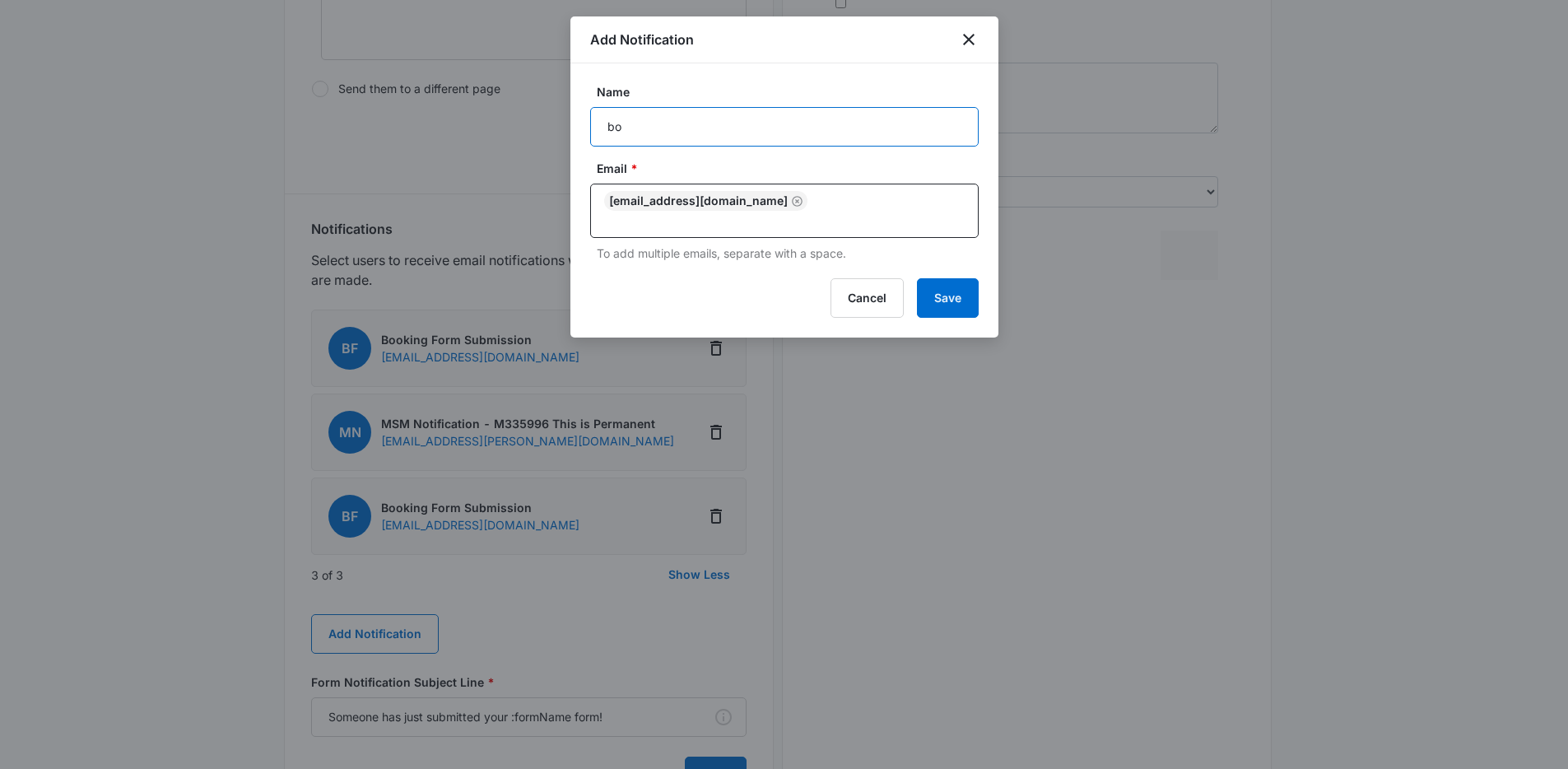
type input "Booking Form Submission"
click at [953, 297] on button "Save" at bounding box center [948, 298] width 61 height 40
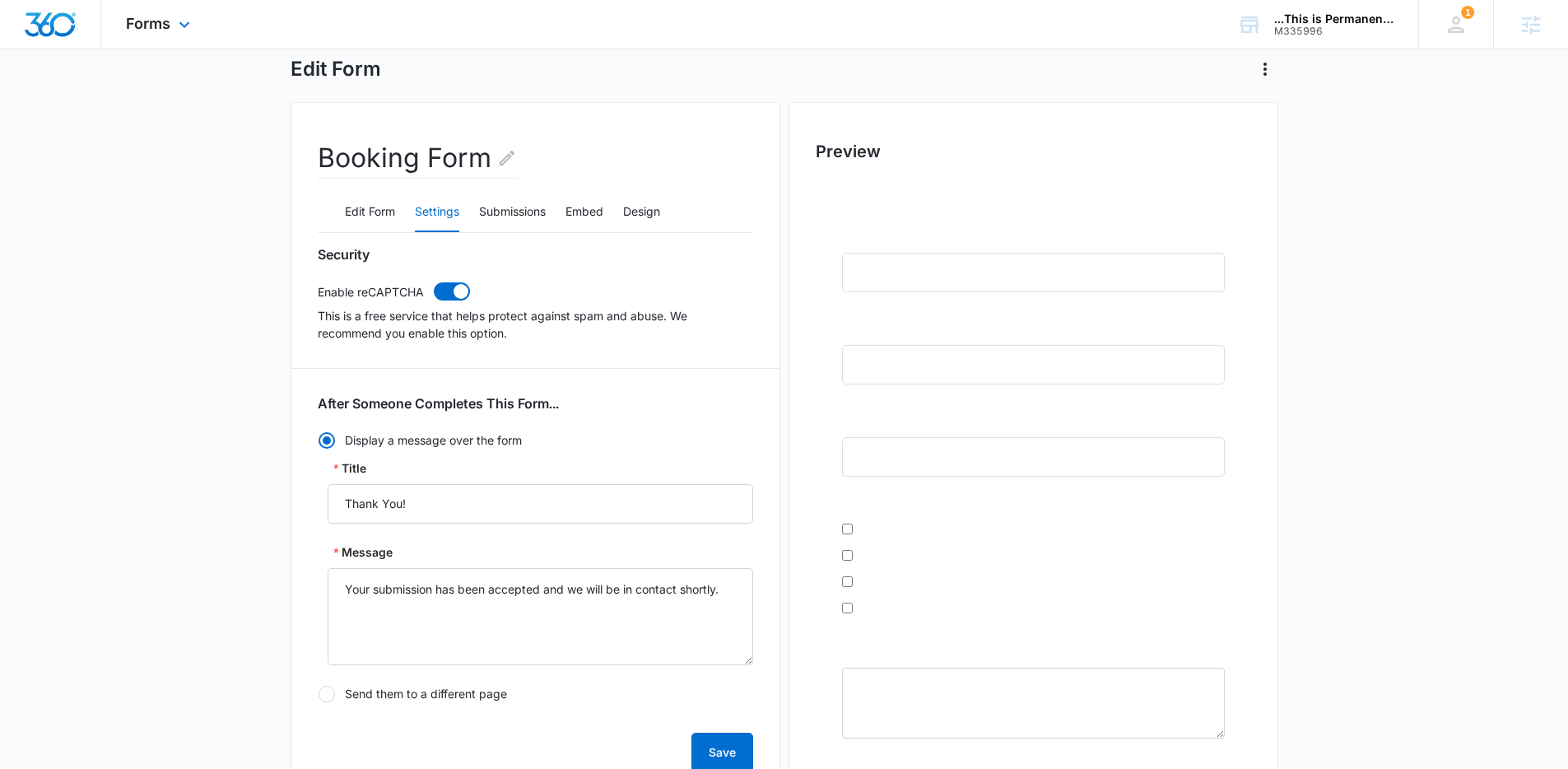
scroll to position [0, 0]
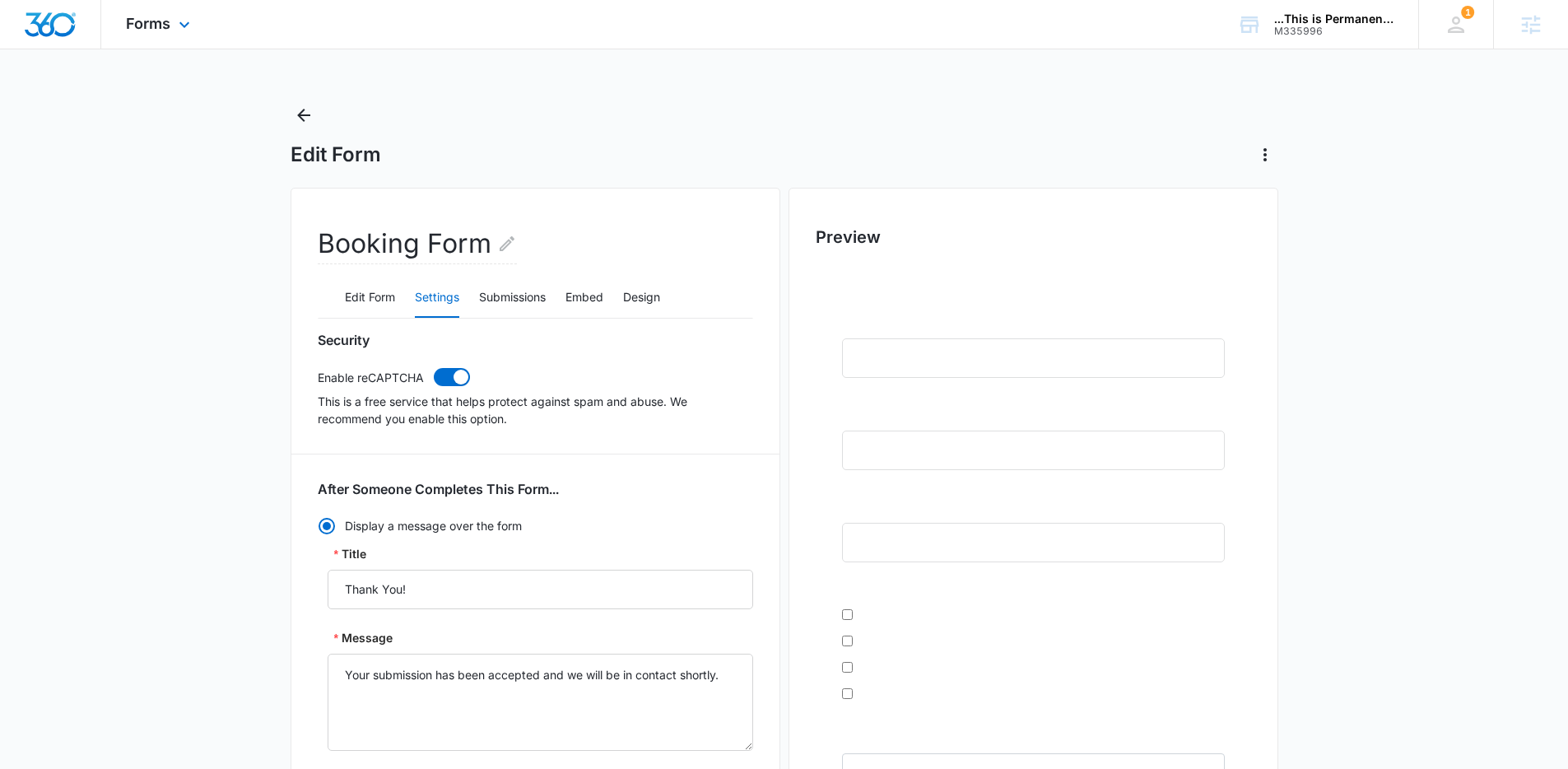
click at [187, 39] on div "Forms Apps Reputation Websites Forms CRM Email Social Content Ads Intelligence …" at bounding box center [160, 24] width 118 height 48
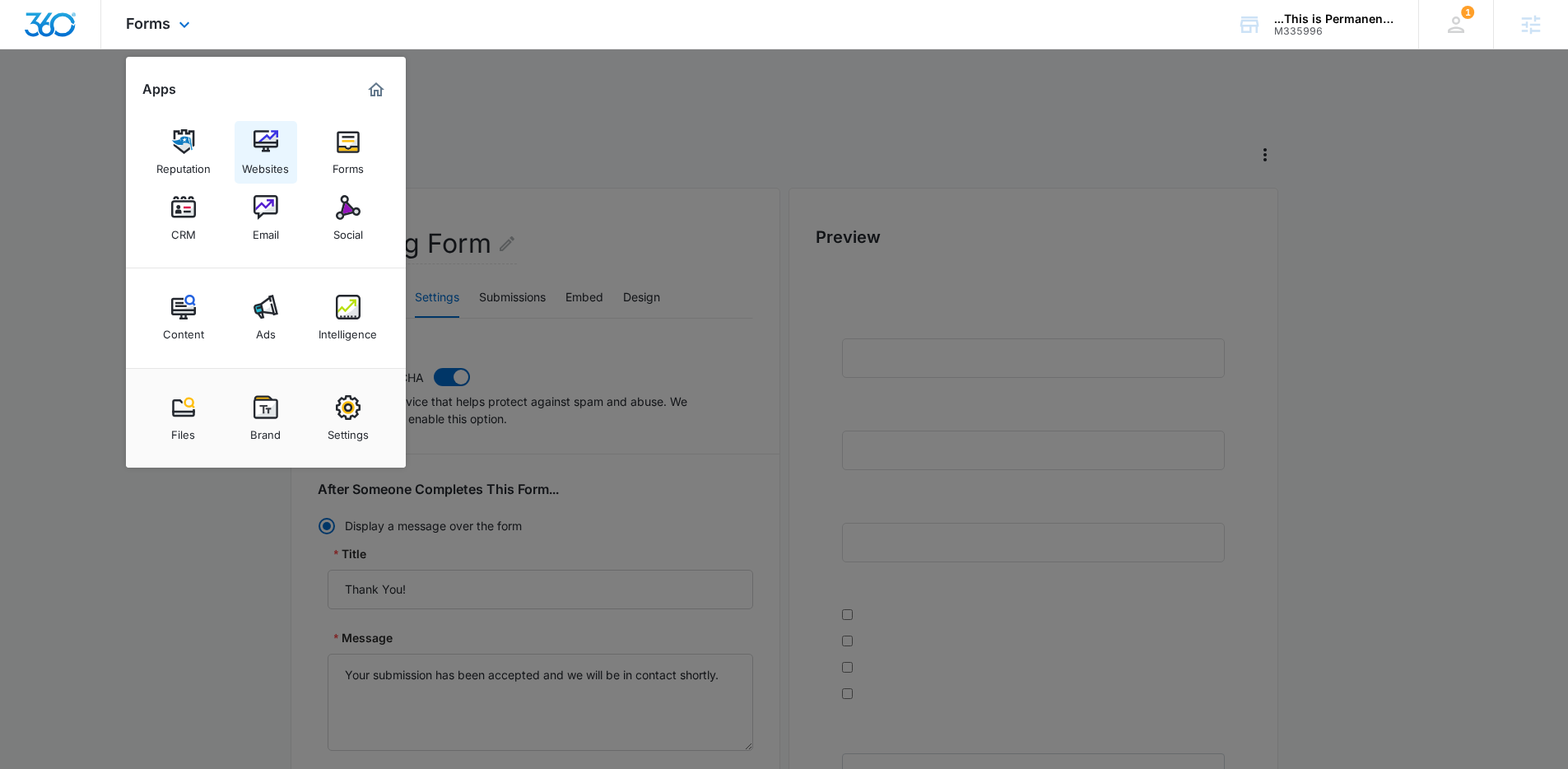
click at [253, 157] on div "Websites" at bounding box center [265, 164] width 47 height 22
